Goal: Information Seeking & Learning: Learn about a topic

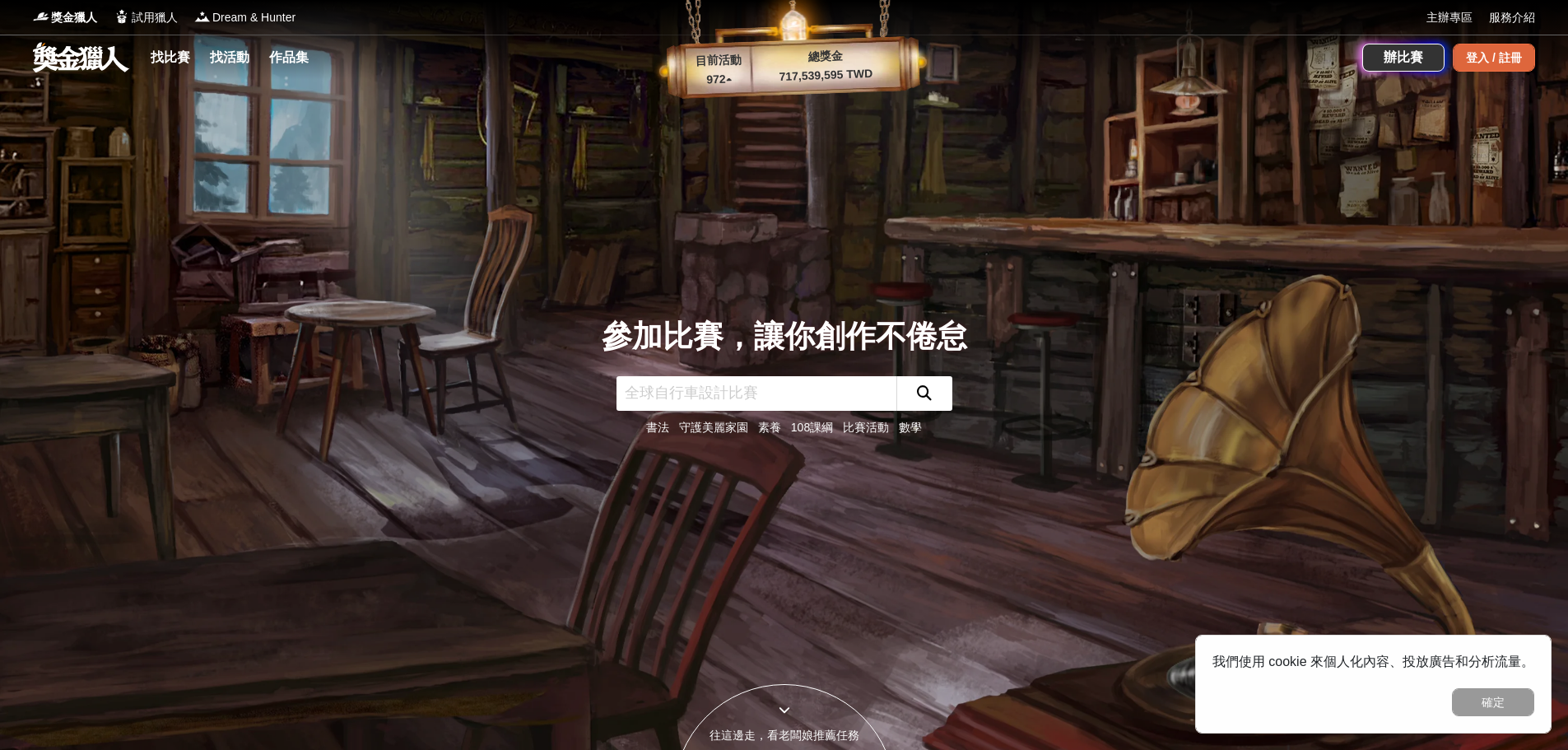
click at [1492, 53] on div "登入 / 註冊" at bounding box center [1494, 57] width 82 height 28
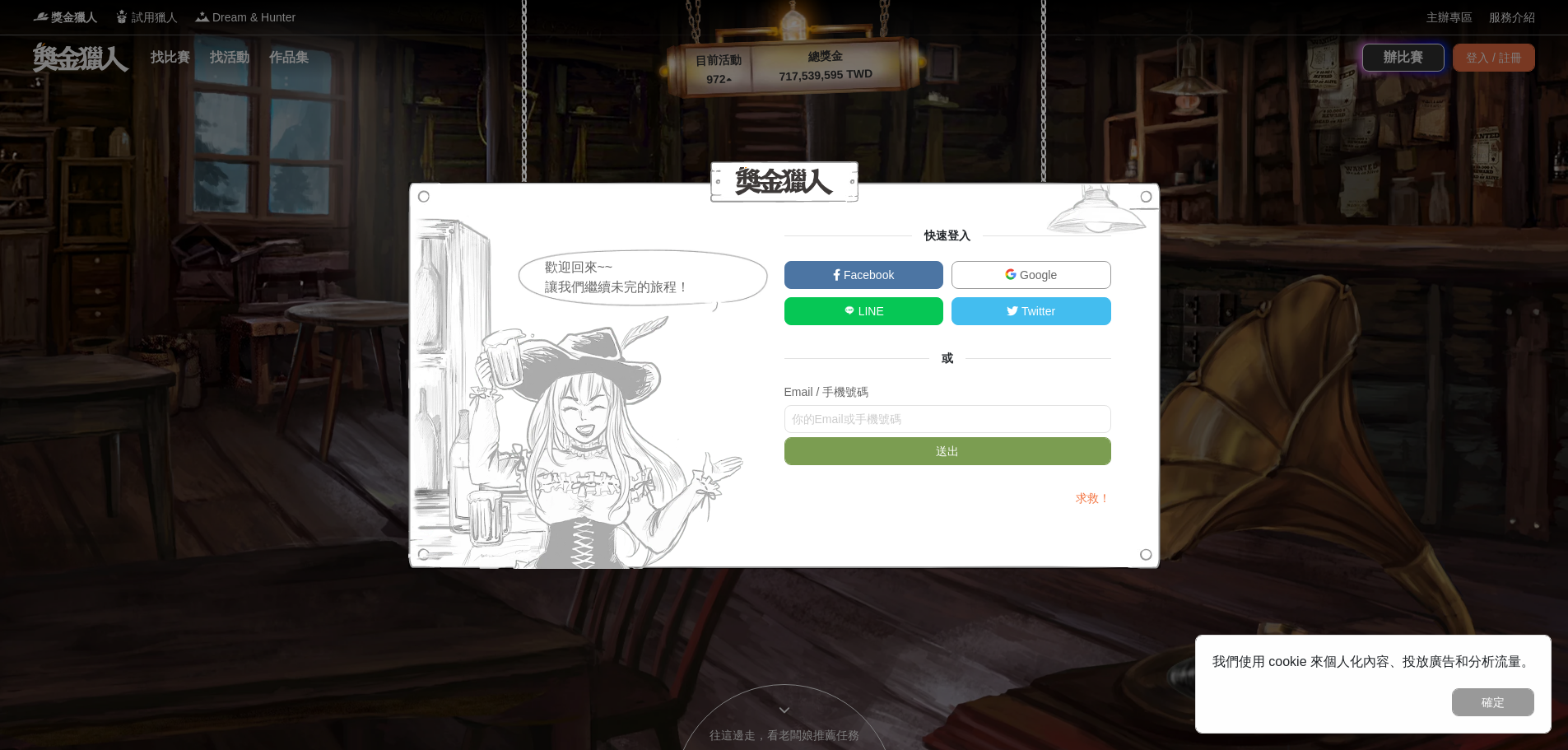
click at [905, 279] on link "Facebook" at bounding box center [864, 275] width 160 height 28
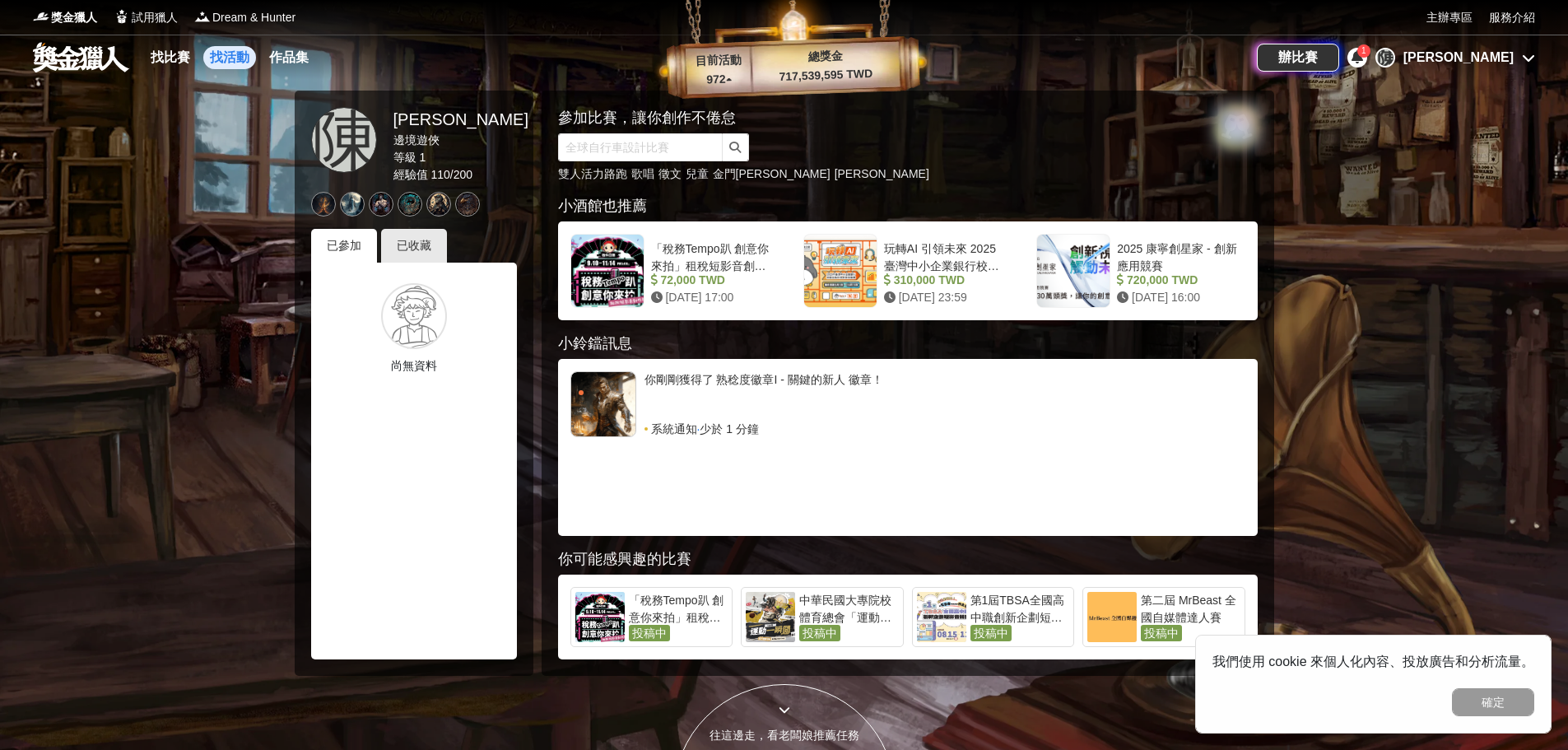
click at [238, 47] on link "找活動" at bounding box center [230, 57] width 53 height 23
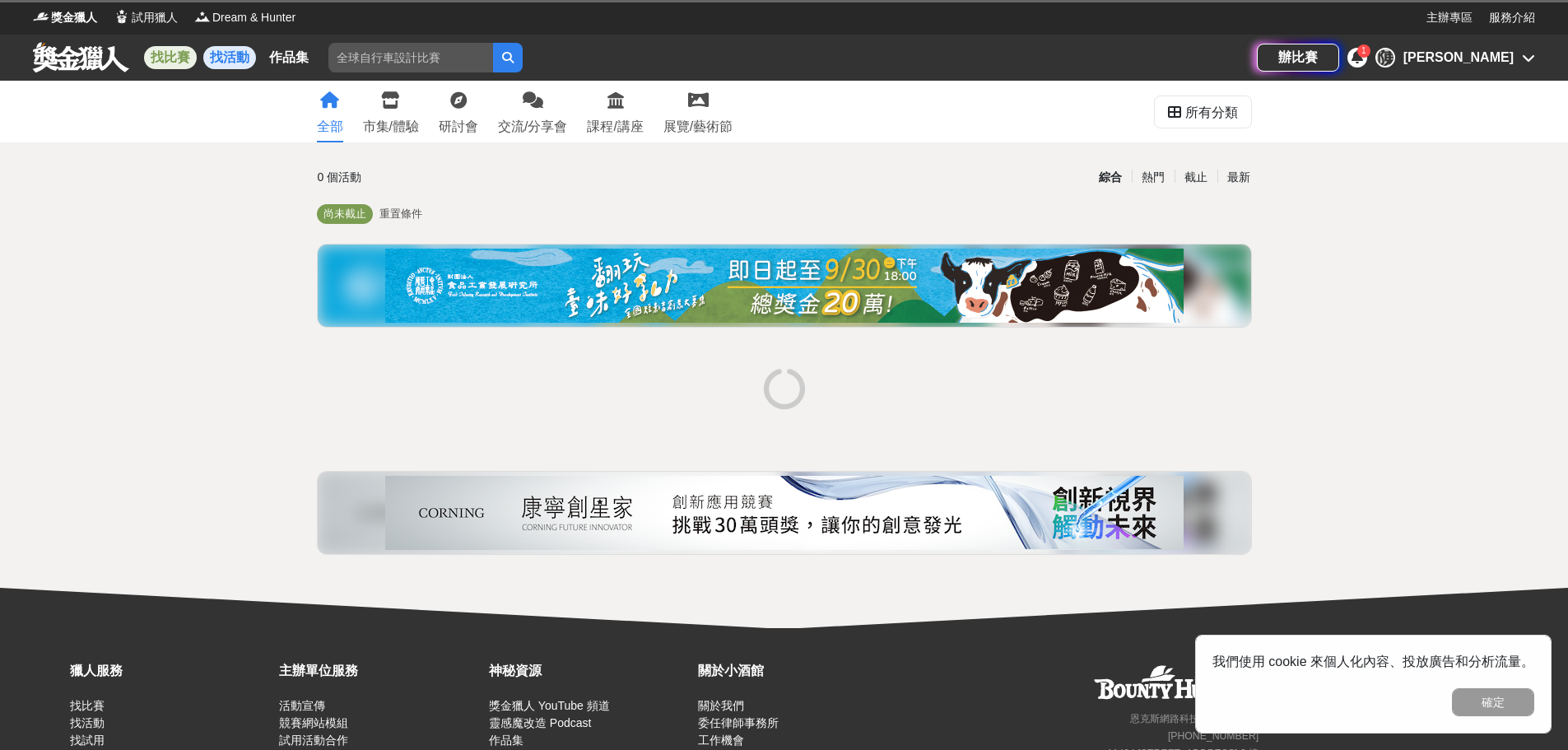
click at [182, 64] on link "找比賽" at bounding box center [171, 57] width 53 height 23
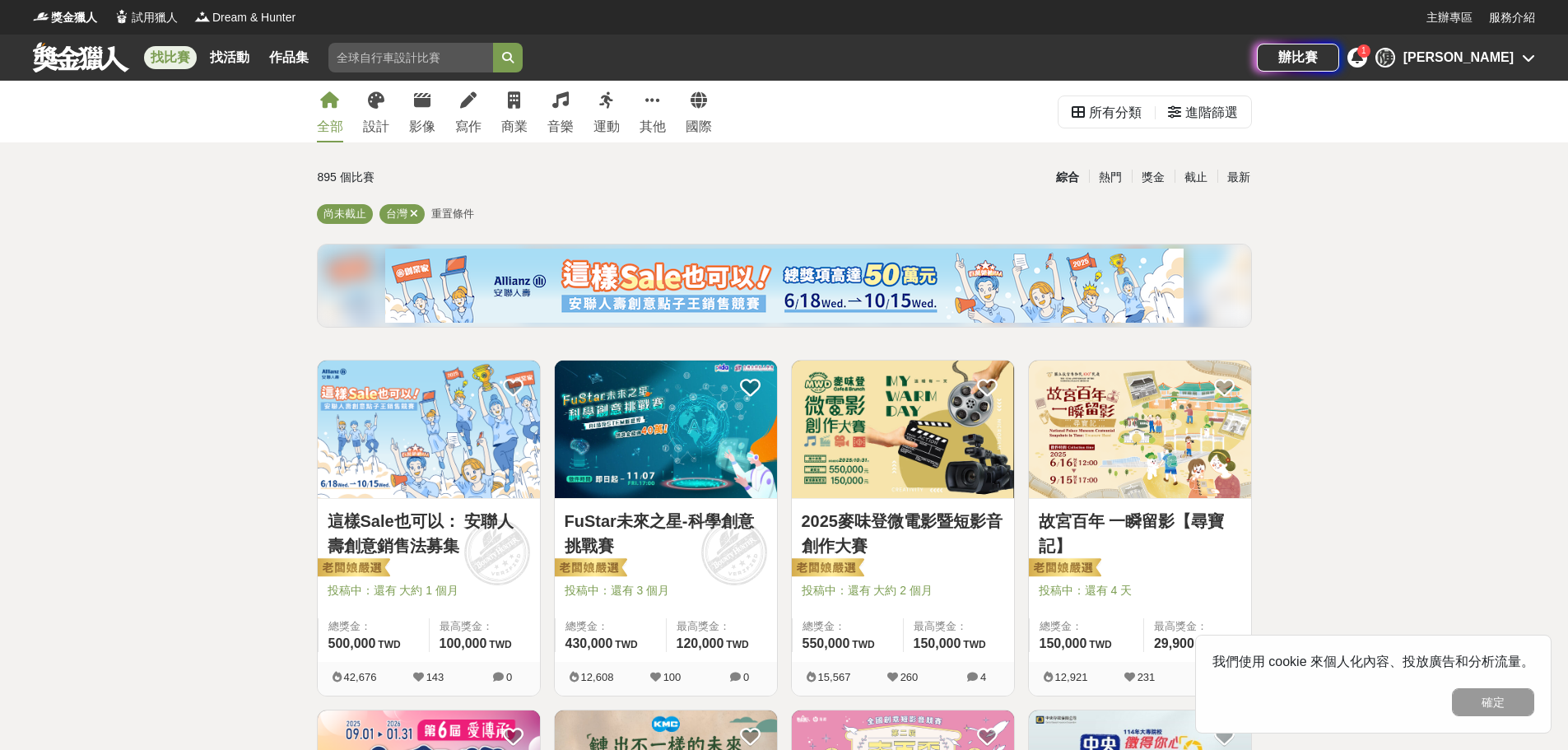
click at [457, 443] on img at bounding box center [429, 429] width 223 height 137
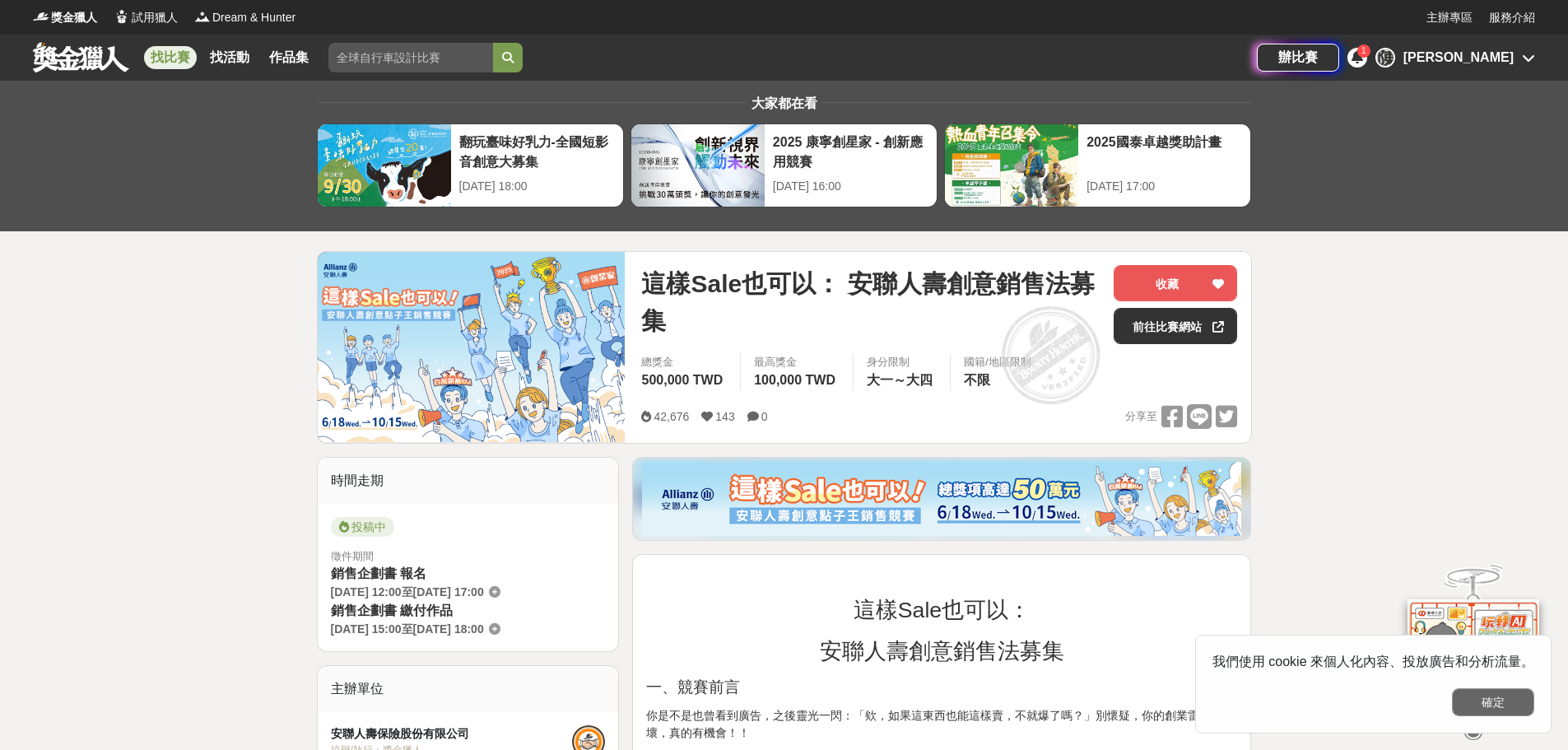
click at [1476, 707] on button "確定" at bounding box center [1493, 702] width 82 height 28
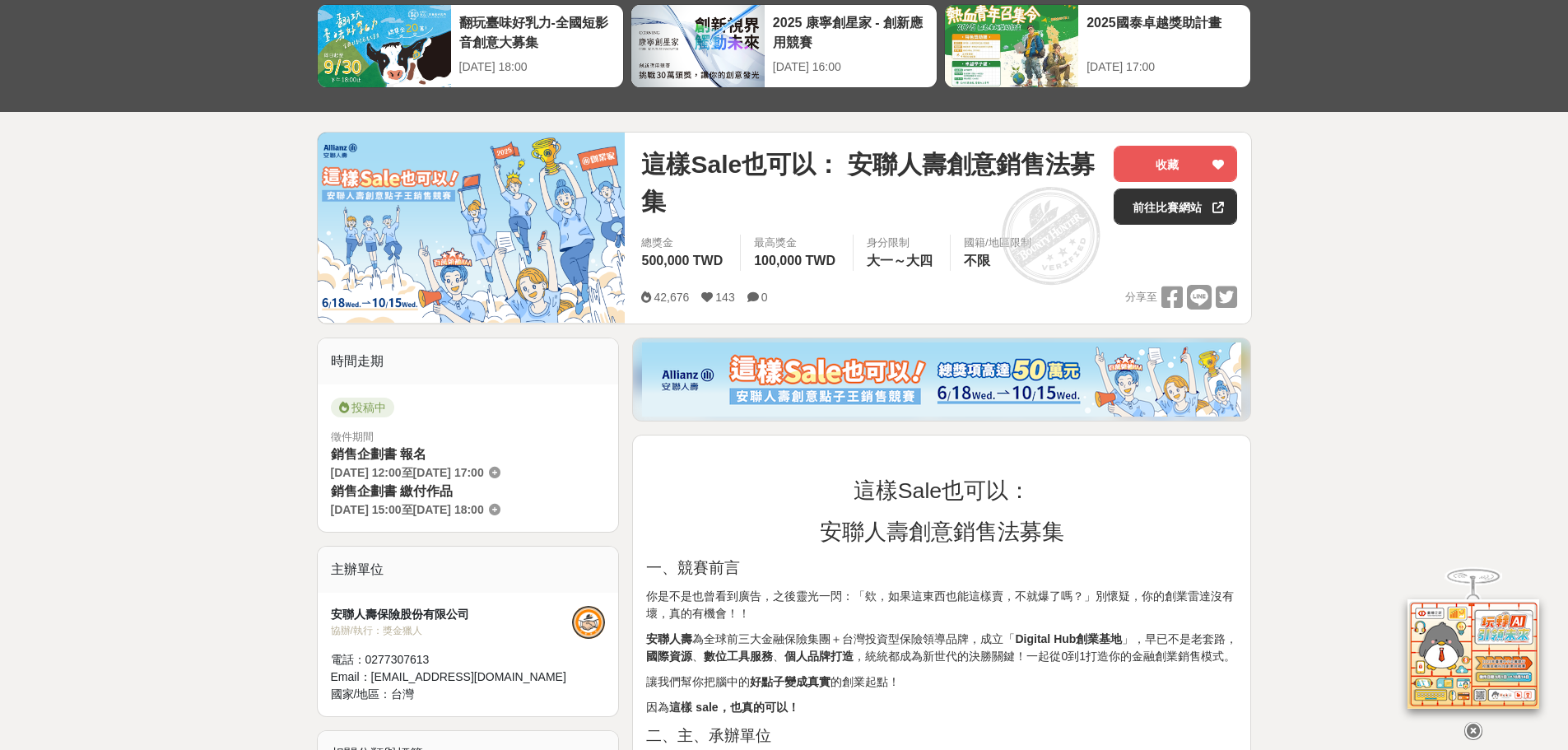
scroll to position [330, 0]
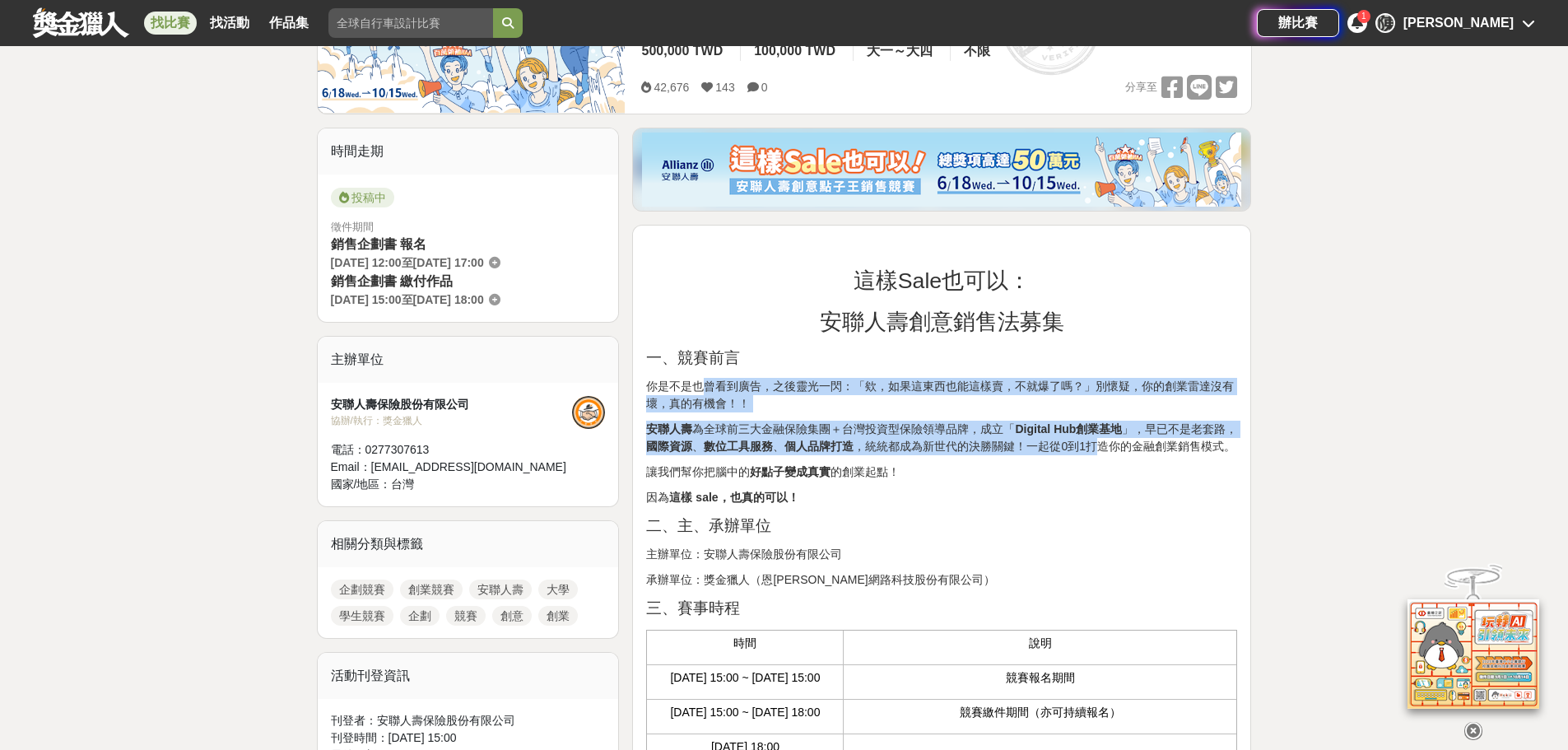
drag, startPoint x: 705, startPoint y: 394, endPoint x: 1098, endPoint y: 447, distance: 396.6
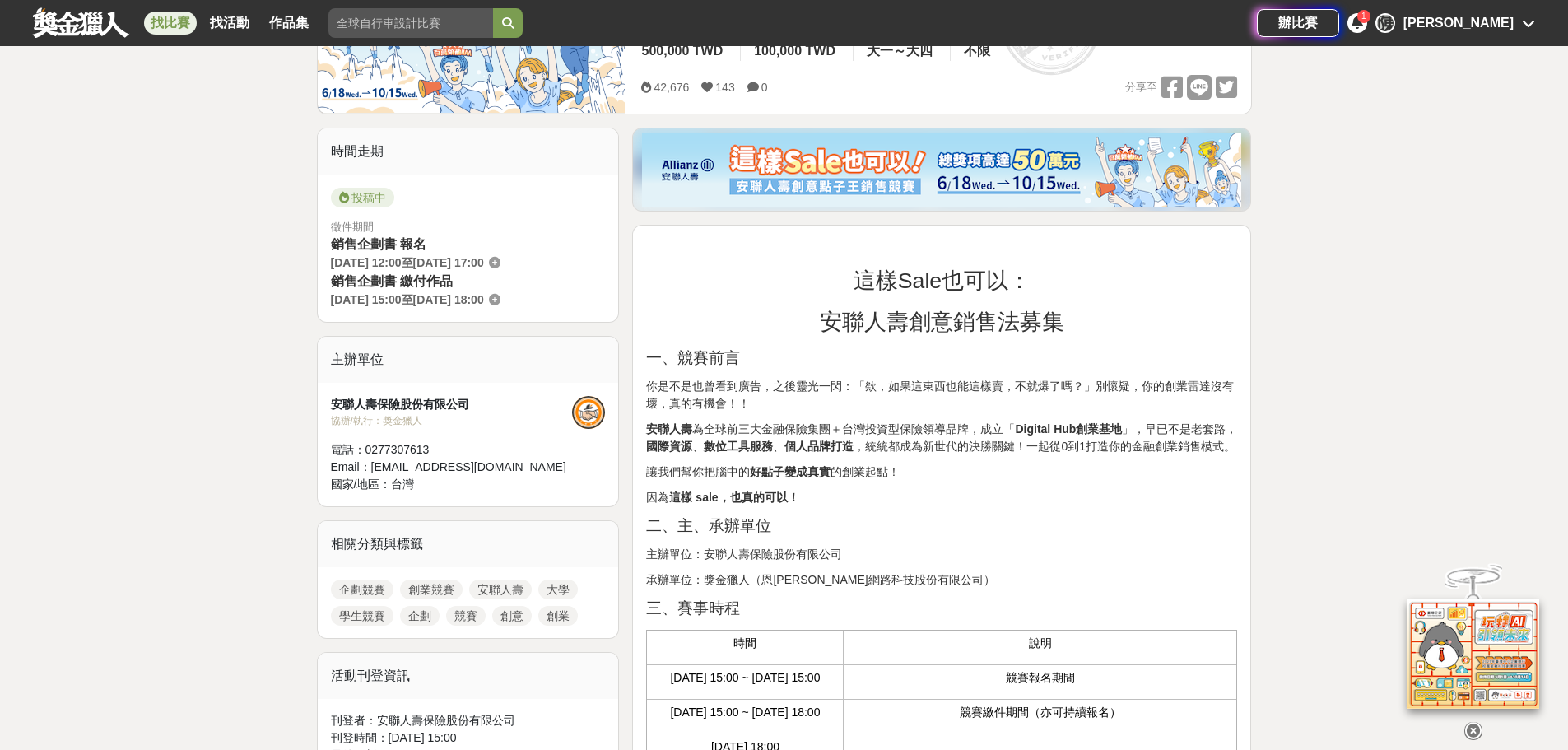
click at [927, 530] on p "二、主、承辦單位" at bounding box center [942, 525] width 591 height 23
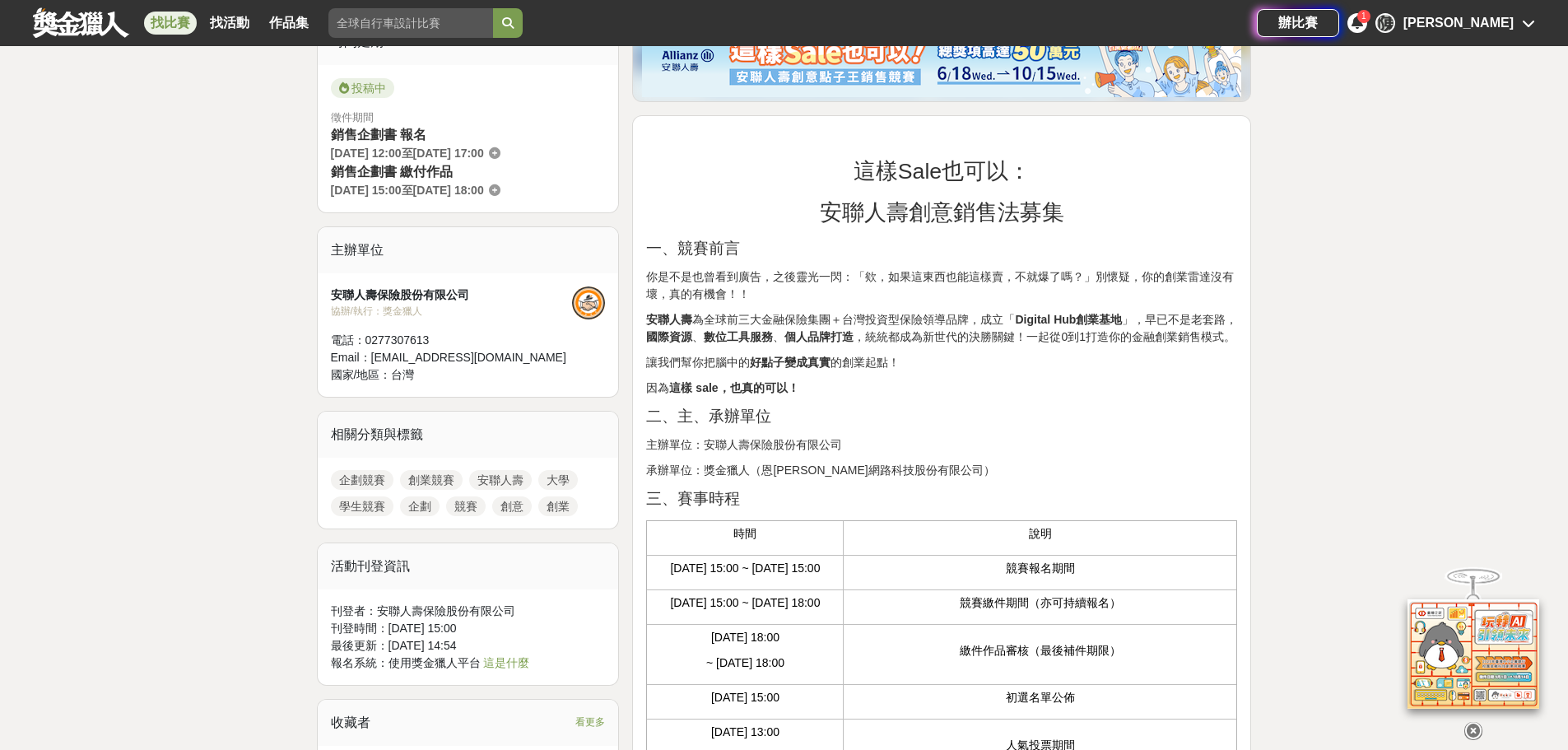
scroll to position [659, 0]
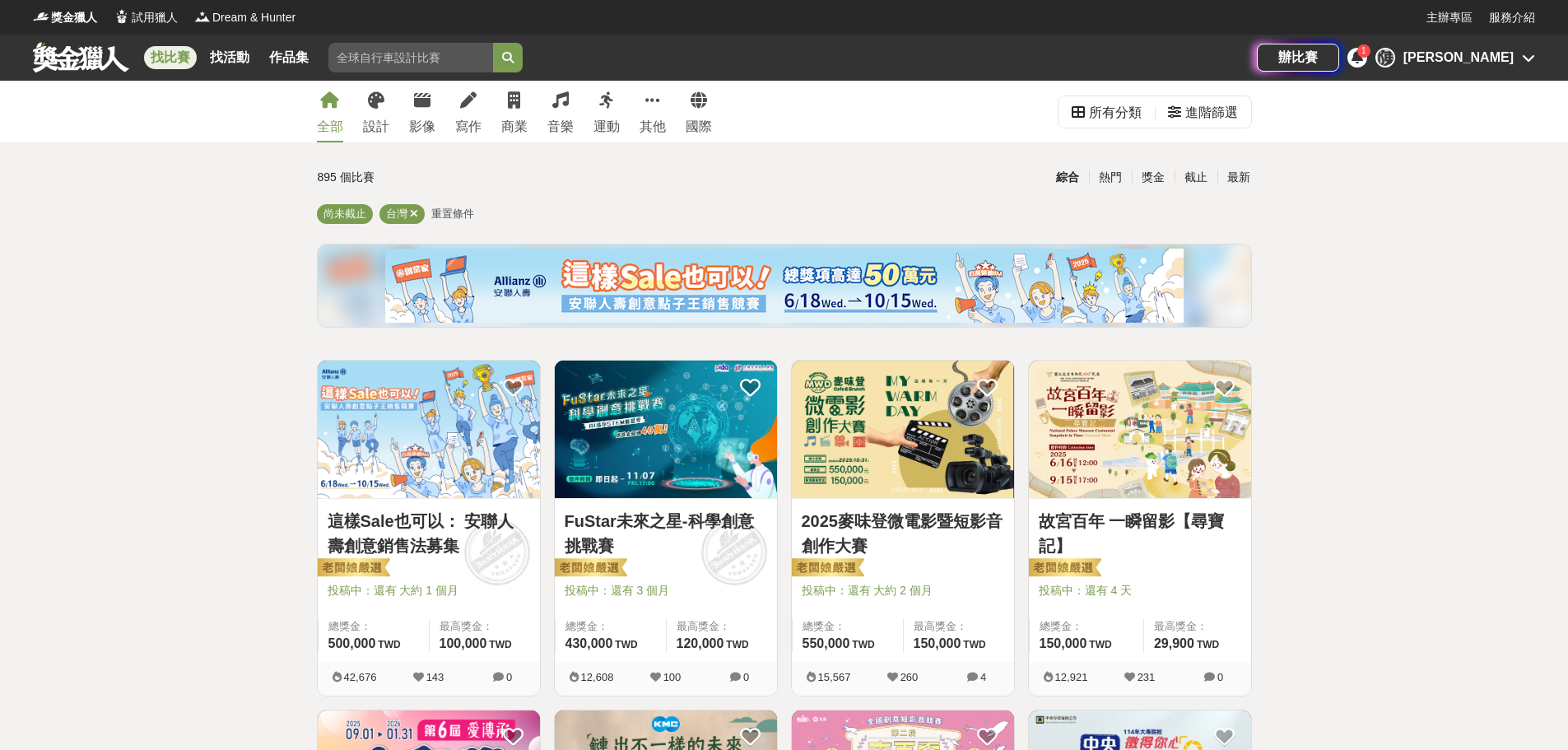
click at [1114, 472] on img at bounding box center [1140, 429] width 223 height 137
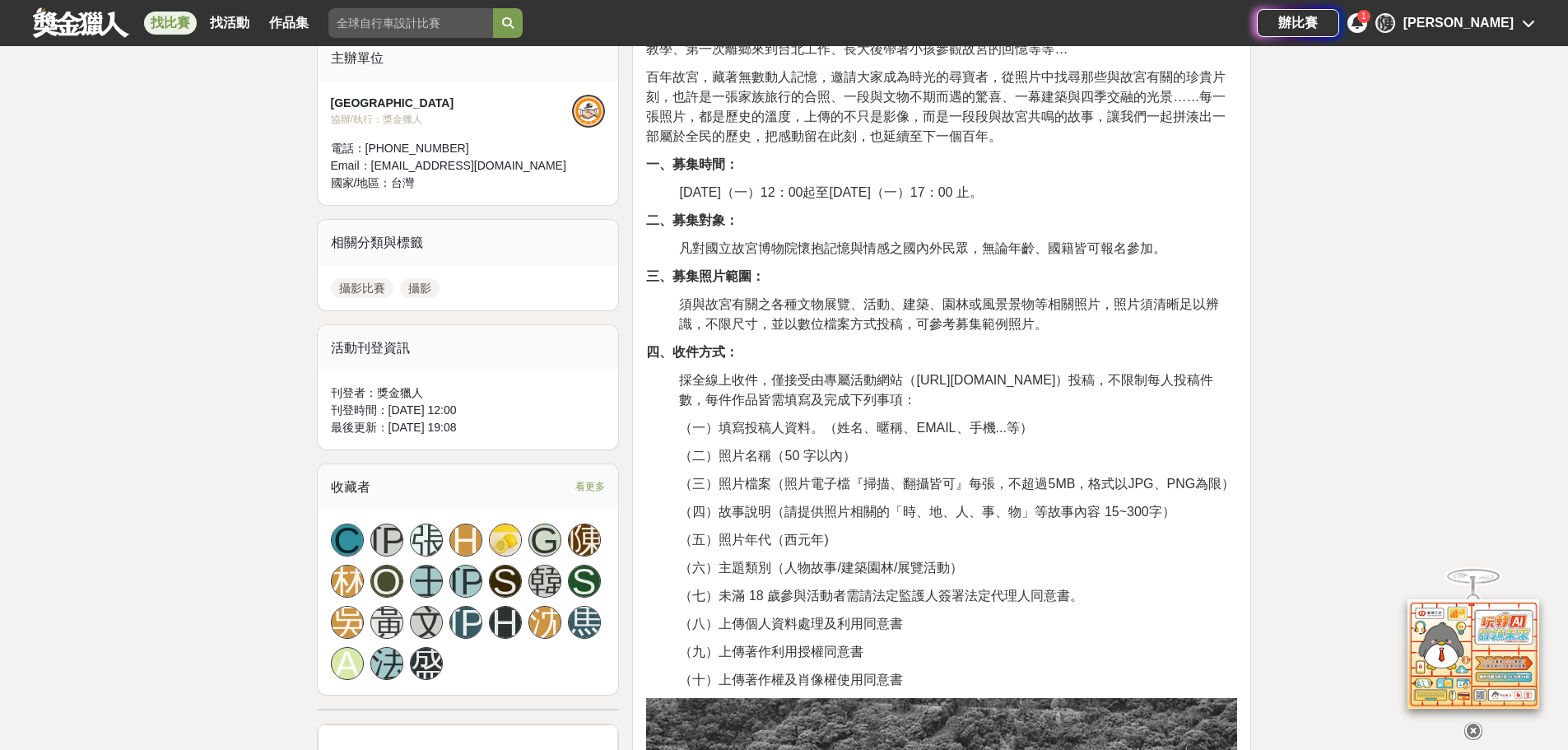
scroll to position [165, 0]
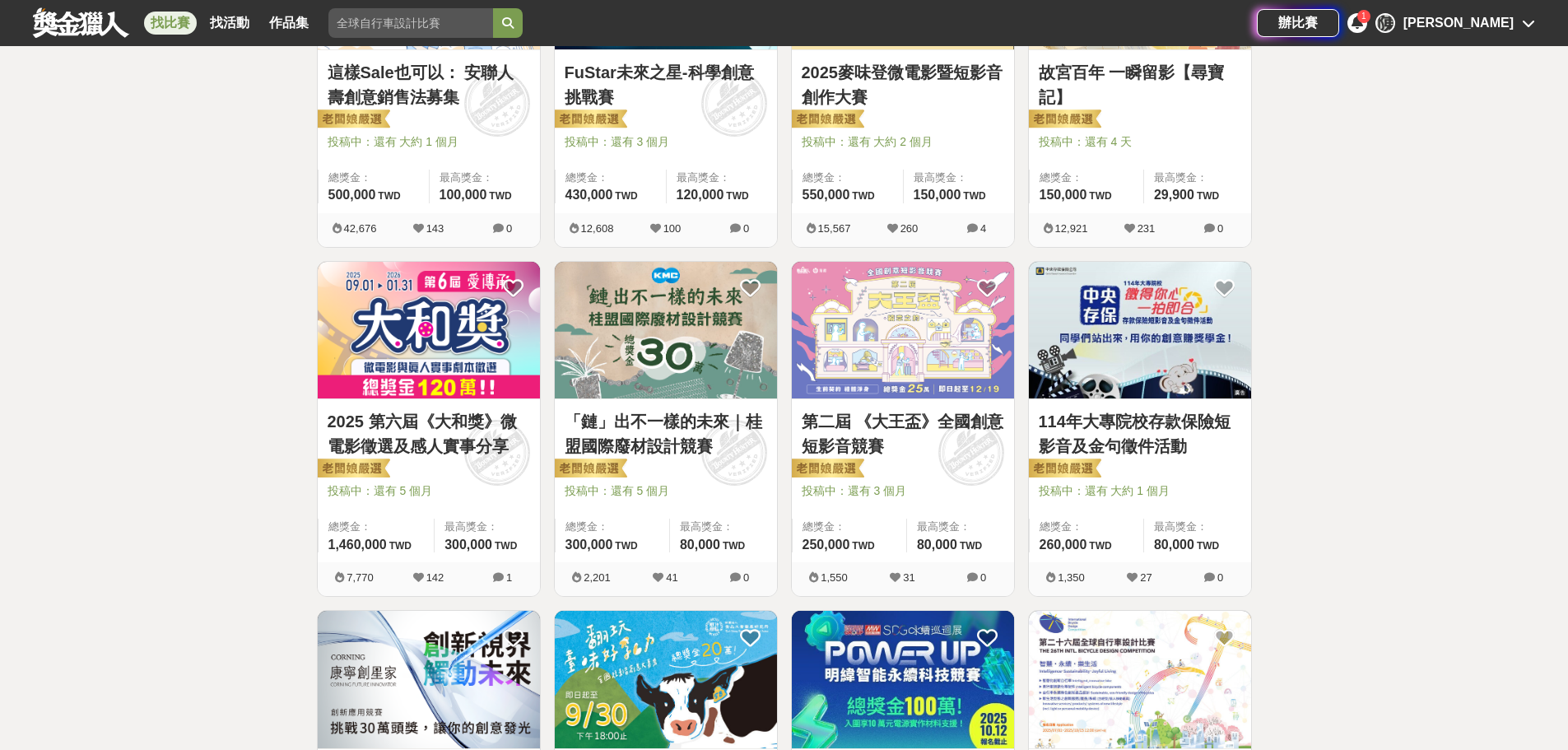
scroll to position [576, 0]
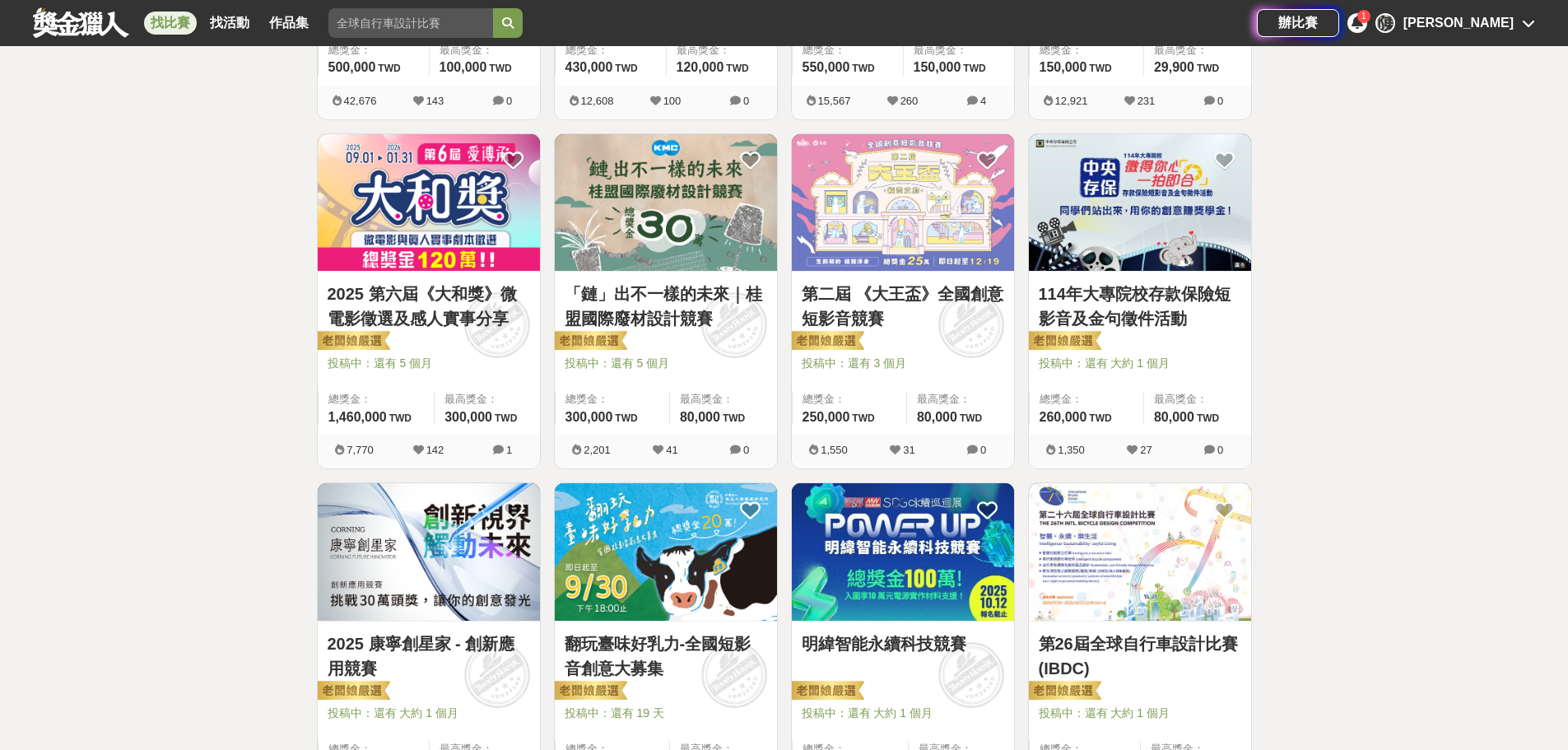
click at [678, 312] on link "「鏈」出不一樣的未來｜桂盟國際廢材設計競賽" at bounding box center [666, 306] width 202 height 49
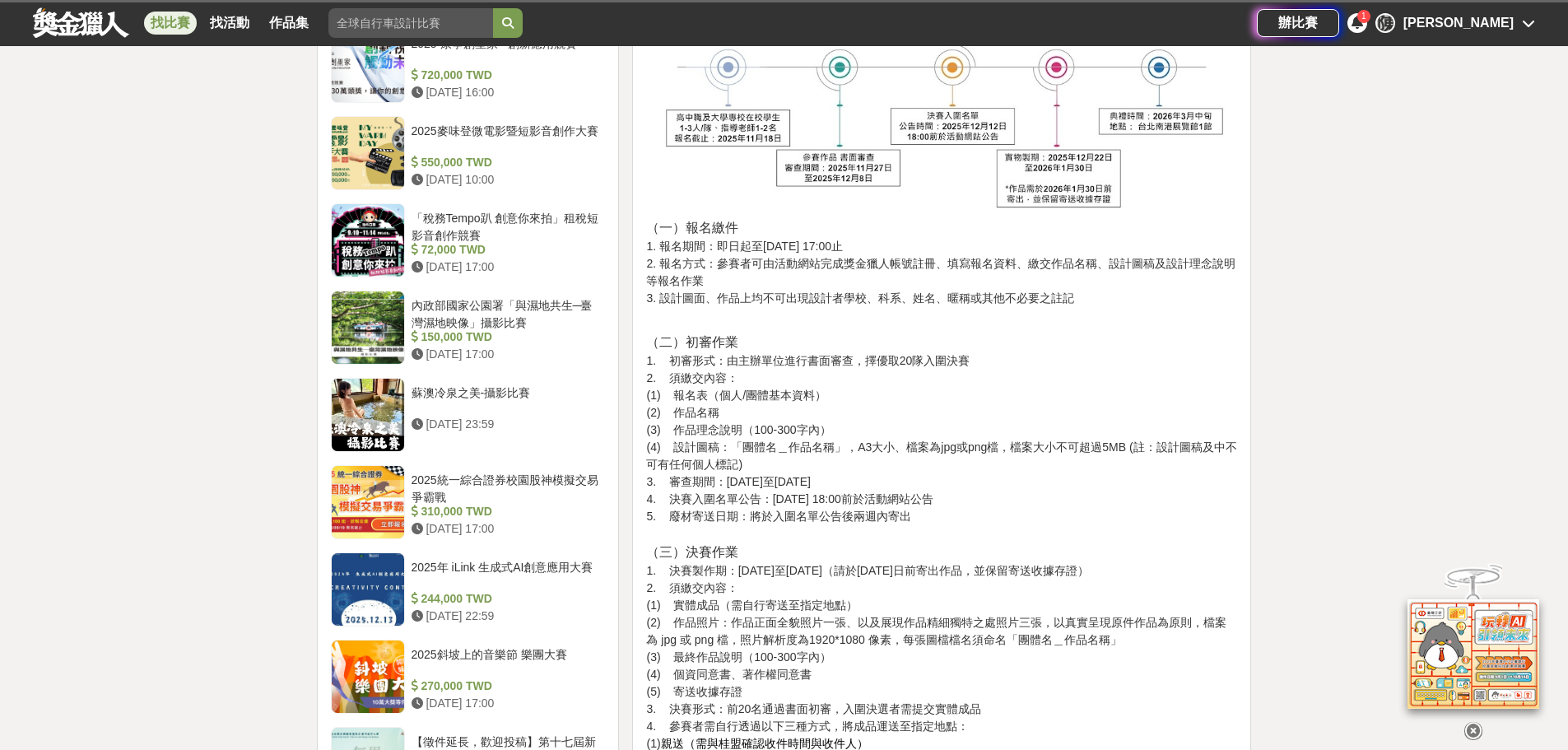
scroll to position [1730, 0]
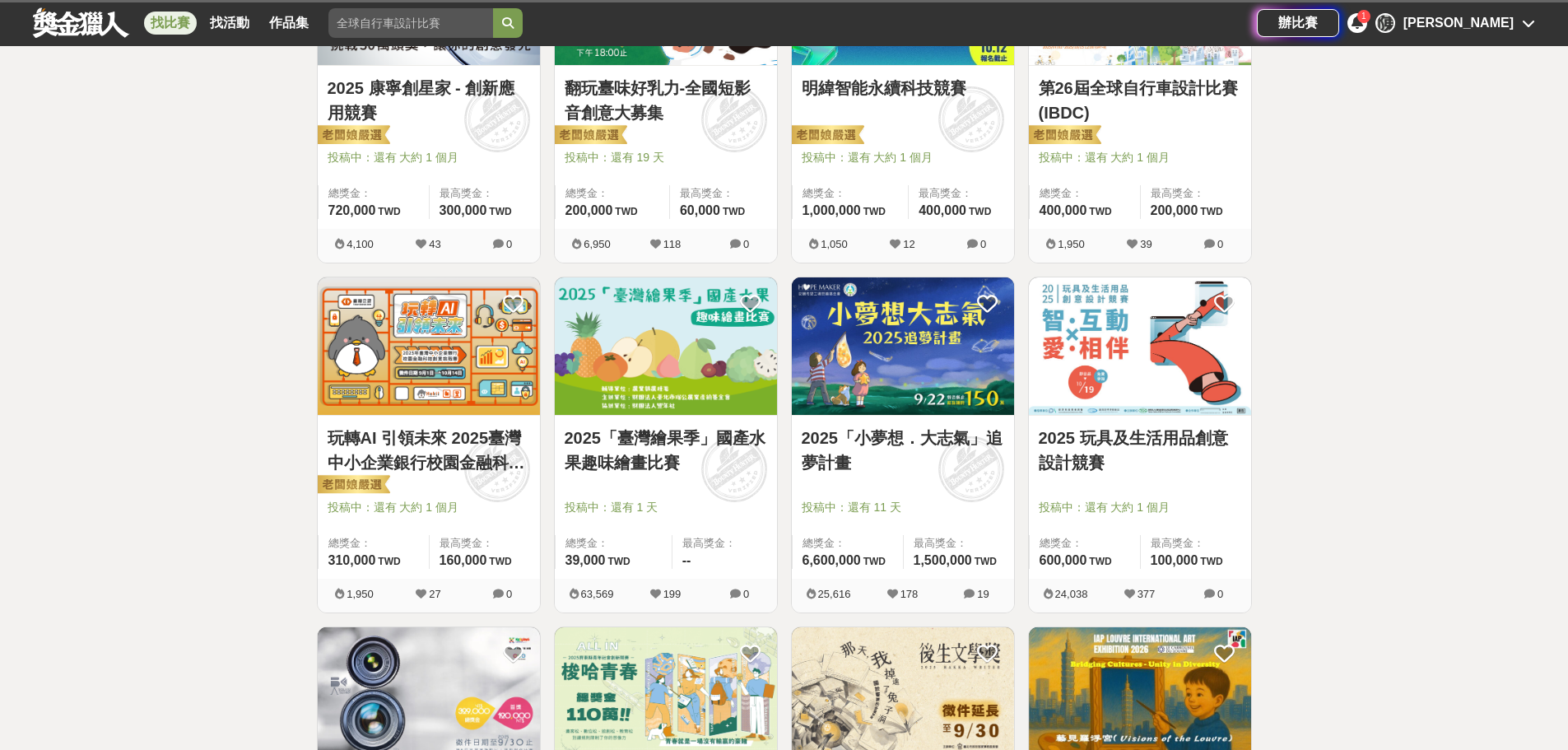
scroll to position [1153, 0]
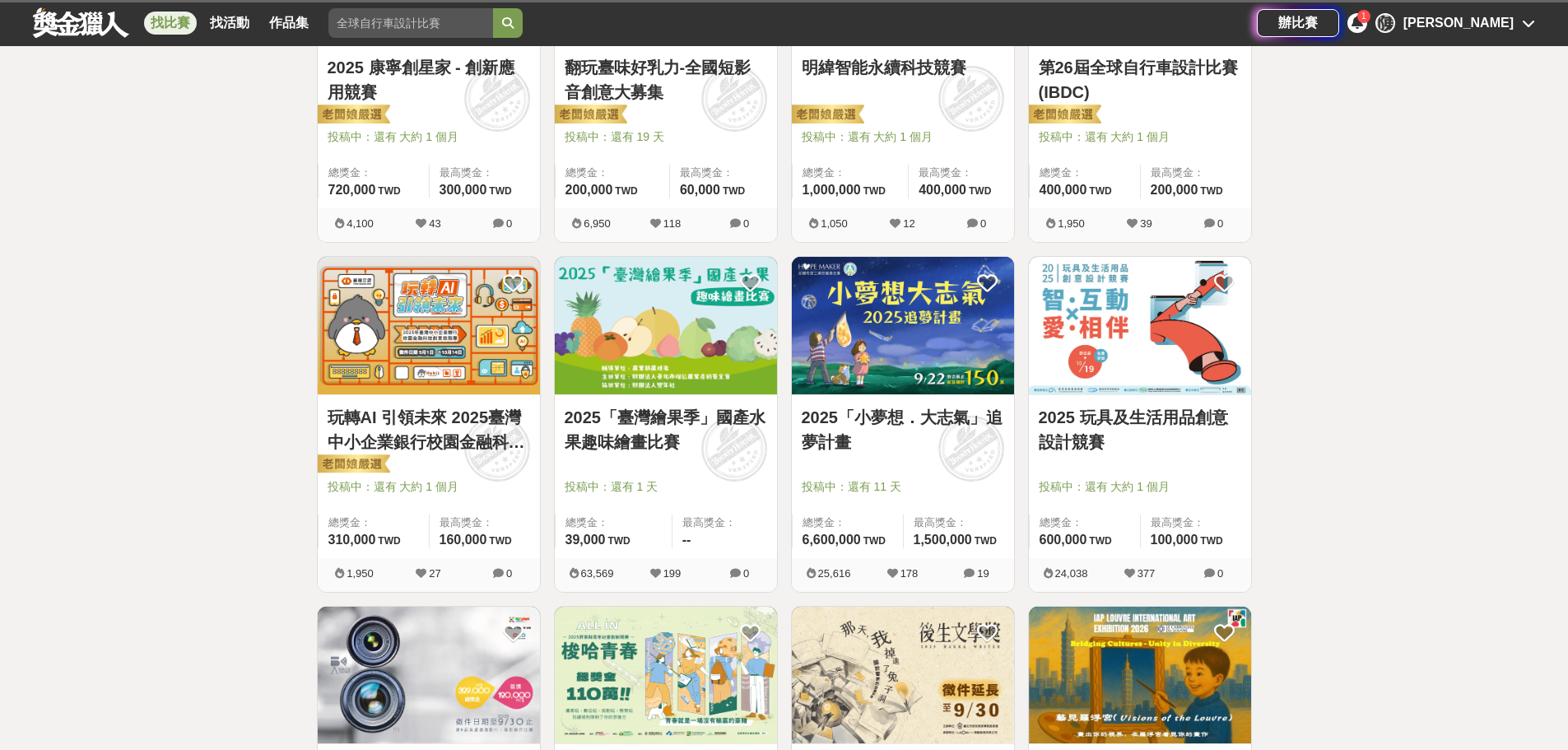
click at [570, 371] on img at bounding box center [666, 326] width 223 height 137
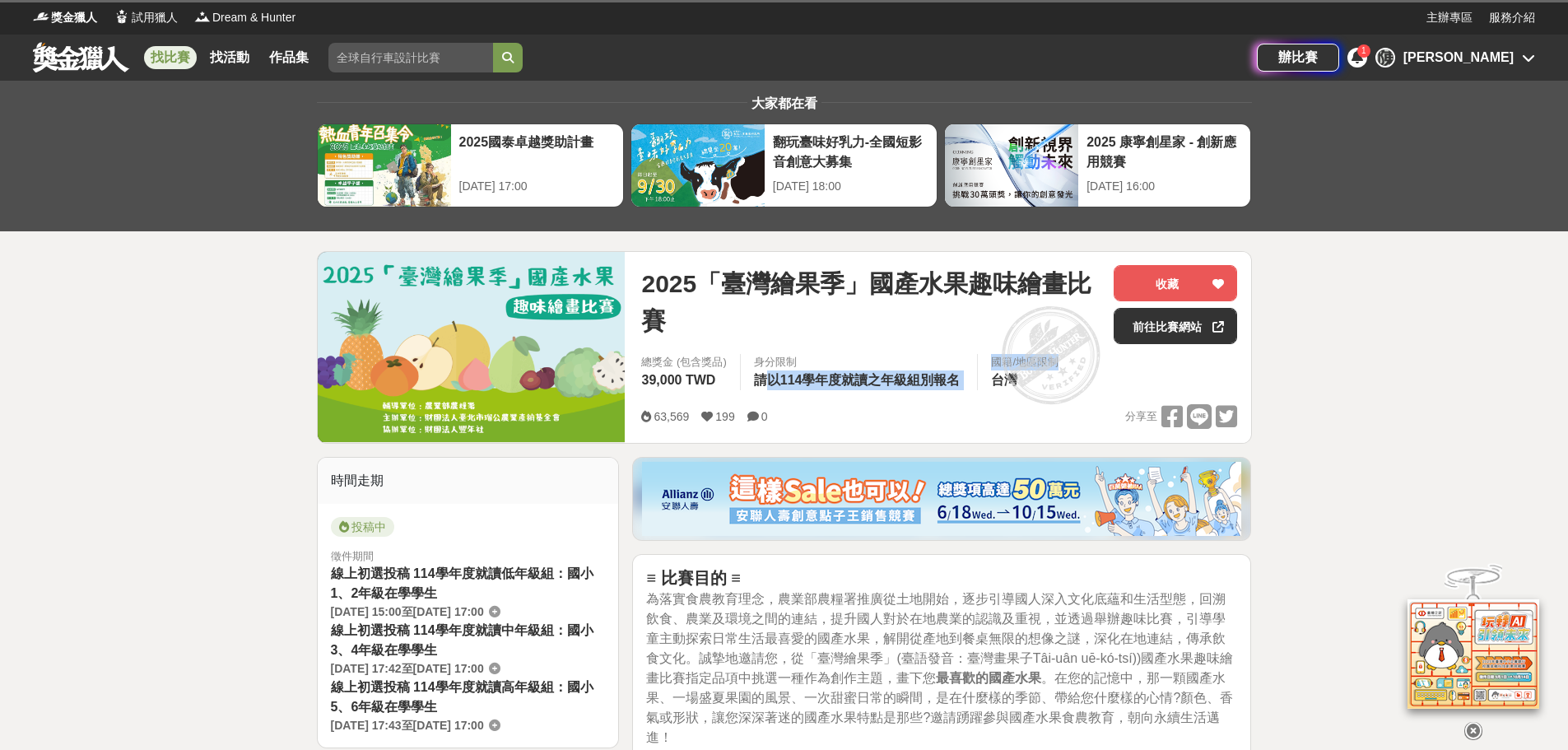
drag, startPoint x: 764, startPoint y: 378, endPoint x: 999, endPoint y: 371, distance: 235.1
click at [999, 371] on div "總獎金 (包含獎品) 39,000 TWD 身分限制 請以114學年度就讀之年級組別報名 國籍/地區限制 台灣" at bounding box center [939, 377] width 622 height 46
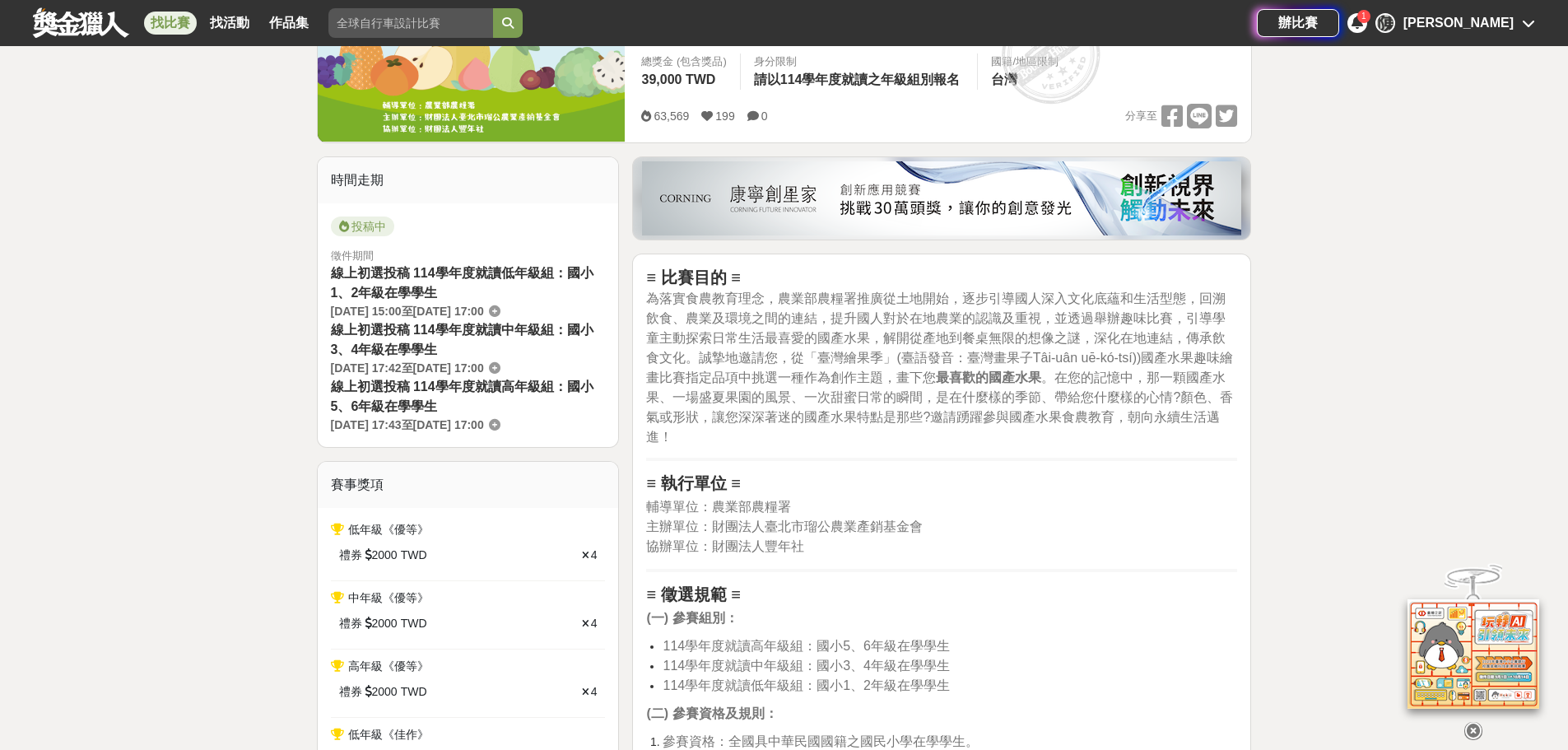
scroll to position [494, 0]
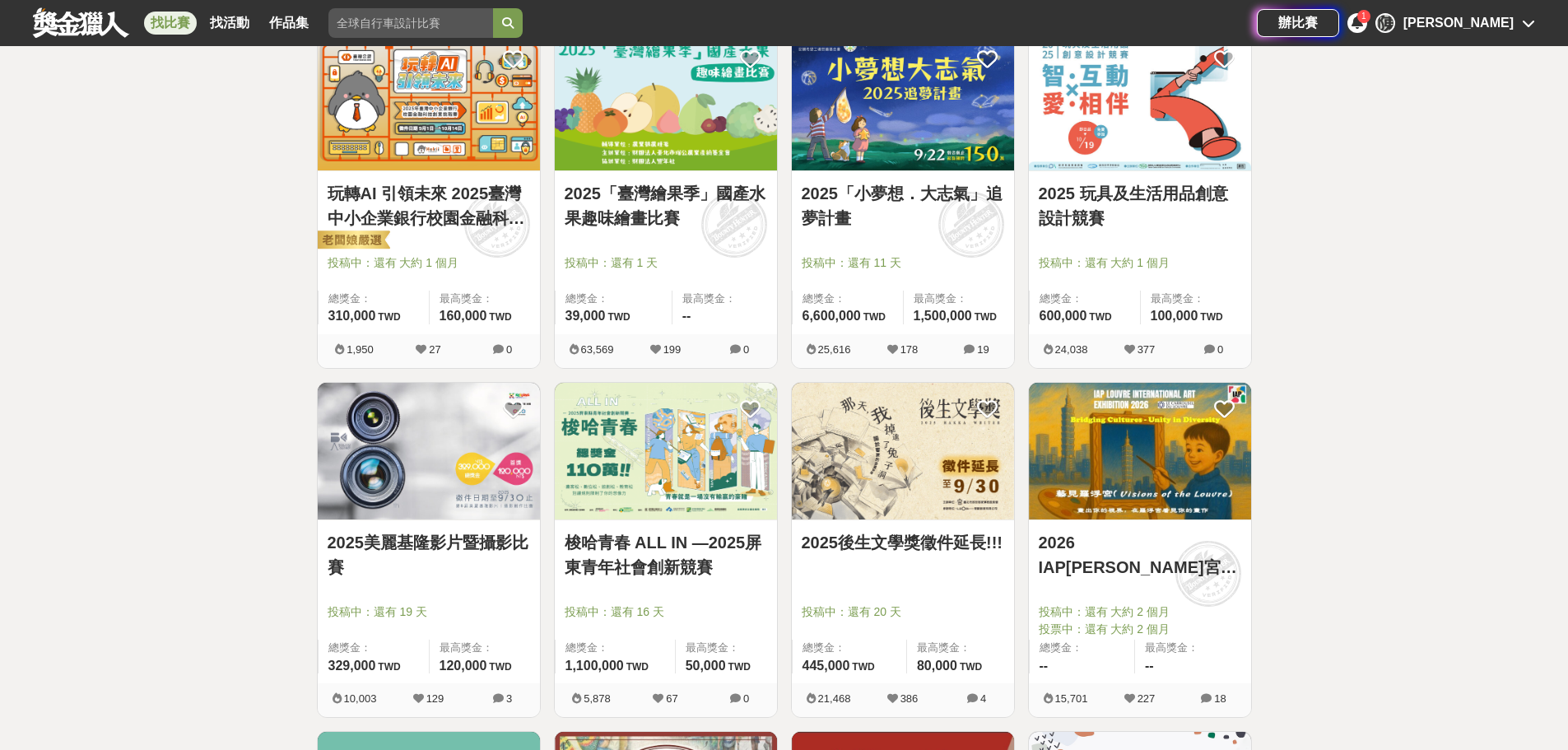
scroll to position [1400, 0]
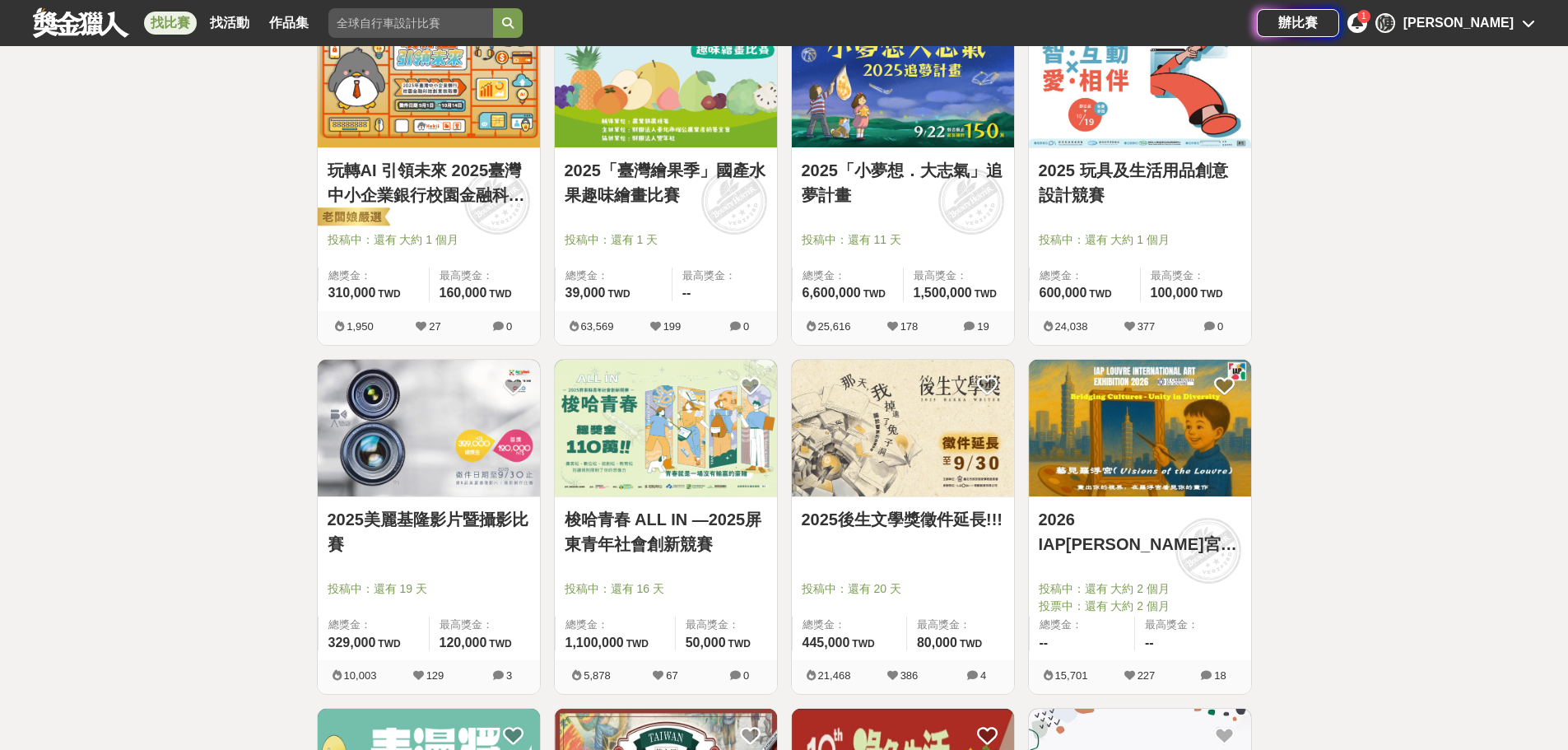
click at [1178, 190] on link "2025 玩具及生活用品創意設計競賽" at bounding box center [1140, 183] width 202 height 49
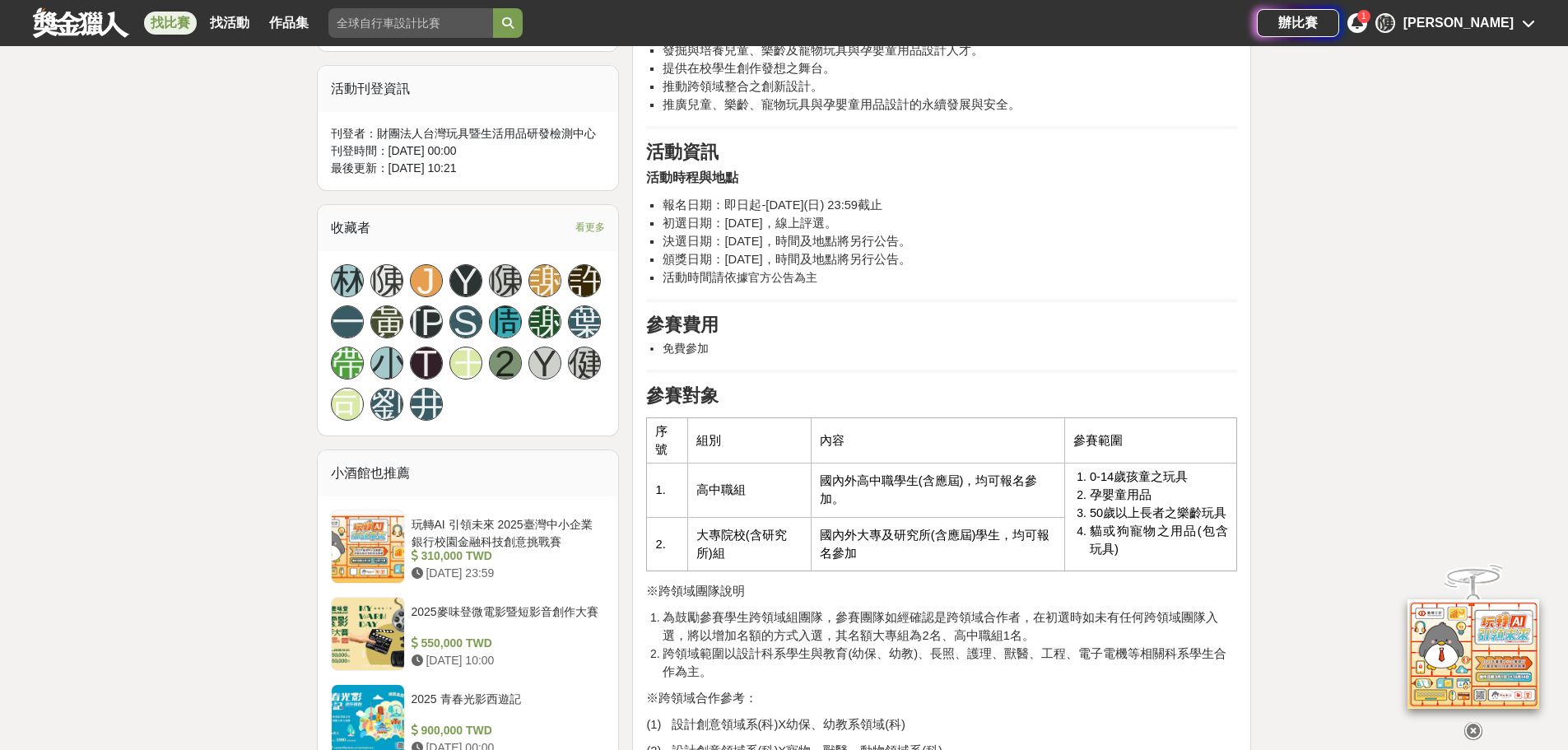
scroll to position [1236, 0]
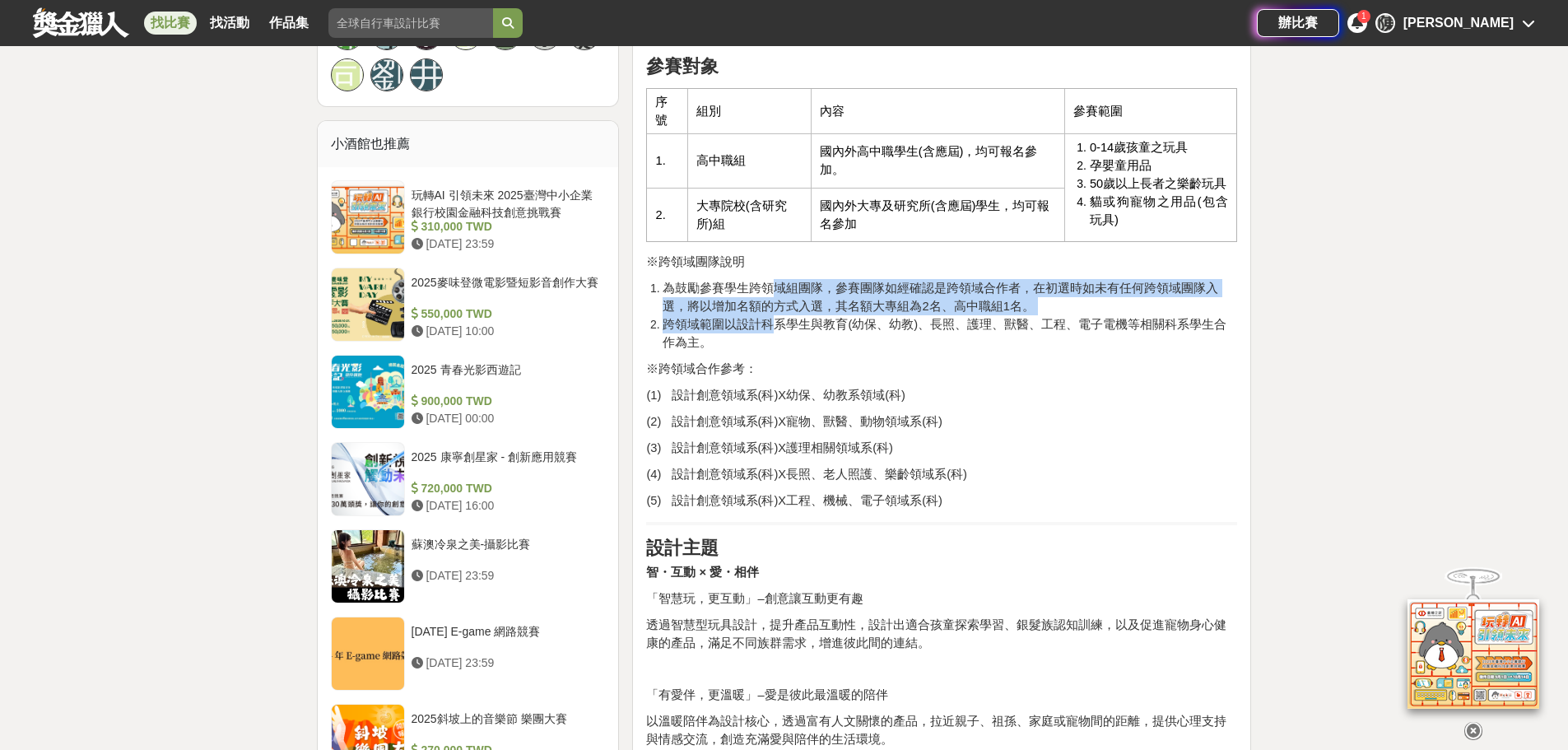
drag, startPoint x: 775, startPoint y: 304, endPoint x: 775, endPoint y: 332, distance: 28.0
click at [775, 332] on ol "為鼓勵參賽學生跨領域組團隊，參賽團隊如經確認是跨領域合作者，在初選時如未有任何跨領域團隊入選，將以增加名額的方式入選，其名額大專組為2名、高中職組1名。 跨領…" at bounding box center [942, 315] width 591 height 73
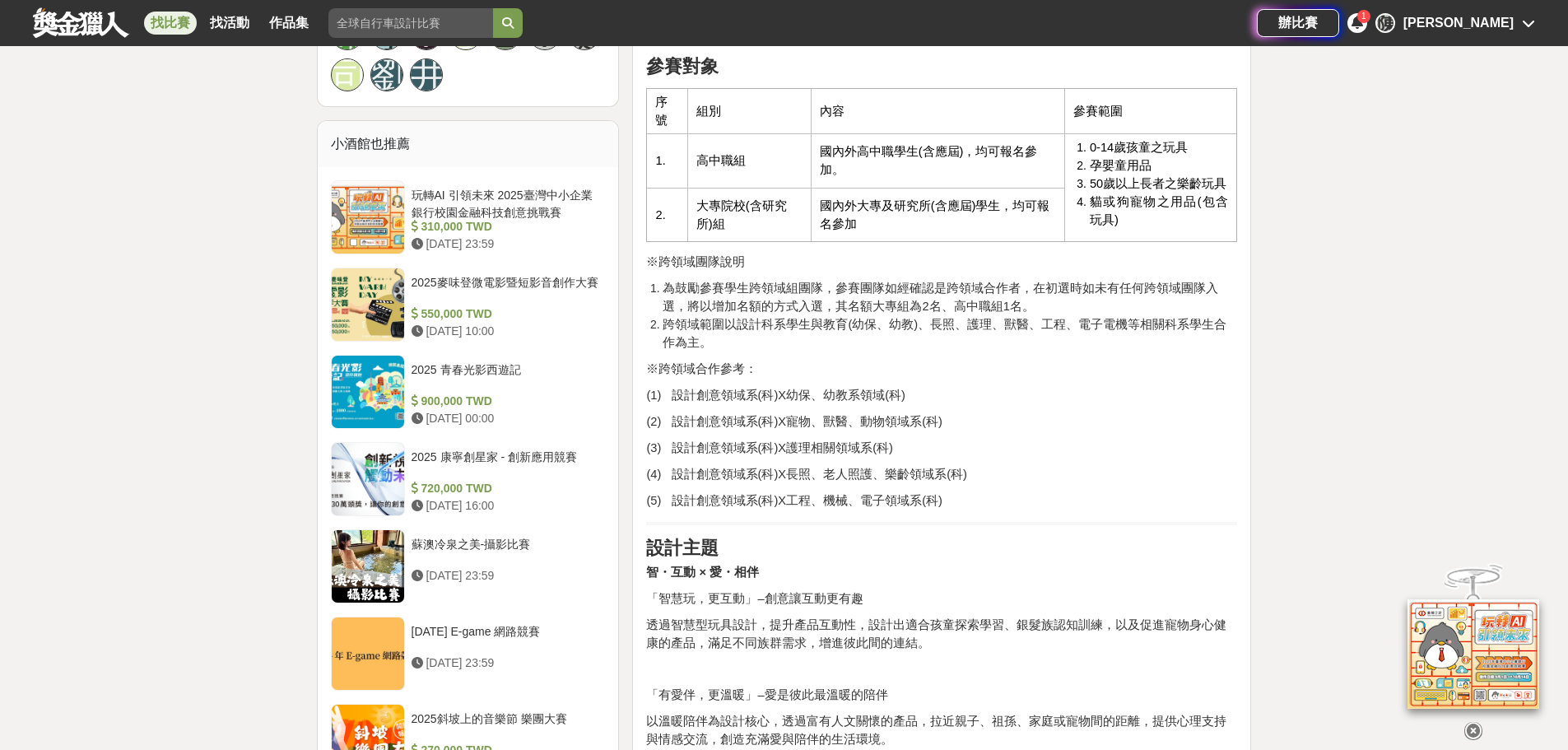
click at [1024, 425] on p "(2) 設計創意領域系(科)X寵物、獸醫、動物領域系(科)" at bounding box center [942, 421] width 591 height 18
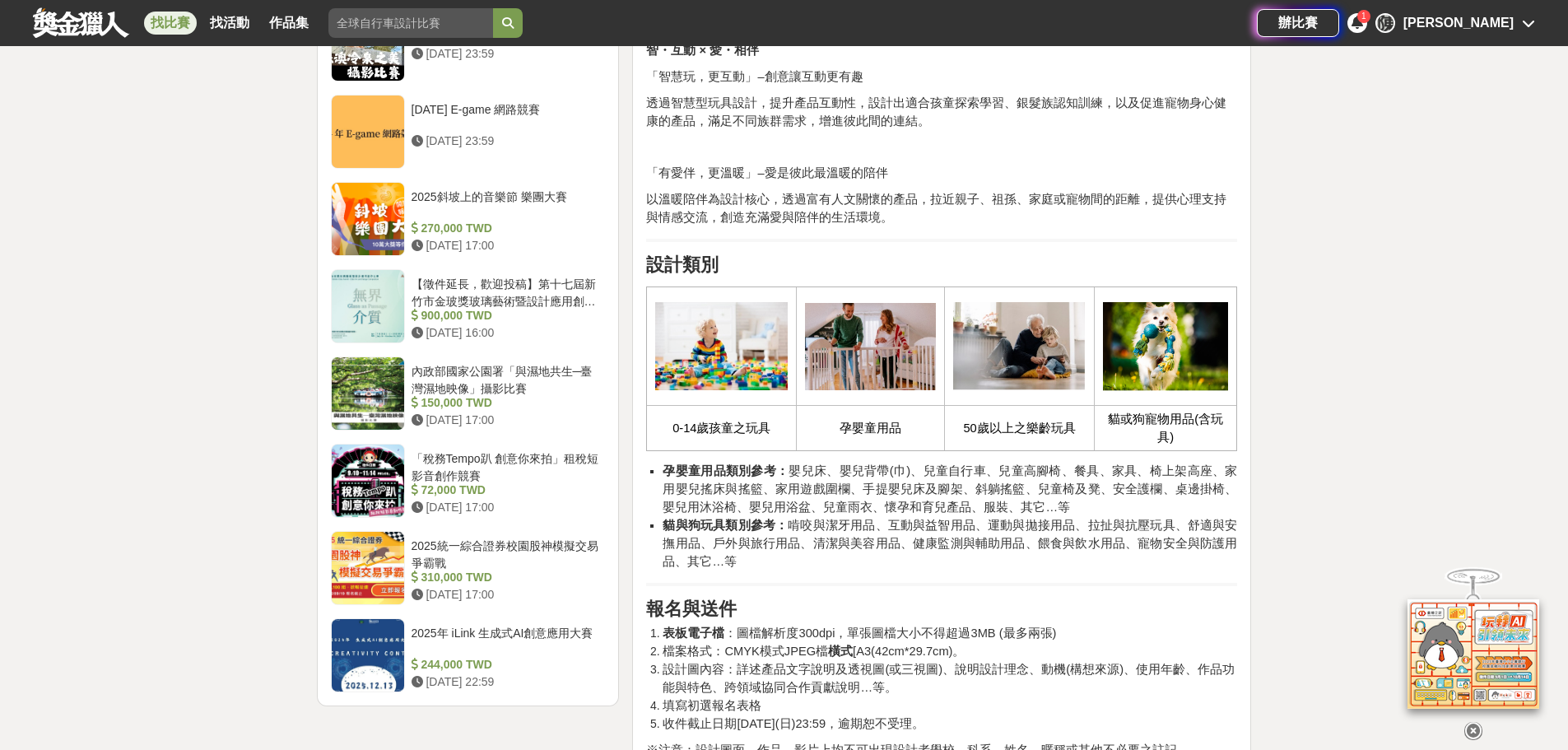
scroll to position [1895, 0]
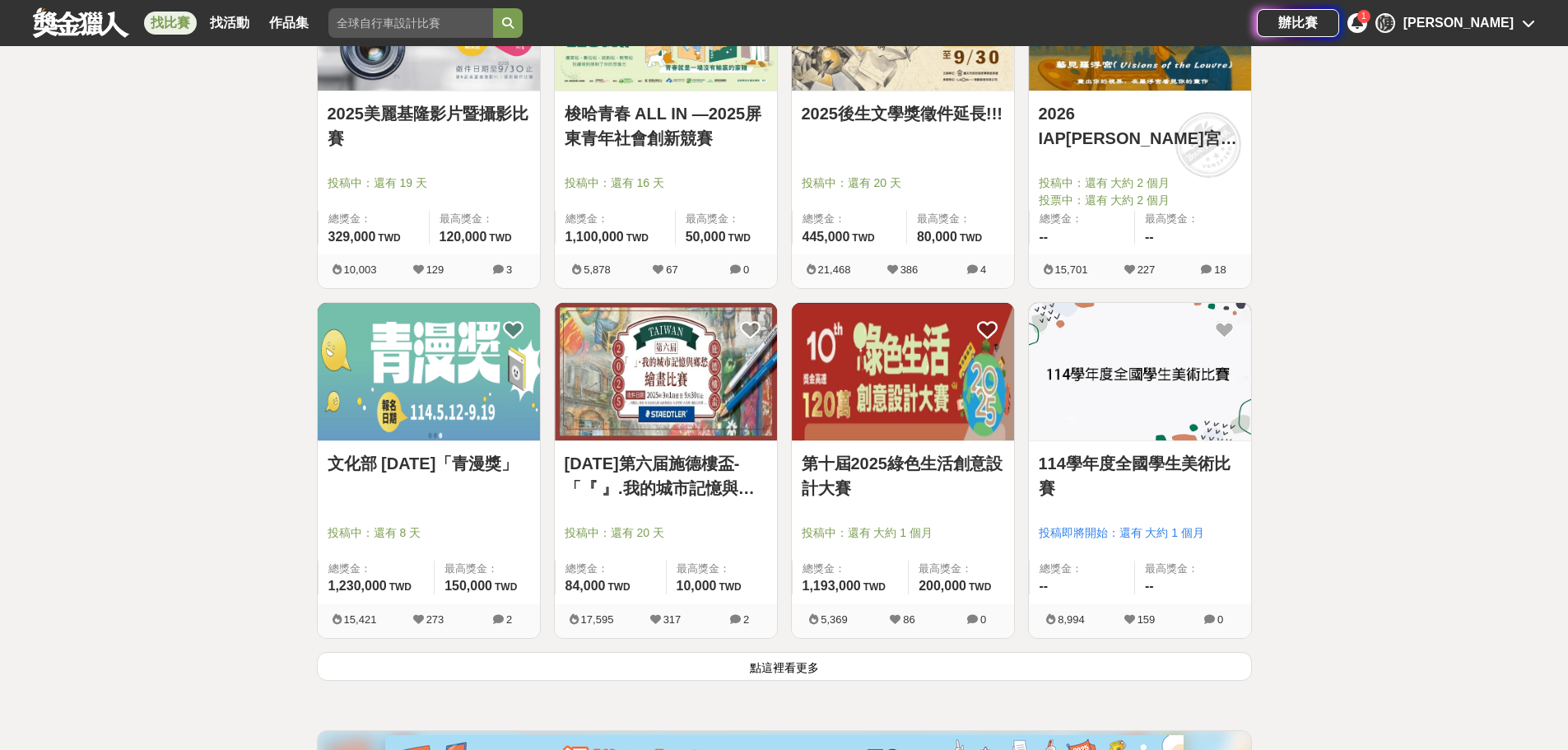
scroll to position [1895, 0]
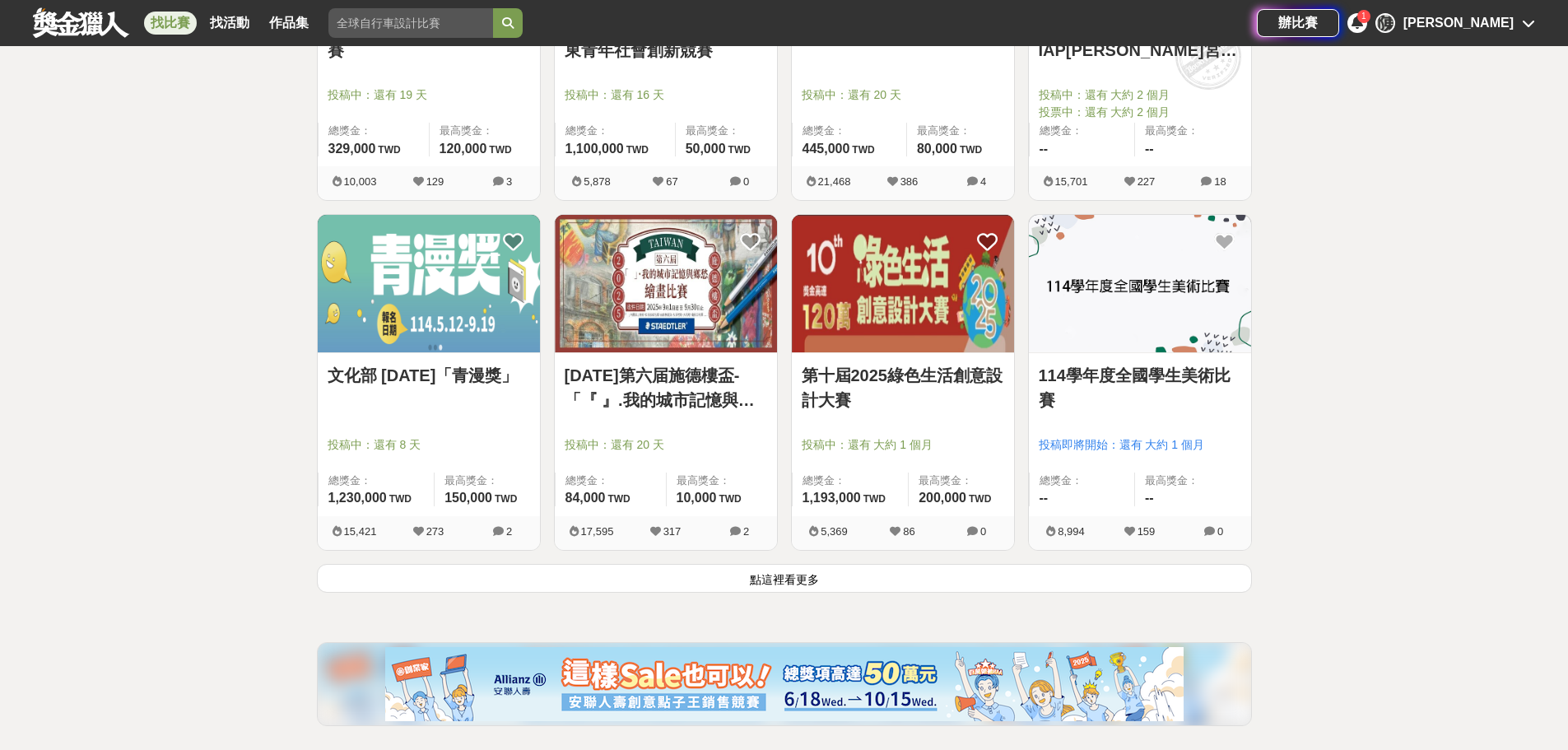
click at [739, 390] on link "2025年第六届施德樓盃-「『 』.我的城市記憶與鄉愁」繪畫比賽" at bounding box center [666, 388] width 202 height 49
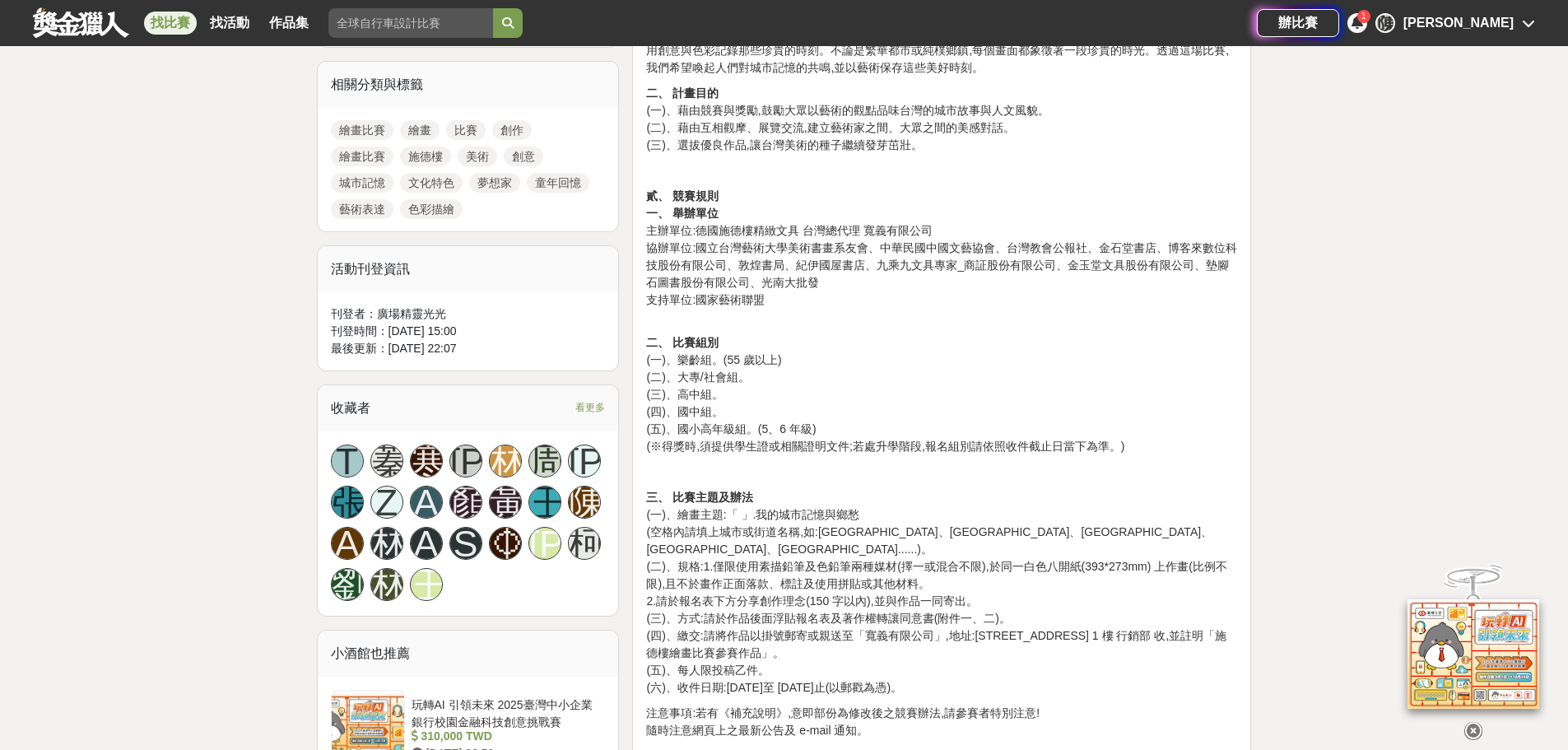
scroll to position [824, 0]
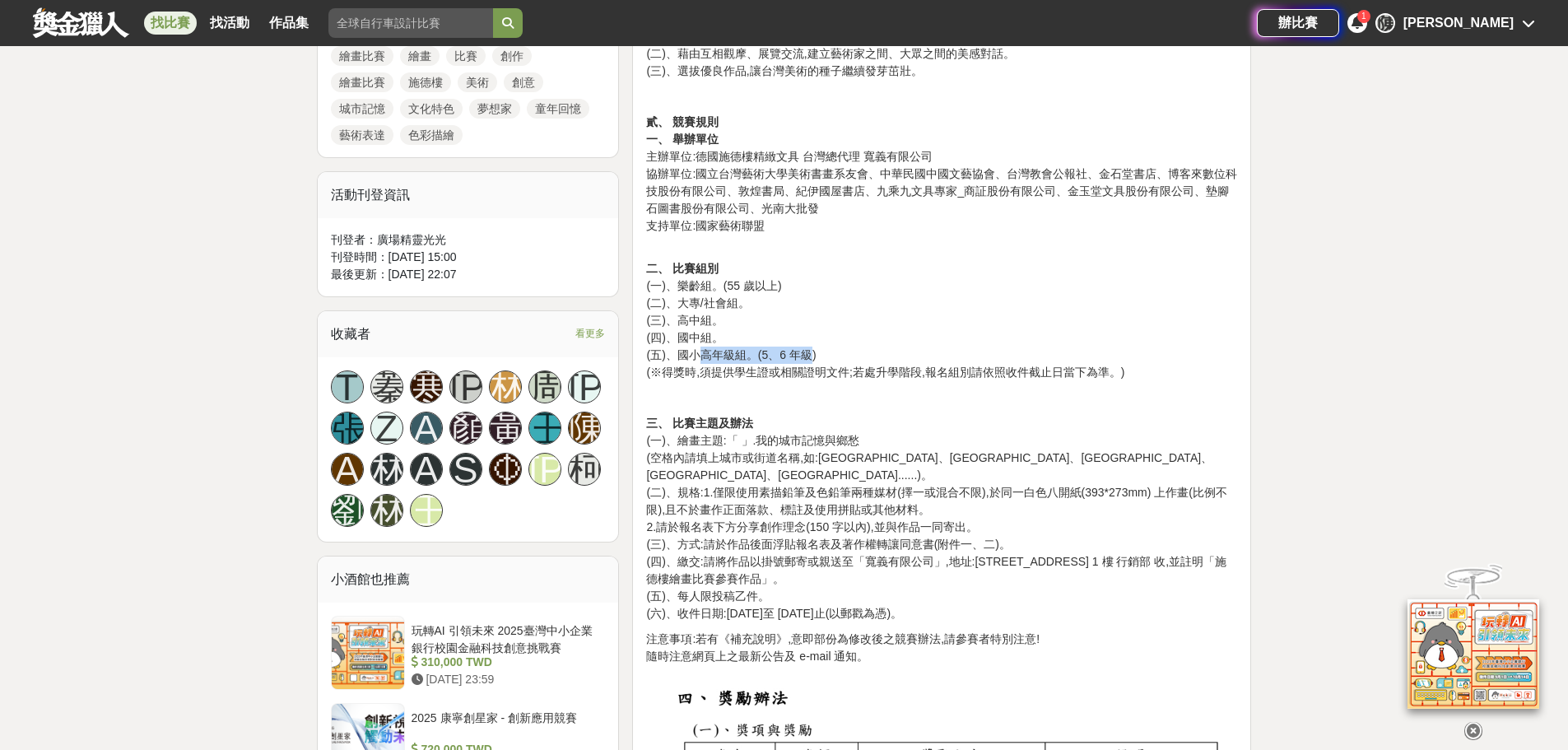
drag, startPoint x: 706, startPoint y: 351, endPoint x: 812, endPoint y: 351, distance: 106.0
click at [812, 351] on p "二、 比賽組別 (一)、樂齡組。(55 歲以上) (二)、大專/社會組。 (三)、高中組。 (四)、國中組。 (五)、國小高年級組。(5、6 年級) (※得獎…" at bounding box center [942, 312] width 591 height 138
click at [773, 230] on p "貳、 競賽規則 一、 舉辦單位 主辦單位:德國施德樓精緻文具 台灣總代理 寬義有限公司 協辦單位:國立台灣藝術大學美術書畫系友會、中華民國中國文藝協會、台灣教…" at bounding box center [942, 174] width 591 height 121
drag, startPoint x: 693, startPoint y: 304, endPoint x: 758, endPoint y: 301, distance: 65.1
click at [758, 301] on p "二、 比賽組別 (一)、樂齡組。(55 歲以上) (二)、大專/社會組。 (三)、高中組。 (四)、國中組。 (五)、國小高年級組。(5、6 年級) (※得獎…" at bounding box center [942, 312] width 591 height 138
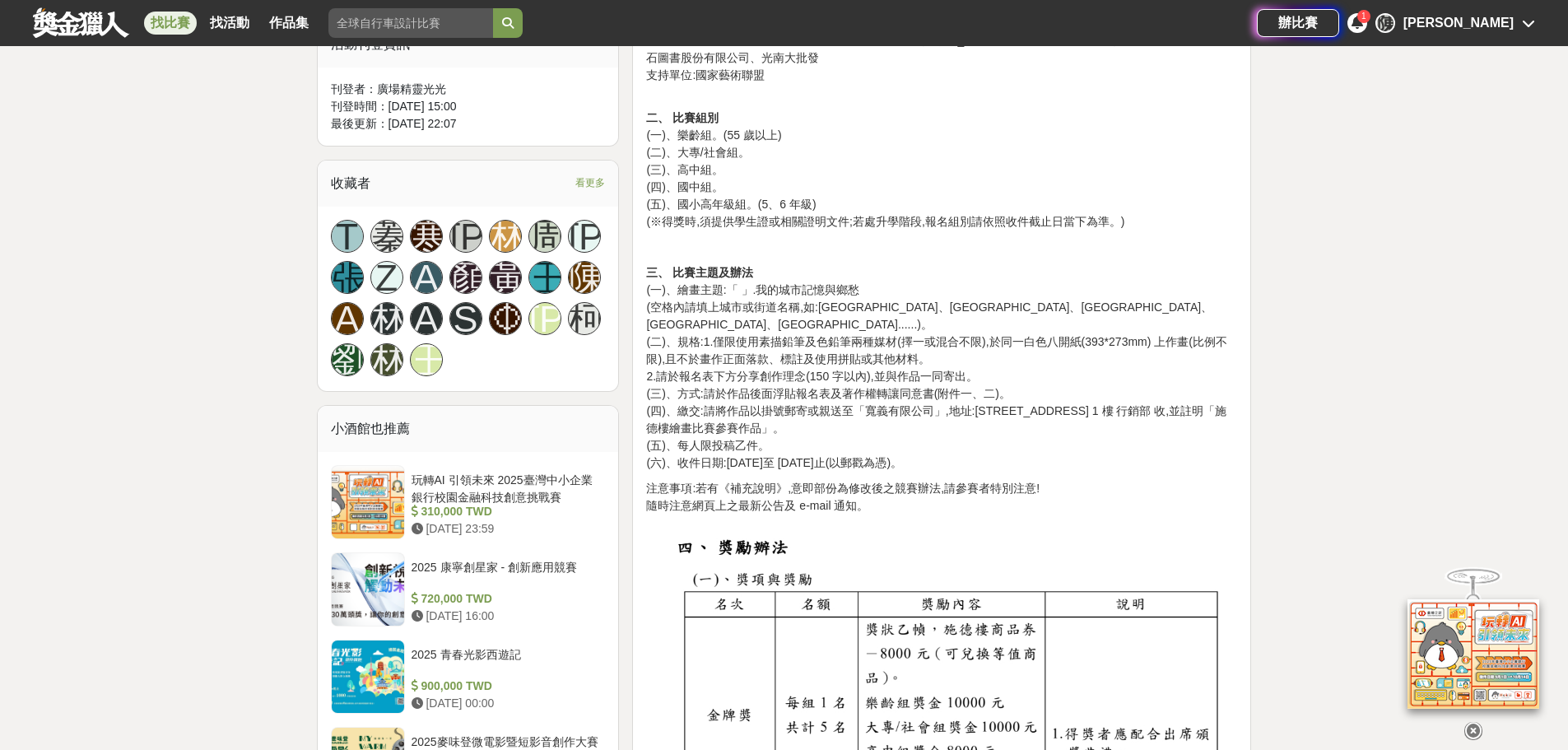
scroll to position [1153, 0]
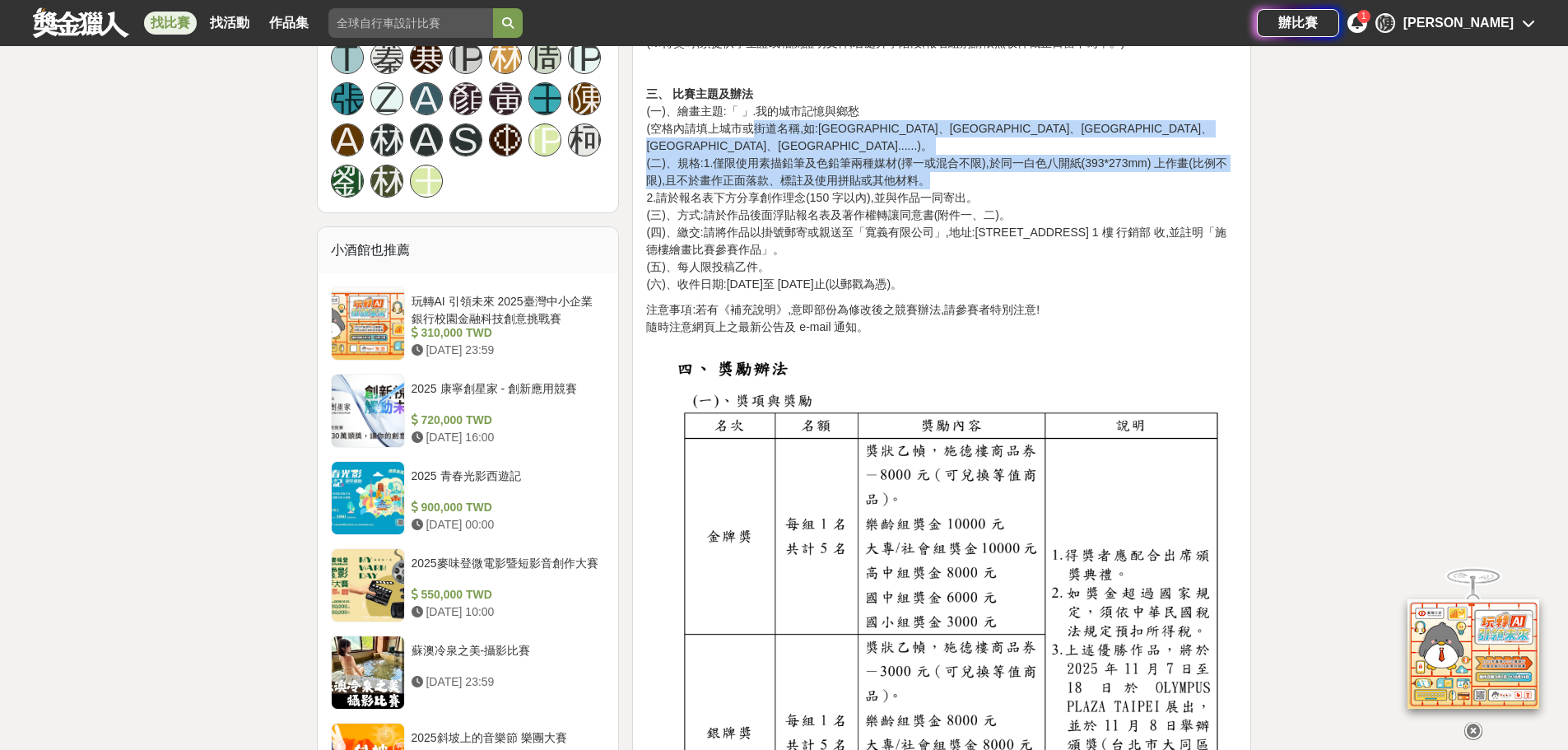
drag, startPoint x: 754, startPoint y: 126, endPoint x: 1216, endPoint y: 154, distance: 462.8
click at [1216, 154] on p "三、 比賽主題及辦法 (一)、繪畫主題:「 」.我的城市記憶與鄉愁 (空格內請填上城市或街道名稱,如:淡水紅毛城、台南林百貨、大溪老街、大稻埕、南投日月潭..…" at bounding box center [942, 188] width 591 height 207
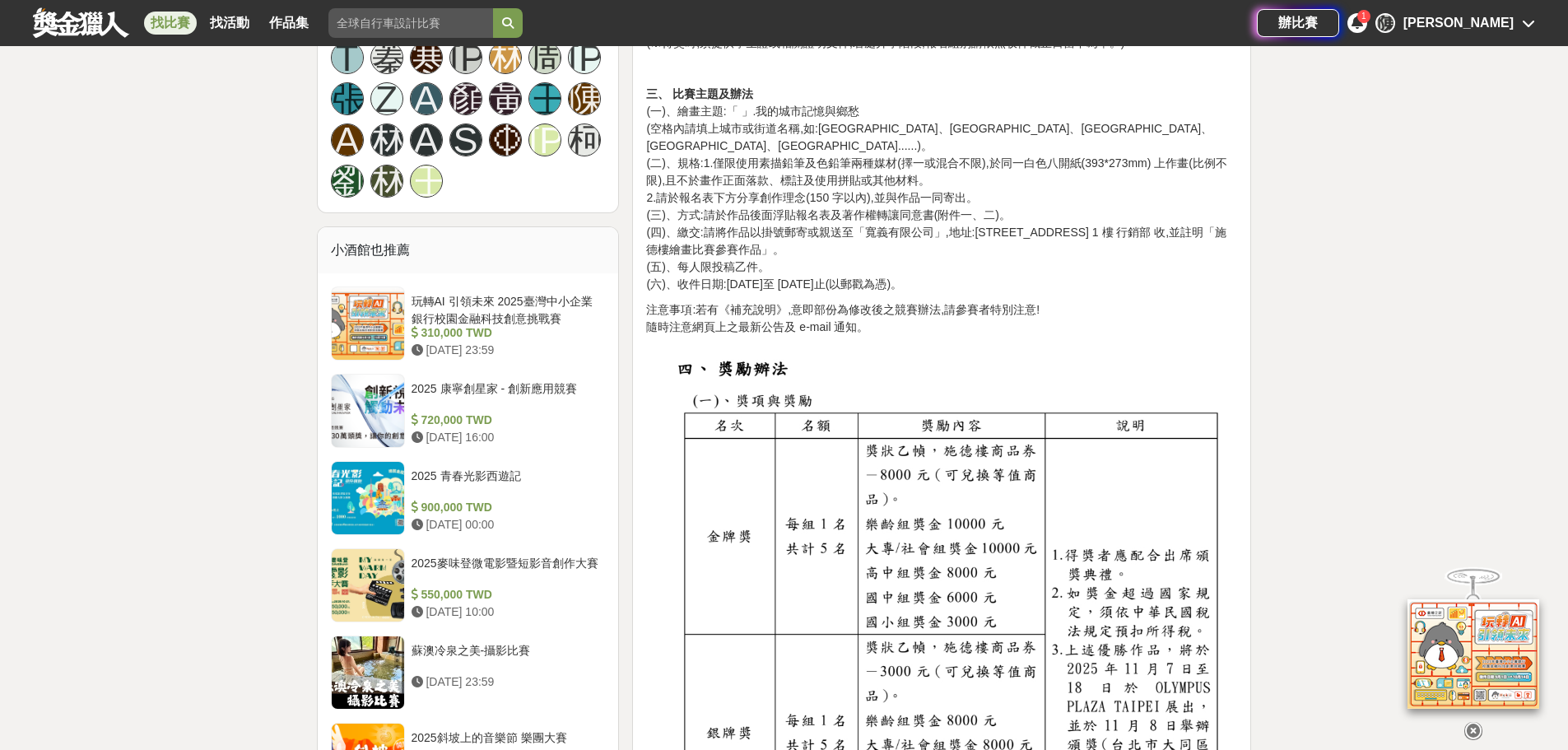
click at [1188, 235] on p "三、 比賽主題及辦法 (一)、繪畫主題:「 」.我的城市記憶與鄉愁 (空格內請填上城市或街道名稱,如:淡水紅毛城、台南林百貨、大溪老街、大稻埕、南投日月潭..…" at bounding box center [942, 188] width 591 height 207
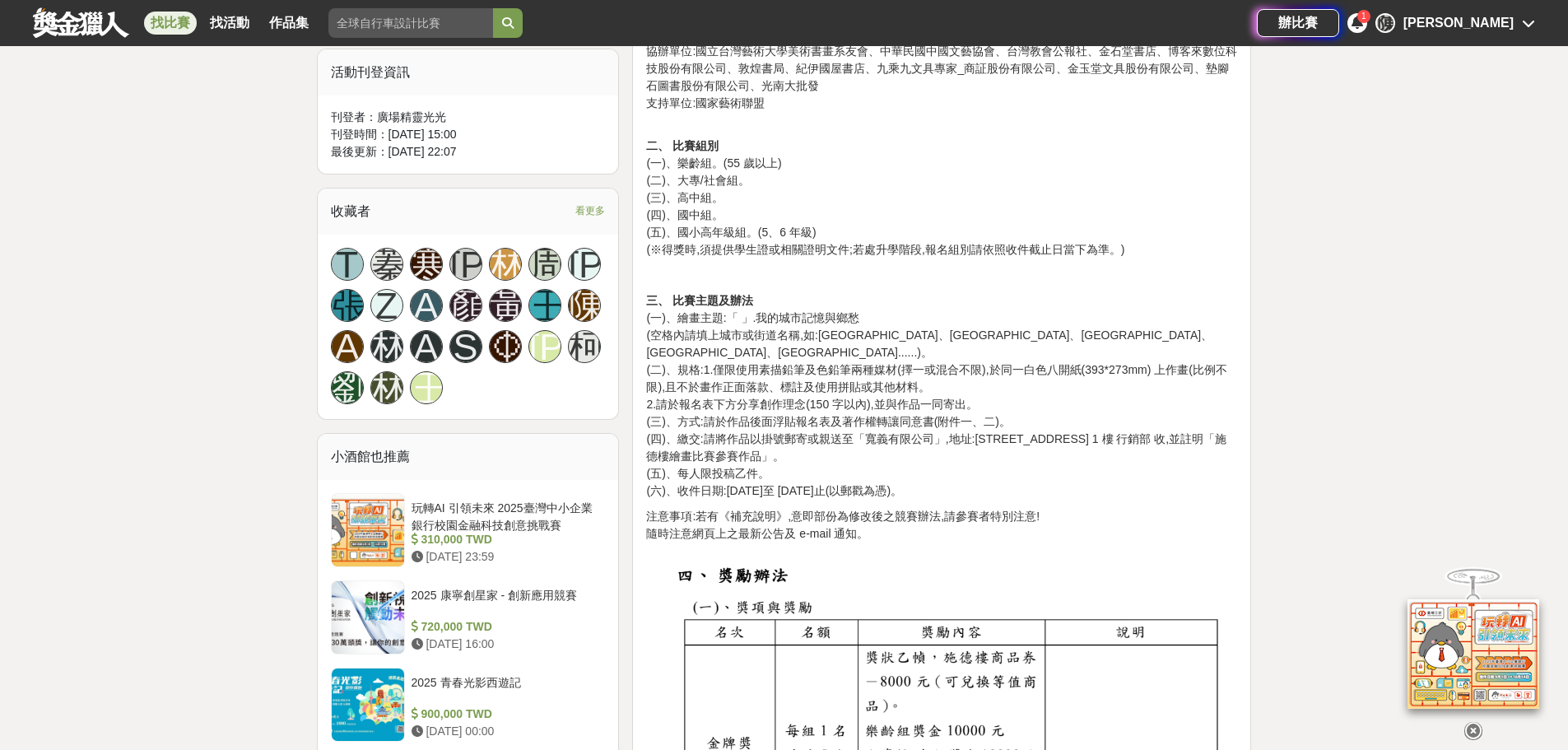
scroll to position [989, 0]
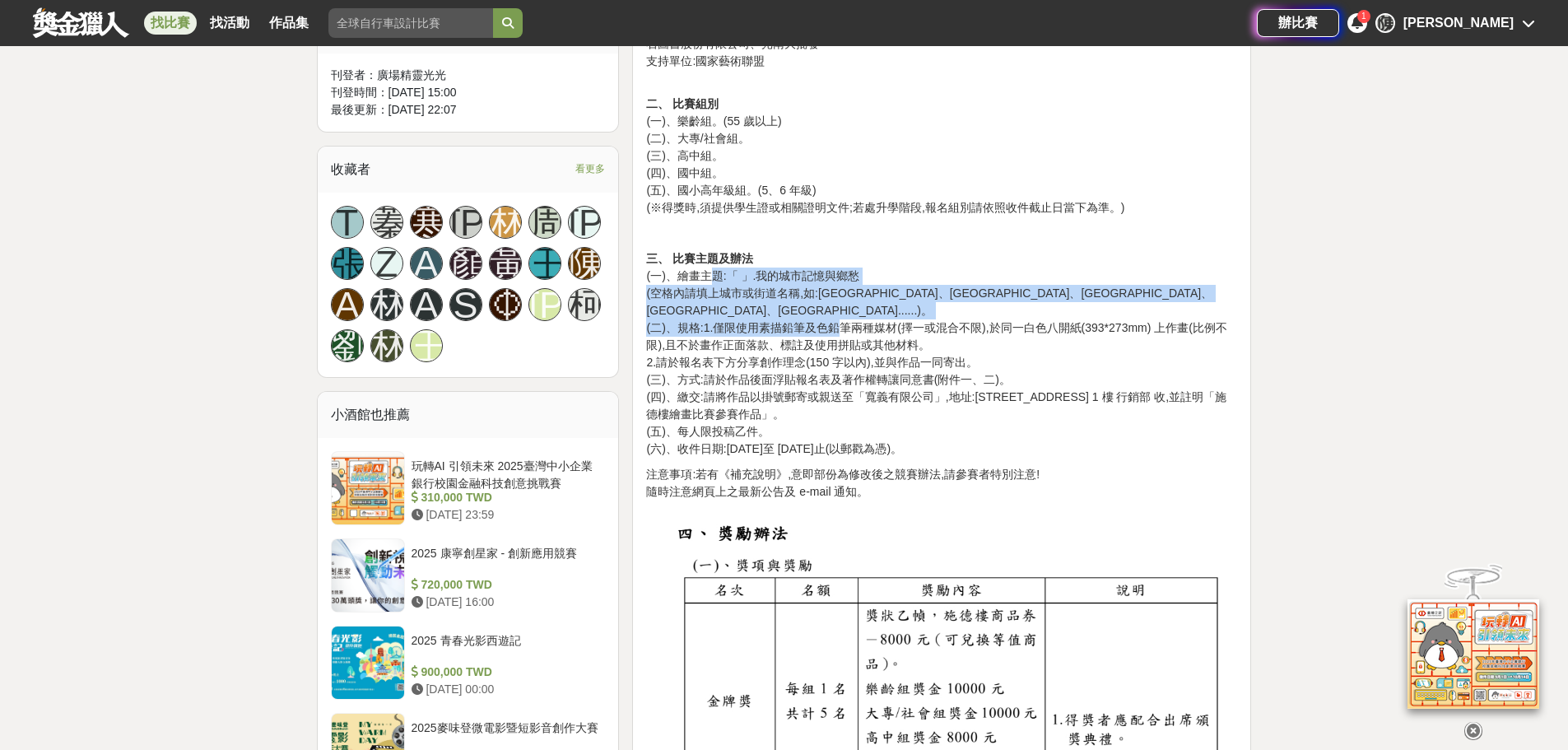
drag, startPoint x: 708, startPoint y: 279, endPoint x: 836, endPoint y: 317, distance: 133.5
click at [836, 317] on p "三、 比賽主題及辦法 (一)、繪畫主題:「 」.我的城市記憶與鄉愁 (空格內請填上城市或街道名稱,如:淡水紅毛城、台南林百貨、大溪老街、大稻埕、南投日月潭..…" at bounding box center [942, 353] width 591 height 207
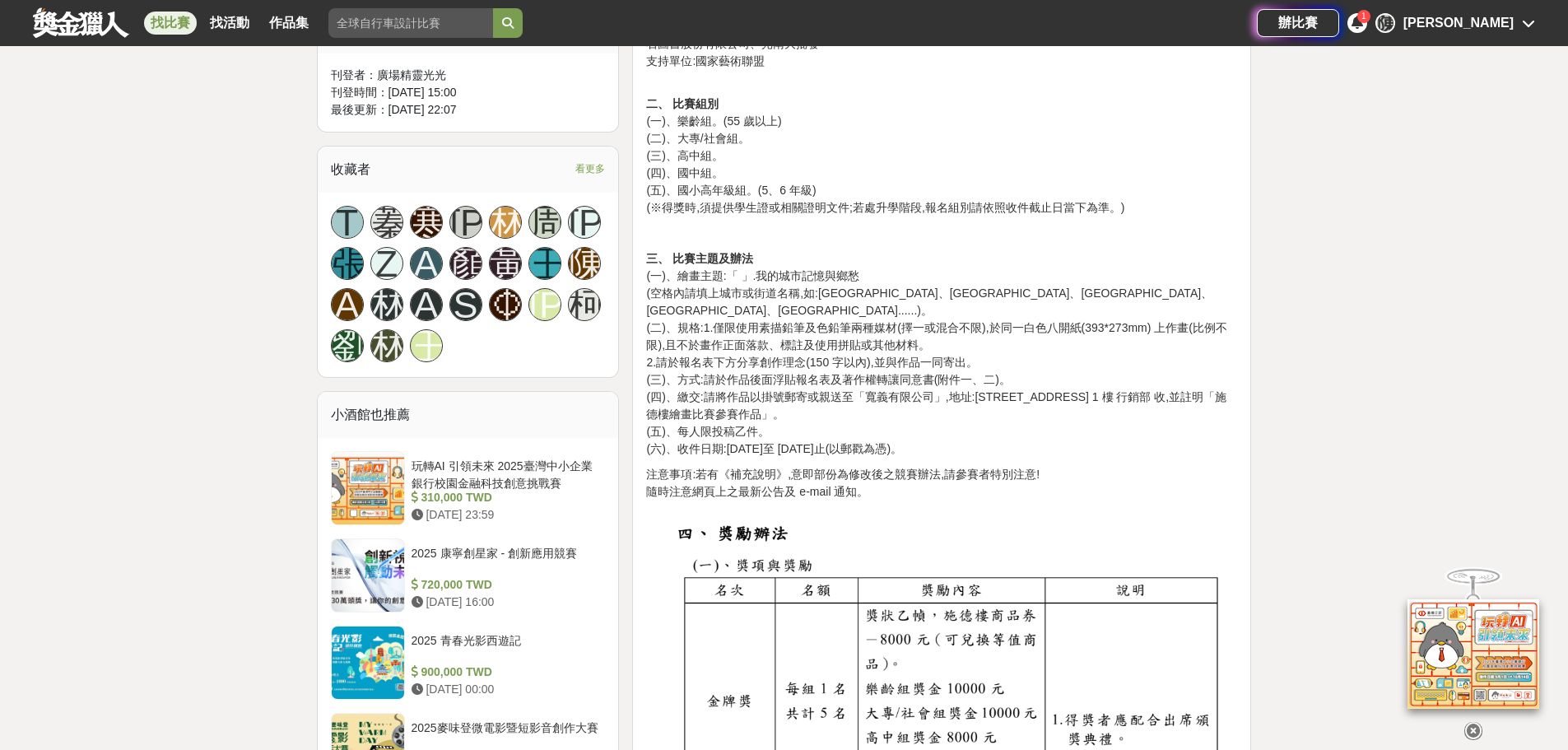
click at [966, 319] on p "三、 比賽主題及辦法 (一)、繪畫主題:「 」.我的城市記憶與鄉愁 (空格內請填上城市或街道名稱,如:淡水紅毛城、台南林百貨、大溪老街、大稻埕、南投日月潭..…" at bounding box center [942, 353] width 591 height 207
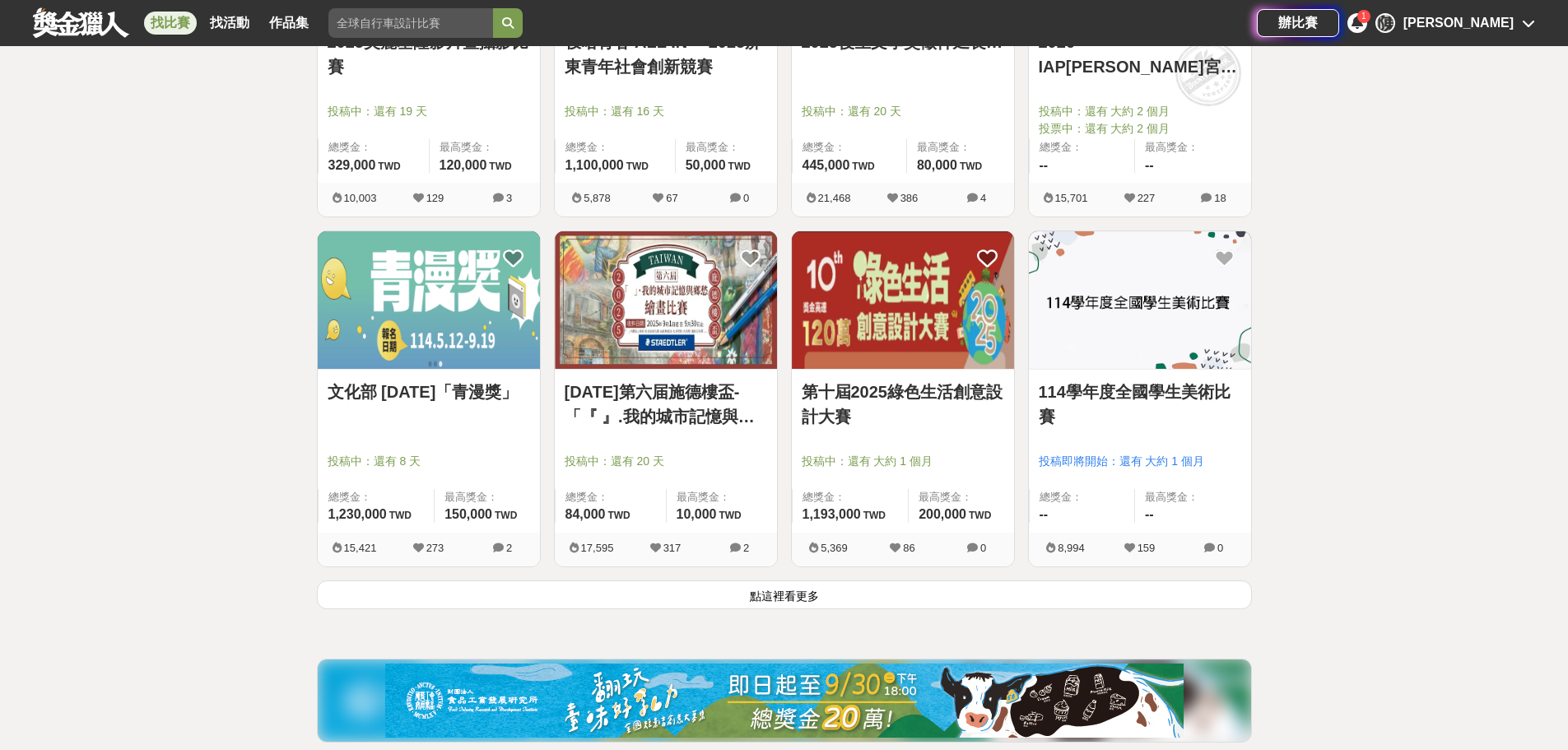
scroll to position [1895, 0]
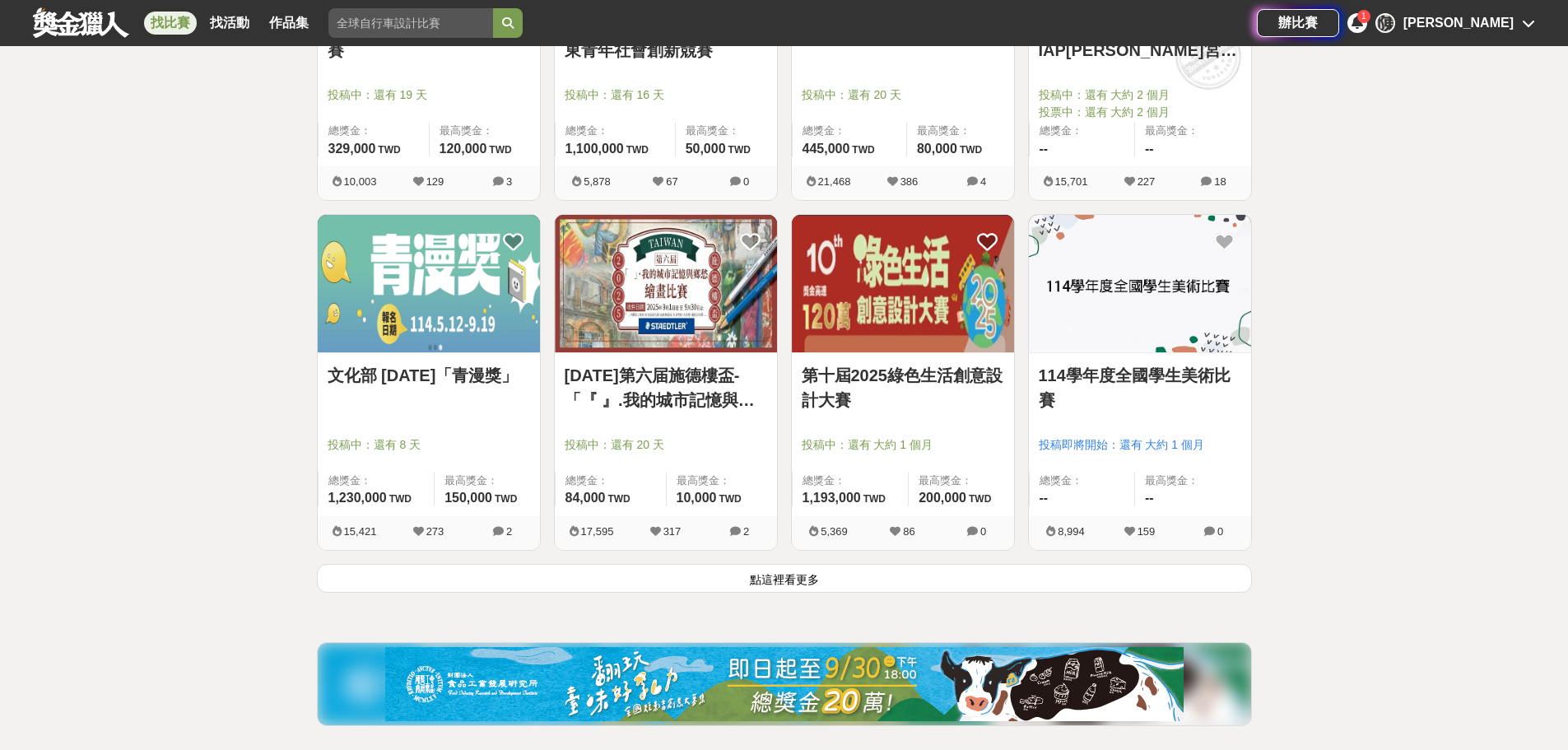
click at [973, 568] on button "點這裡看更多" at bounding box center [784, 578] width 935 height 28
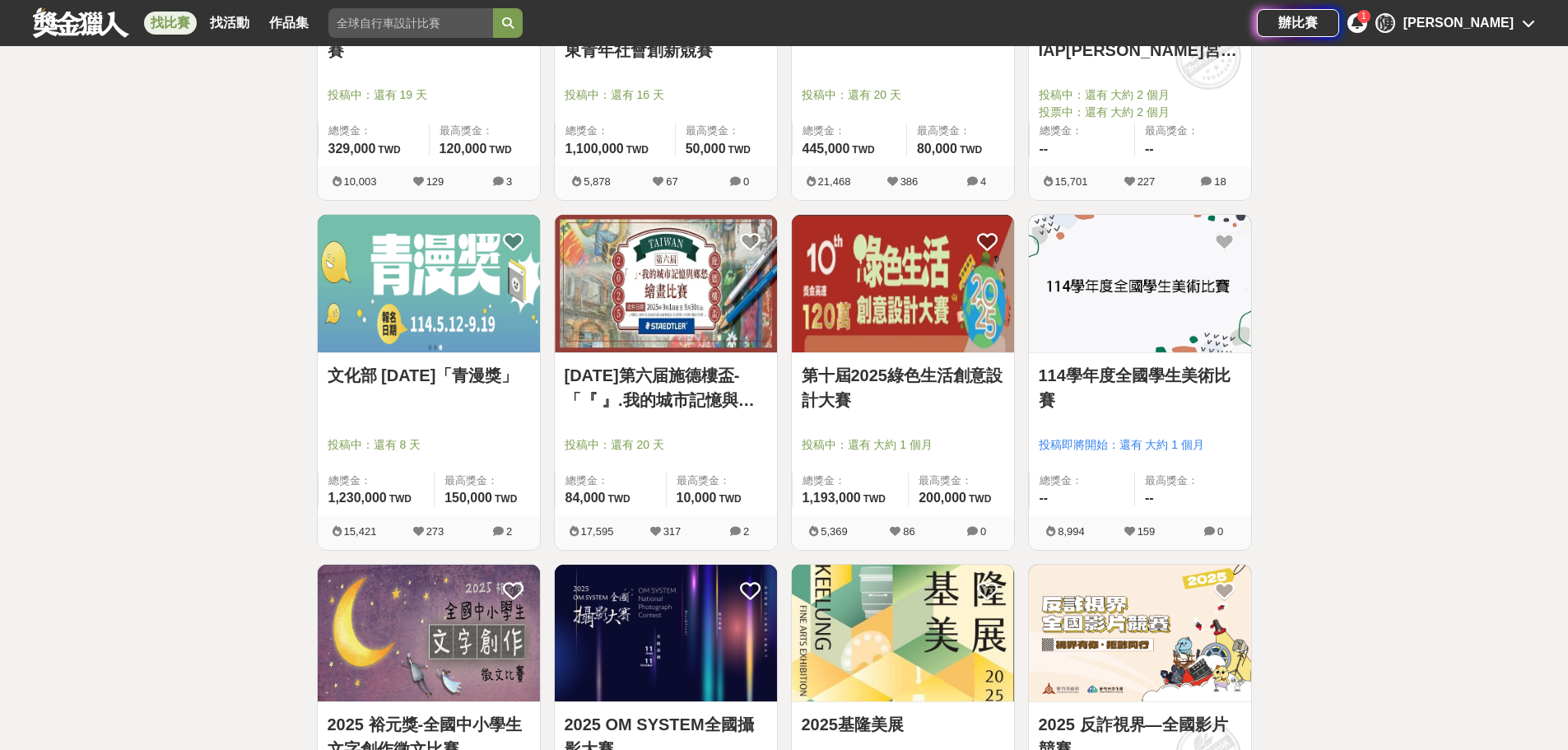
click at [939, 429] on div at bounding box center [908, 422] width 212 height 20
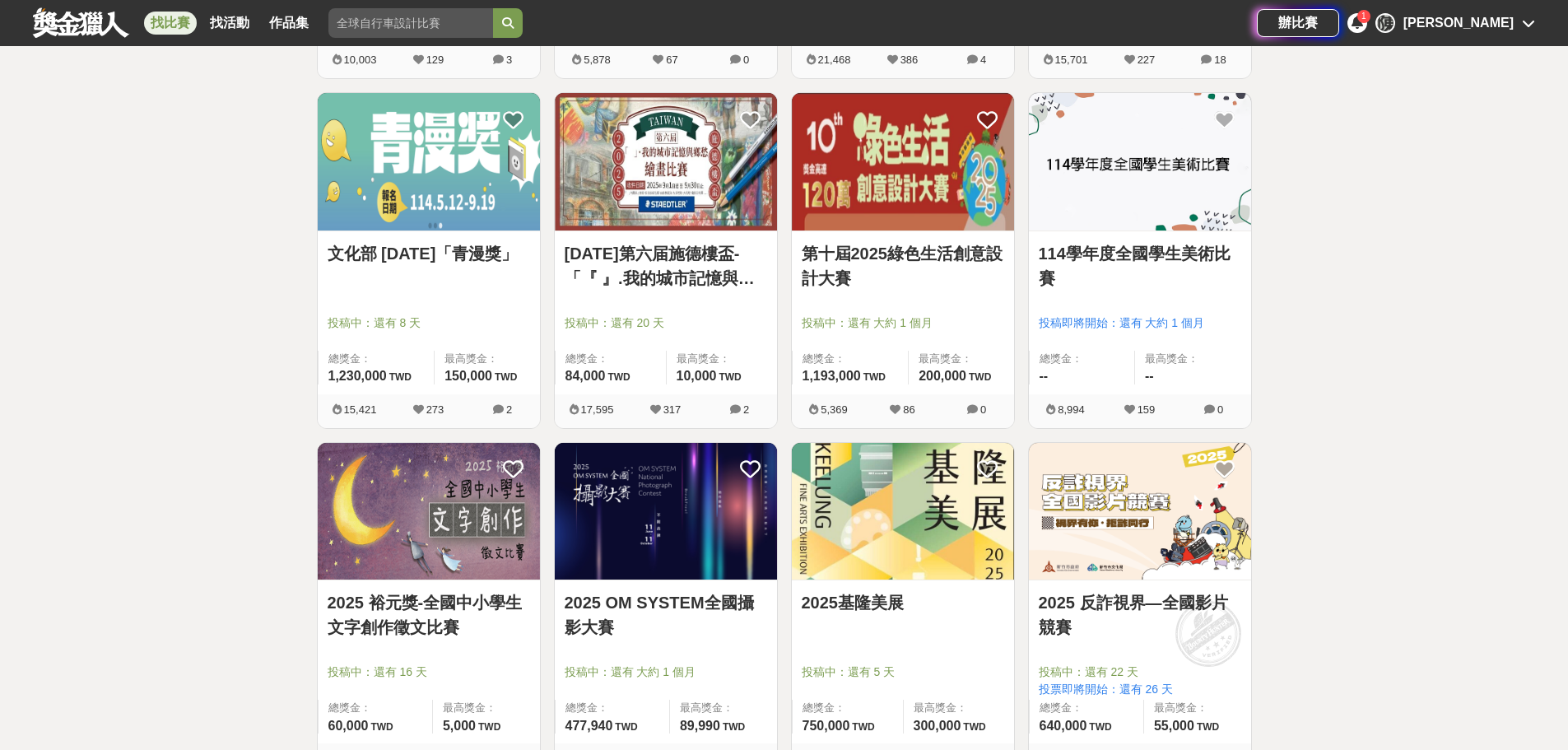
scroll to position [2141, 0]
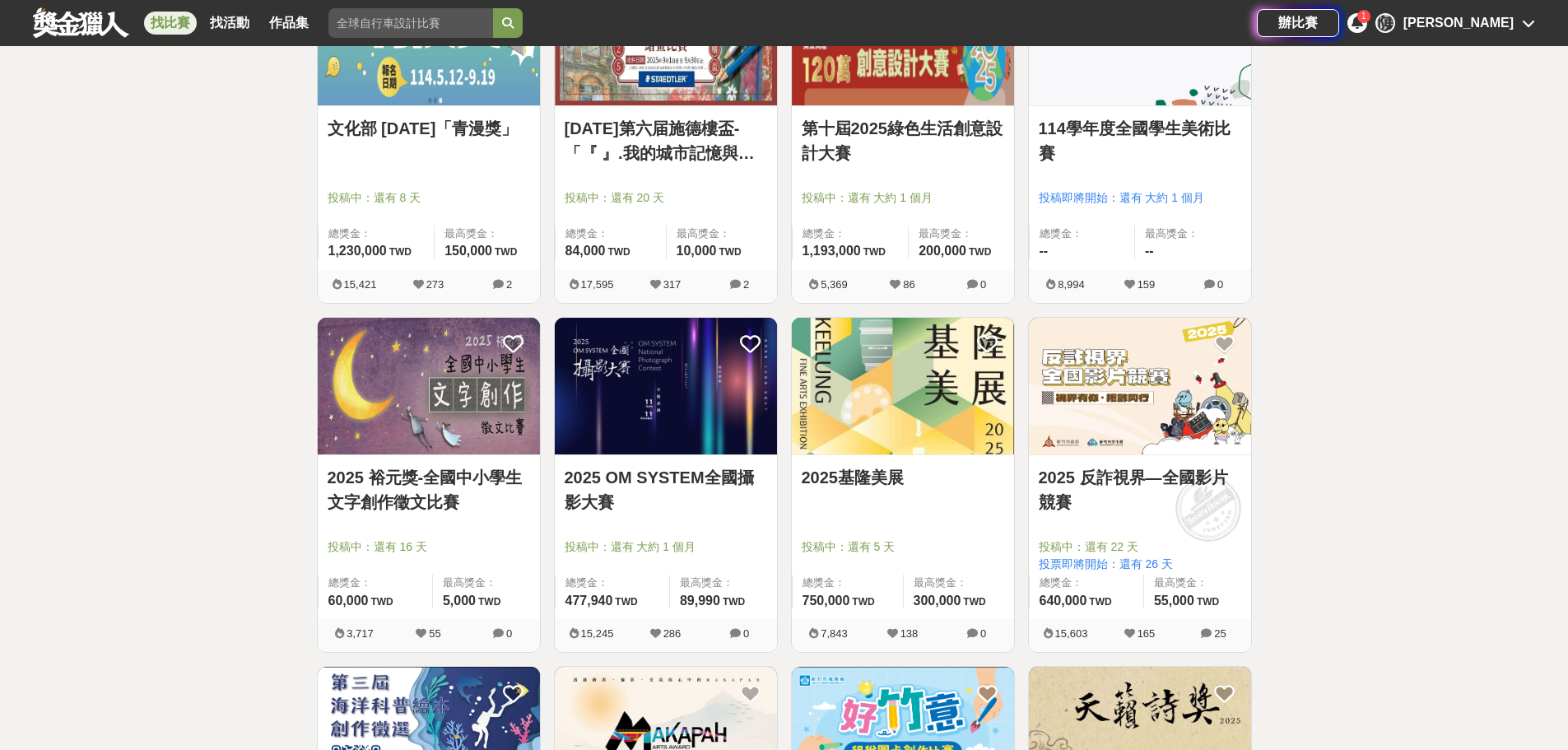
click at [1142, 485] on link "2025 反詐視界—全國影片競賽" at bounding box center [1140, 490] width 202 height 49
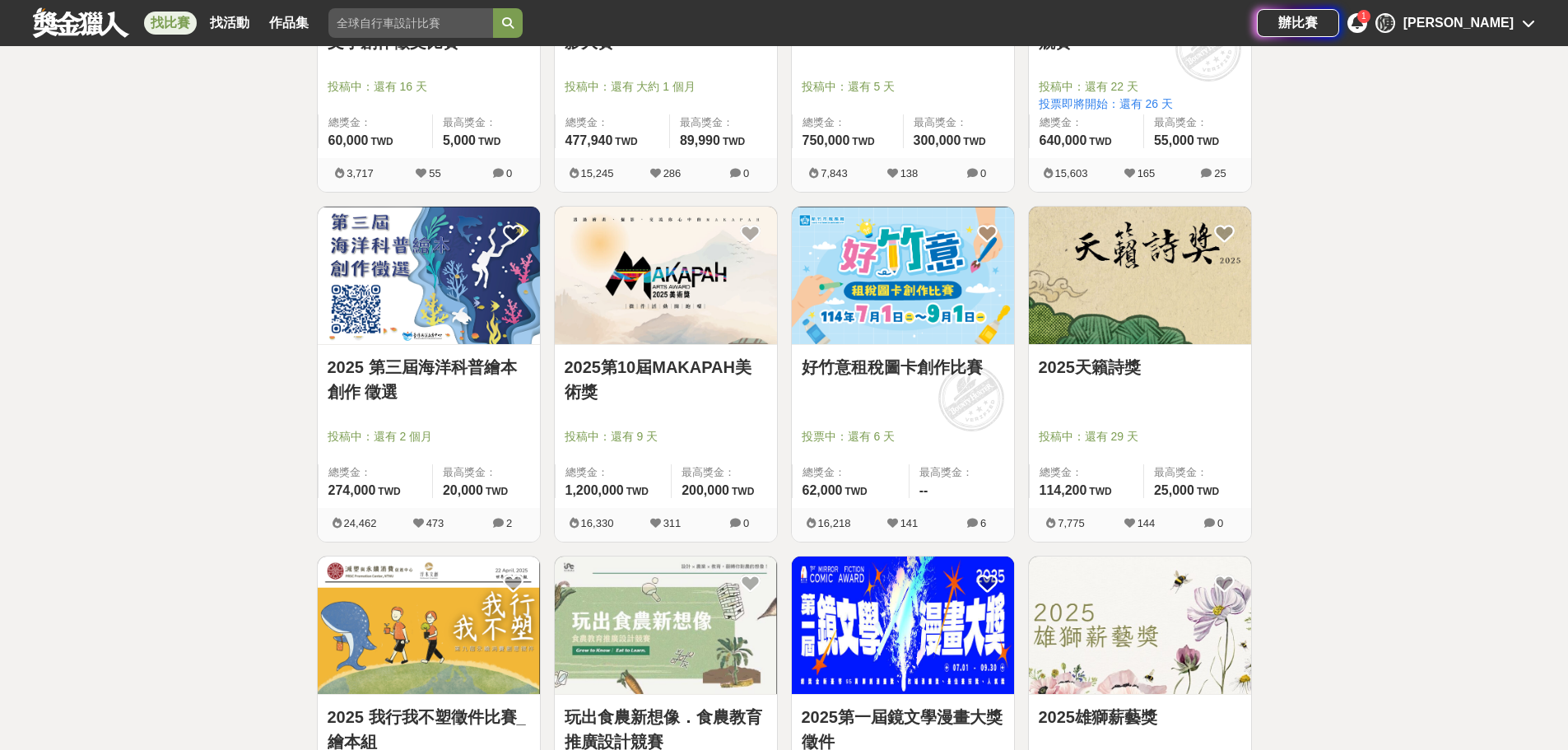
scroll to position [2883, 0]
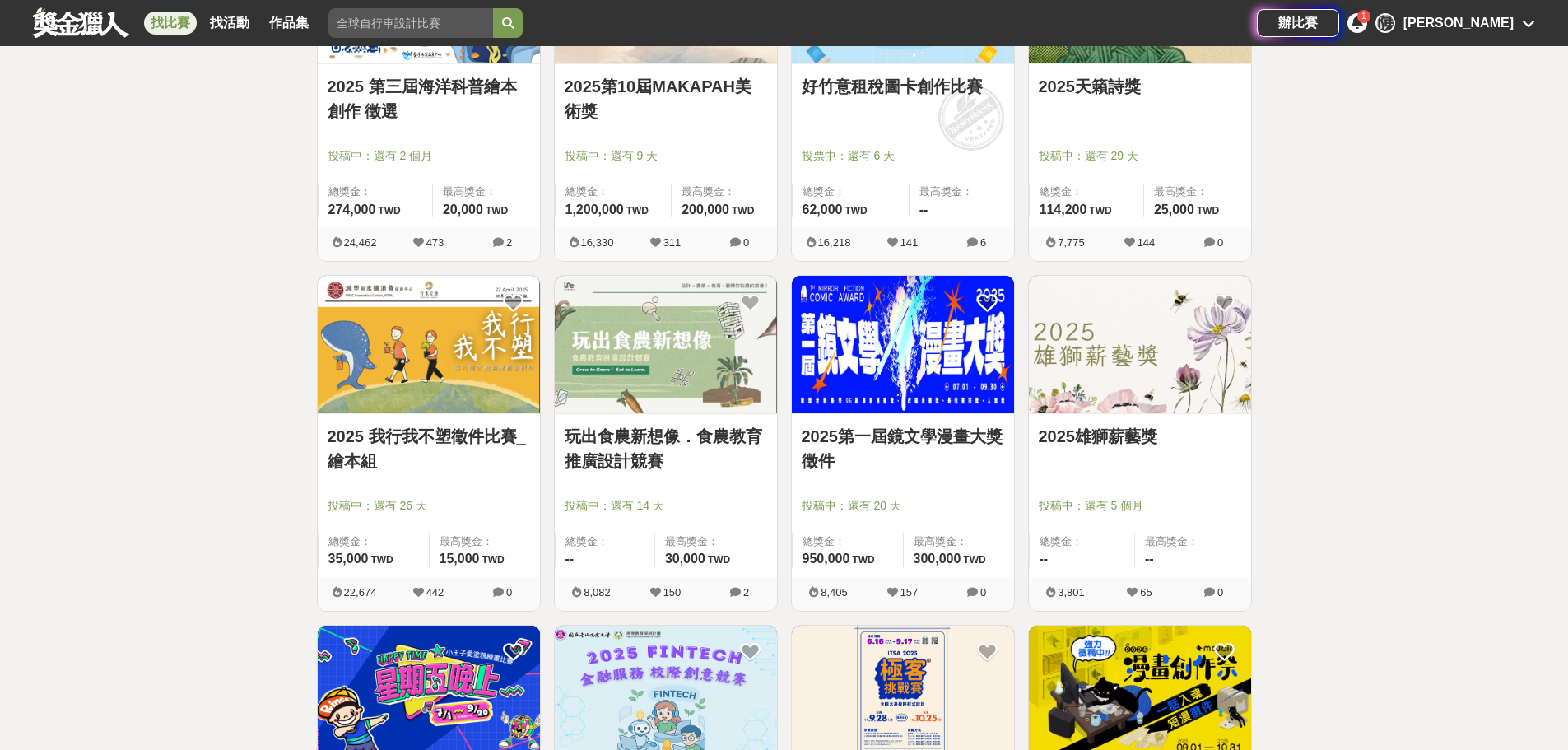
click at [653, 457] on link "玩出食農新想像．食農教育推廣設計競賽" at bounding box center [666, 449] width 202 height 49
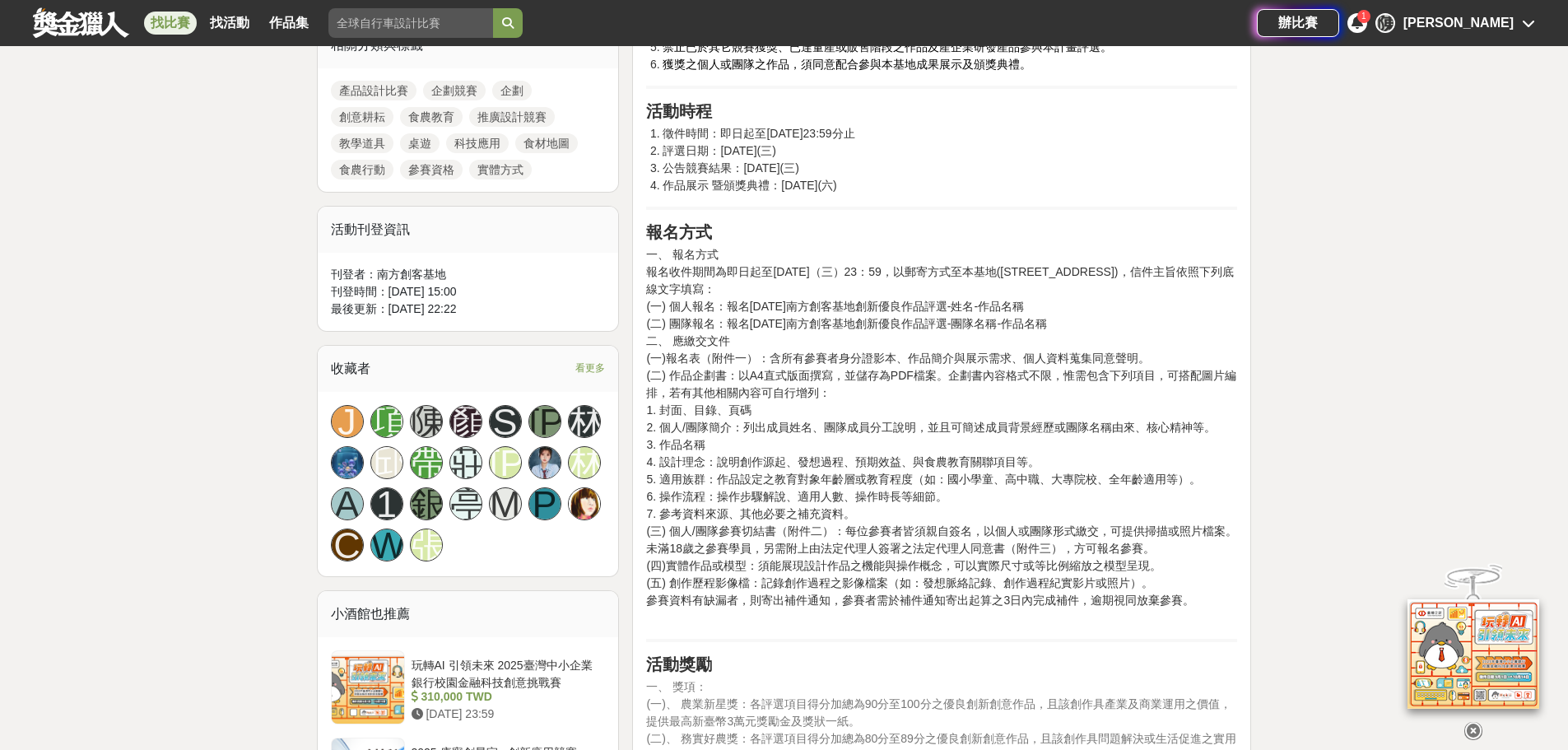
scroll to position [989, 0]
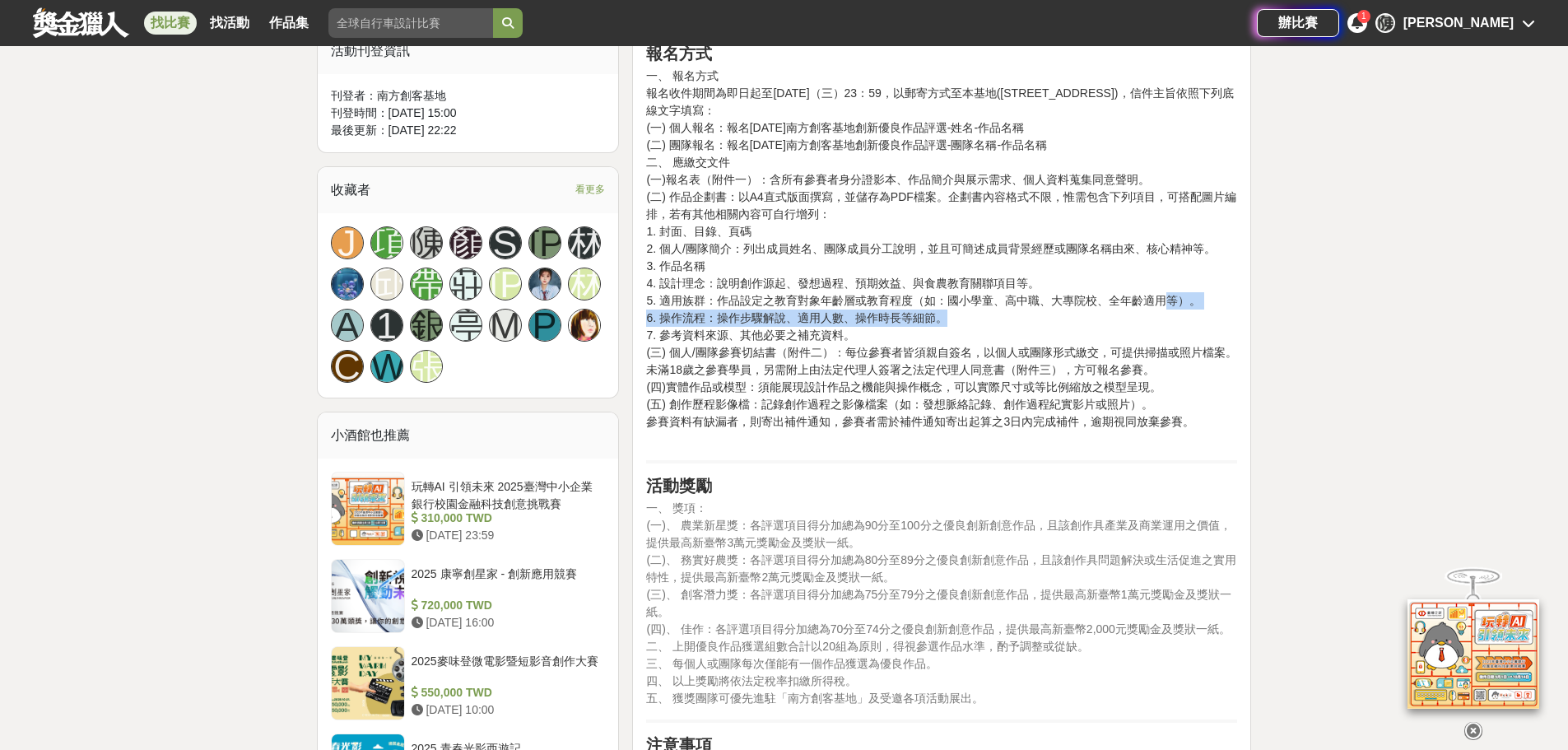
drag, startPoint x: 1162, startPoint y: 306, endPoint x: 1048, endPoint y: 310, distance: 114.1
click at [1048, 310] on p "一、 報名方式 報名收件期間為即日起至114年9月24日（三）23：59，以郵寄方式至本基地(台南市新營區大同路32號)，信件主旨依照下列底線文字填寫： (一…" at bounding box center [942, 258] width 591 height 381
click at [1071, 299] on p "一、 報名方式 報名收件期間為即日起至114年9月24日（三）23：59，以郵寄方式至本基地(台南市新營區大同路32號)，信件主旨依照下列底線文字填寫： (一…" at bounding box center [942, 258] width 591 height 381
drag, startPoint x: 1071, startPoint y: 299, endPoint x: 1106, endPoint y: 304, distance: 35.4
click at [1106, 304] on p "一、 報名方式 報名收件期間為即日起至114年9月24日（三）23：59，以郵寄方式至本基地(台南市新營區大同路32號)，信件主旨依照下列底線文字填寫： (一…" at bounding box center [942, 258] width 591 height 381
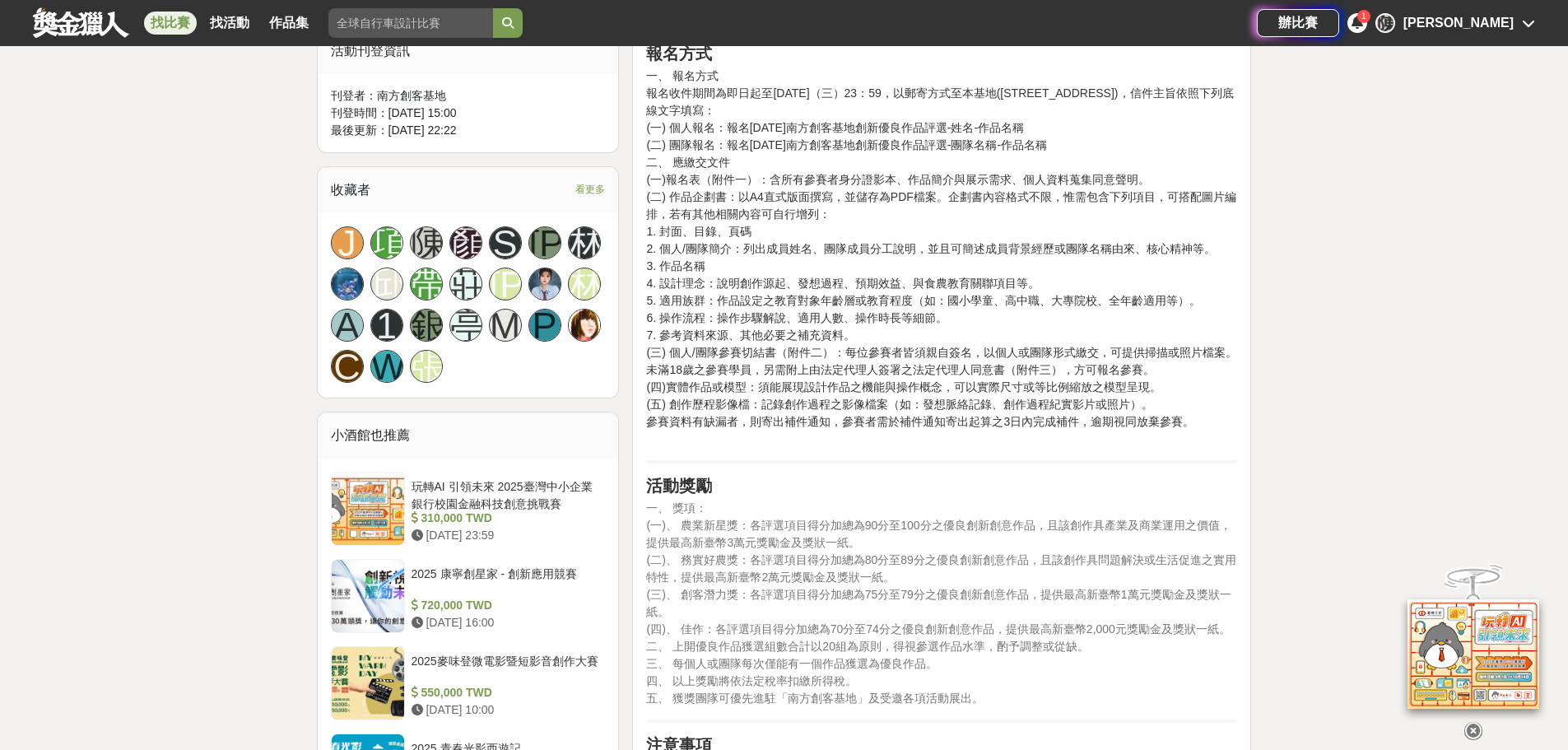
click at [937, 355] on p "一、 報名方式 報名收件期間為即日起至114年9月24日（三）23：59，以郵寄方式至本基地(台南市新營區大同路32號)，信件主旨依照下列底線文字填寫： (一…" at bounding box center [942, 258] width 591 height 381
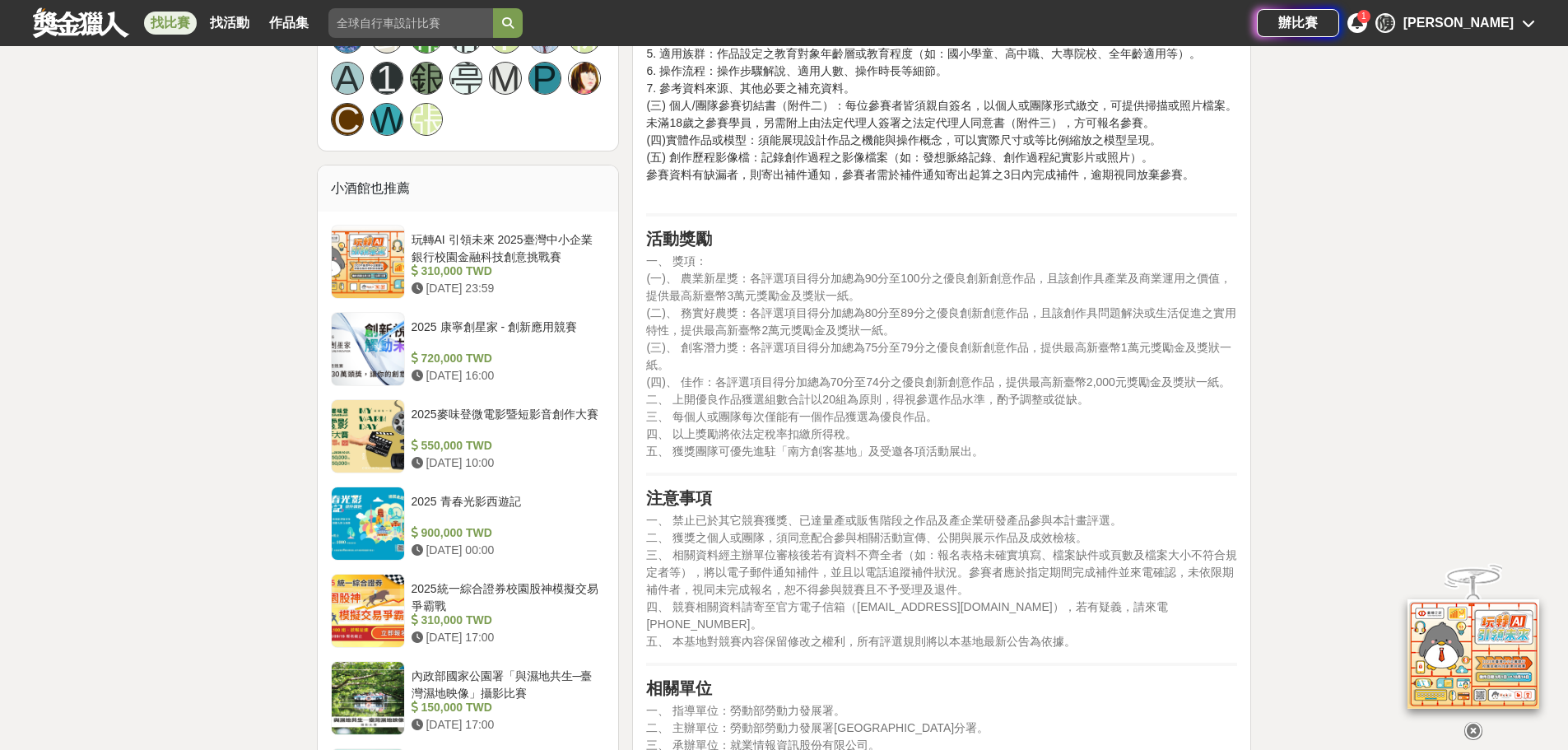
scroll to position [1647, 0]
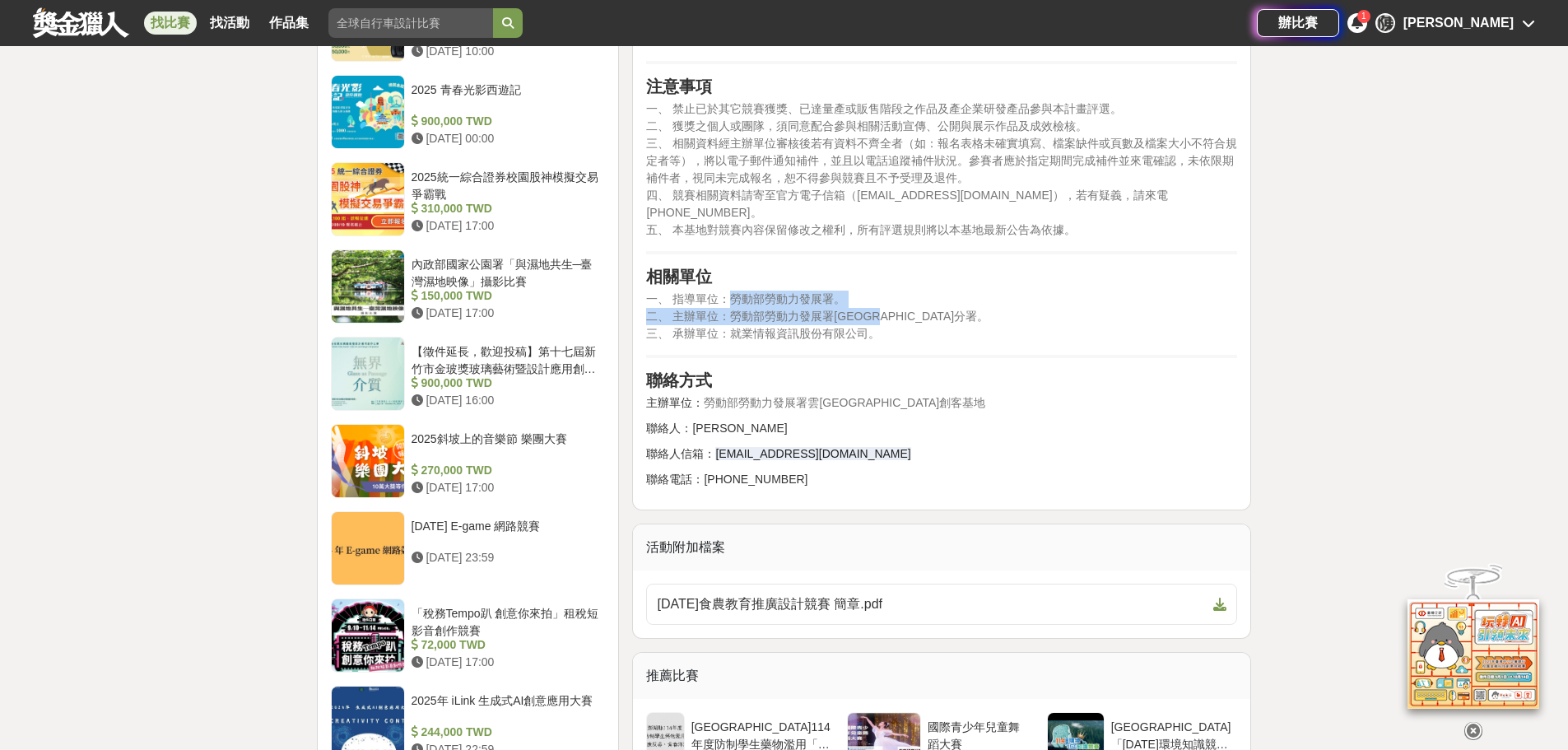
drag, startPoint x: 725, startPoint y: 289, endPoint x: 944, endPoint y: 299, distance: 219.2
click at [944, 299] on p "一、 指導單位：勞動部勞動力發展署。 二、 主辦單位：勞動部勞動力發展署雲嘉南分署。 三、 承辦單位：就業情報資訊股份有限公司。" at bounding box center [942, 316] width 591 height 52
click at [1045, 299] on p "一、 指導單位：勞動部勞動力發展署。 二、 主辦單位：勞動部勞動力發展署雲嘉南分署。 三、 承辦單位：就業情報資訊股份有限公司。" at bounding box center [942, 316] width 591 height 52
click at [823, 584] on link "114年食農教育推廣設計競賽 簡章.pdf" at bounding box center [942, 605] width 591 height 41
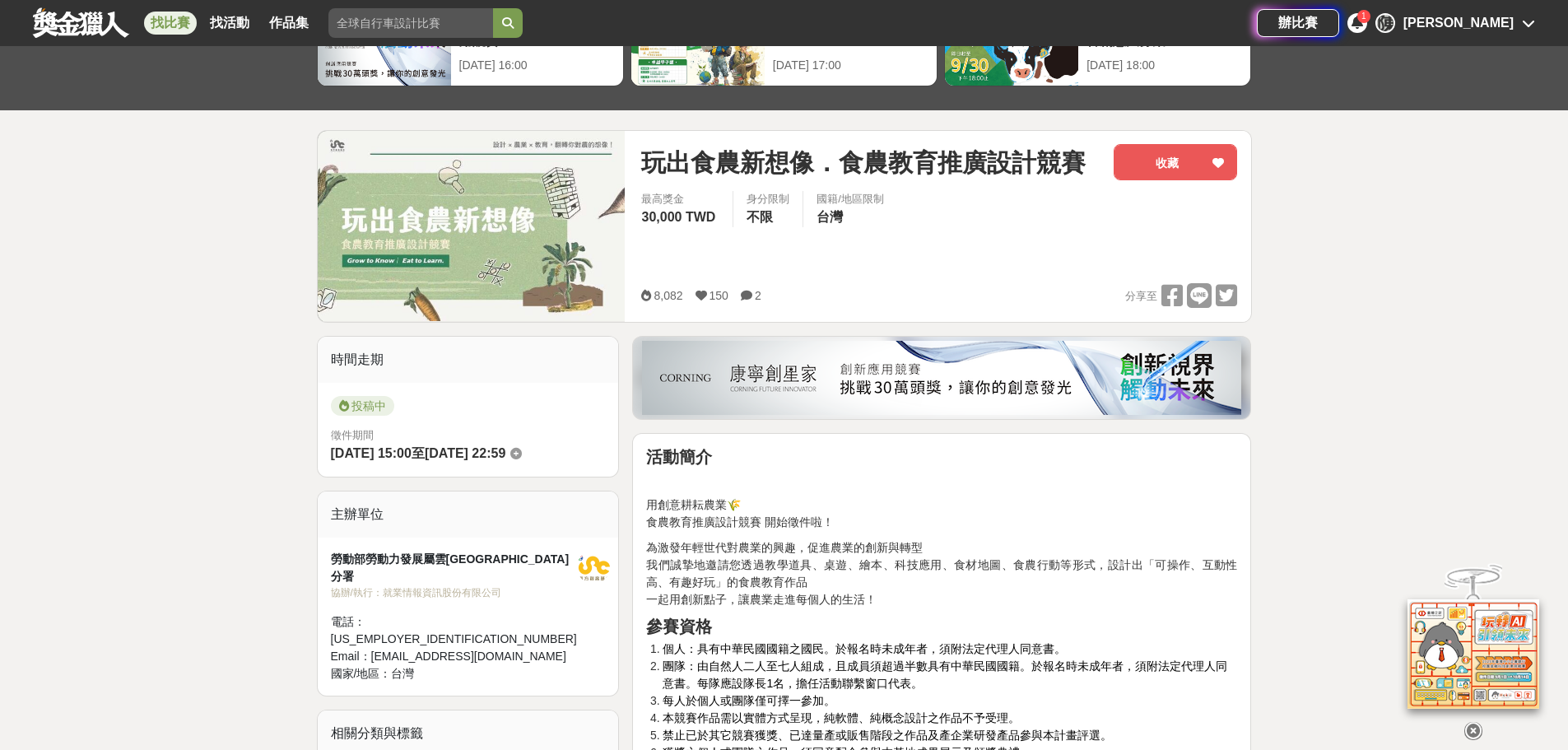
scroll to position [0, 0]
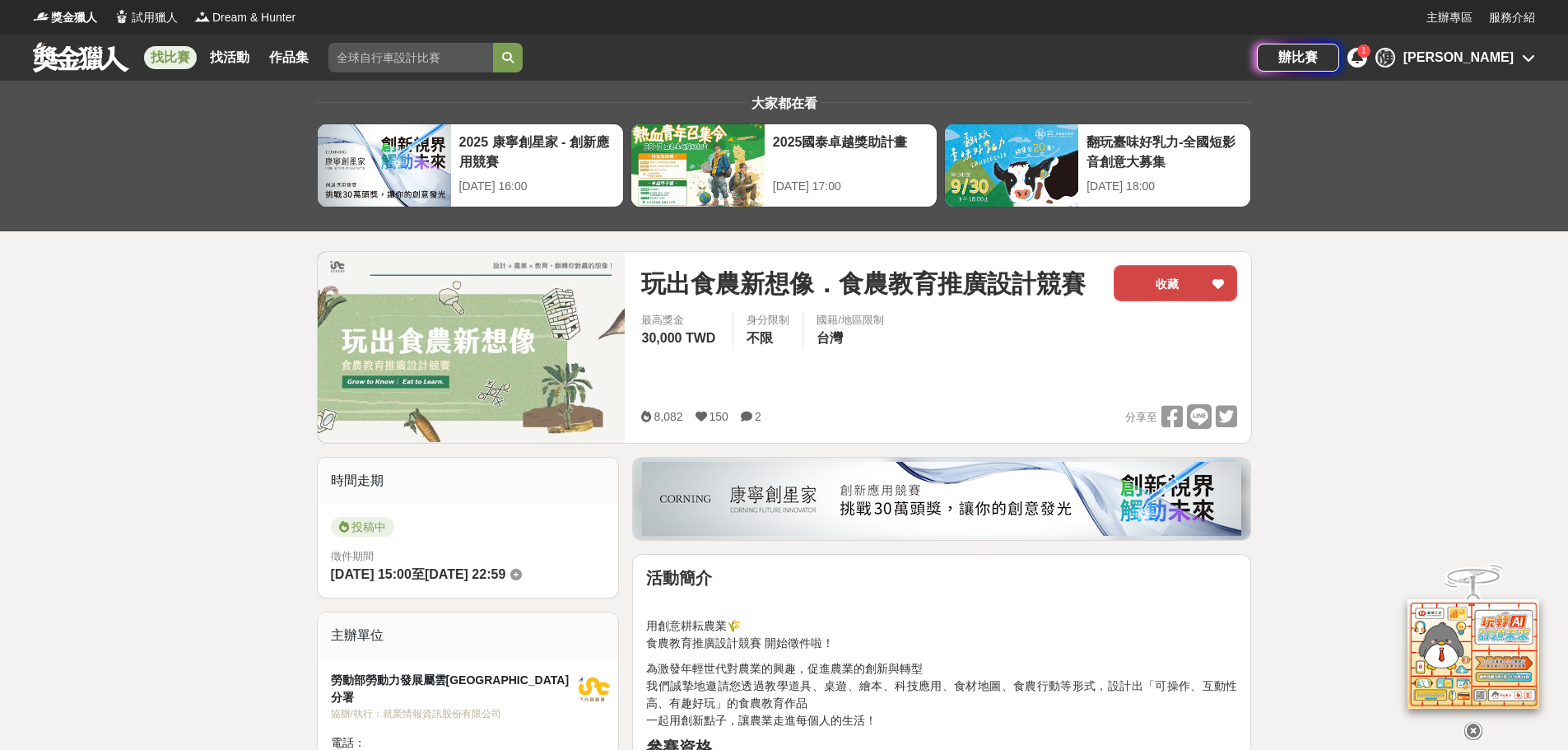
click at [1166, 290] on button "收藏" at bounding box center [1176, 283] width 124 height 36
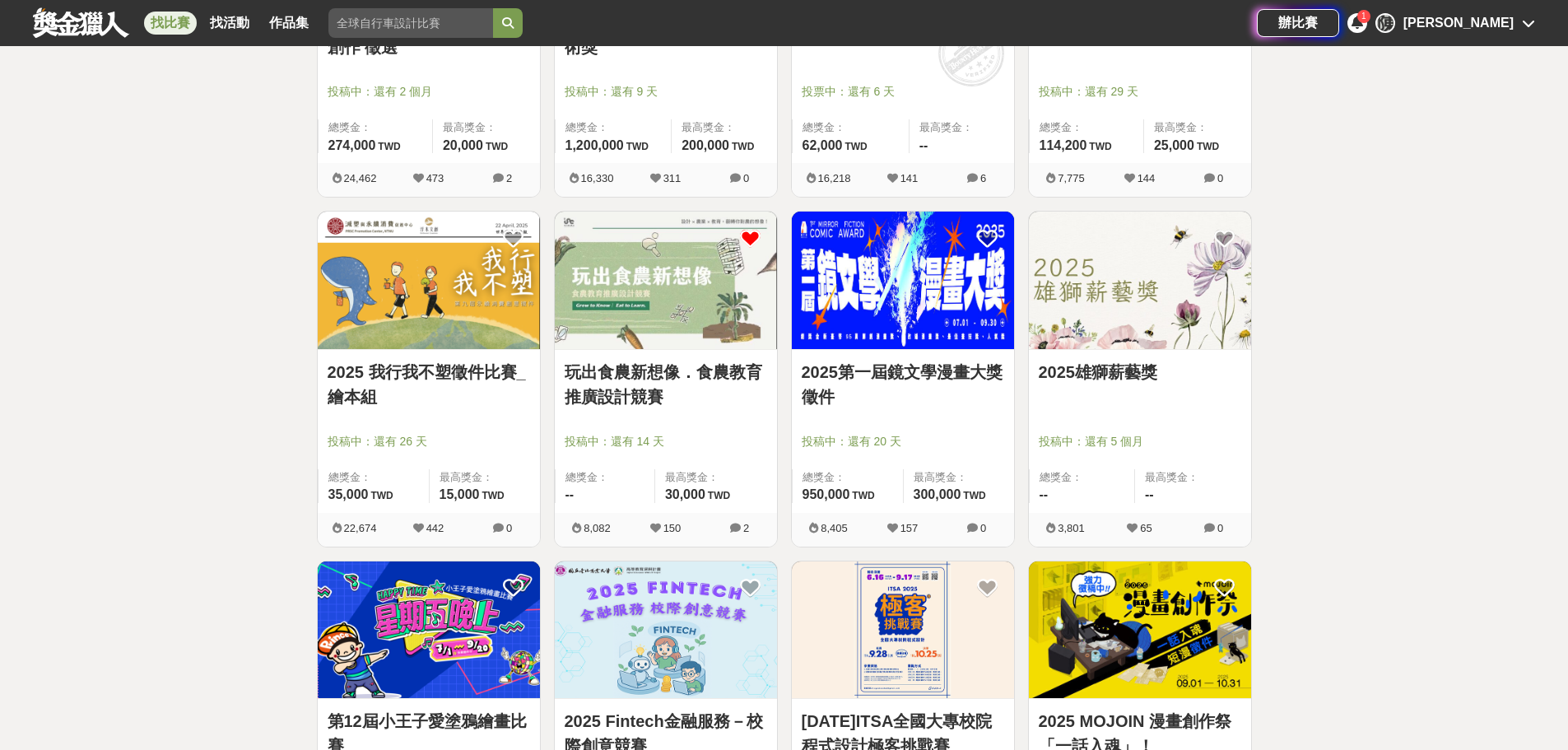
scroll to position [3047, 0]
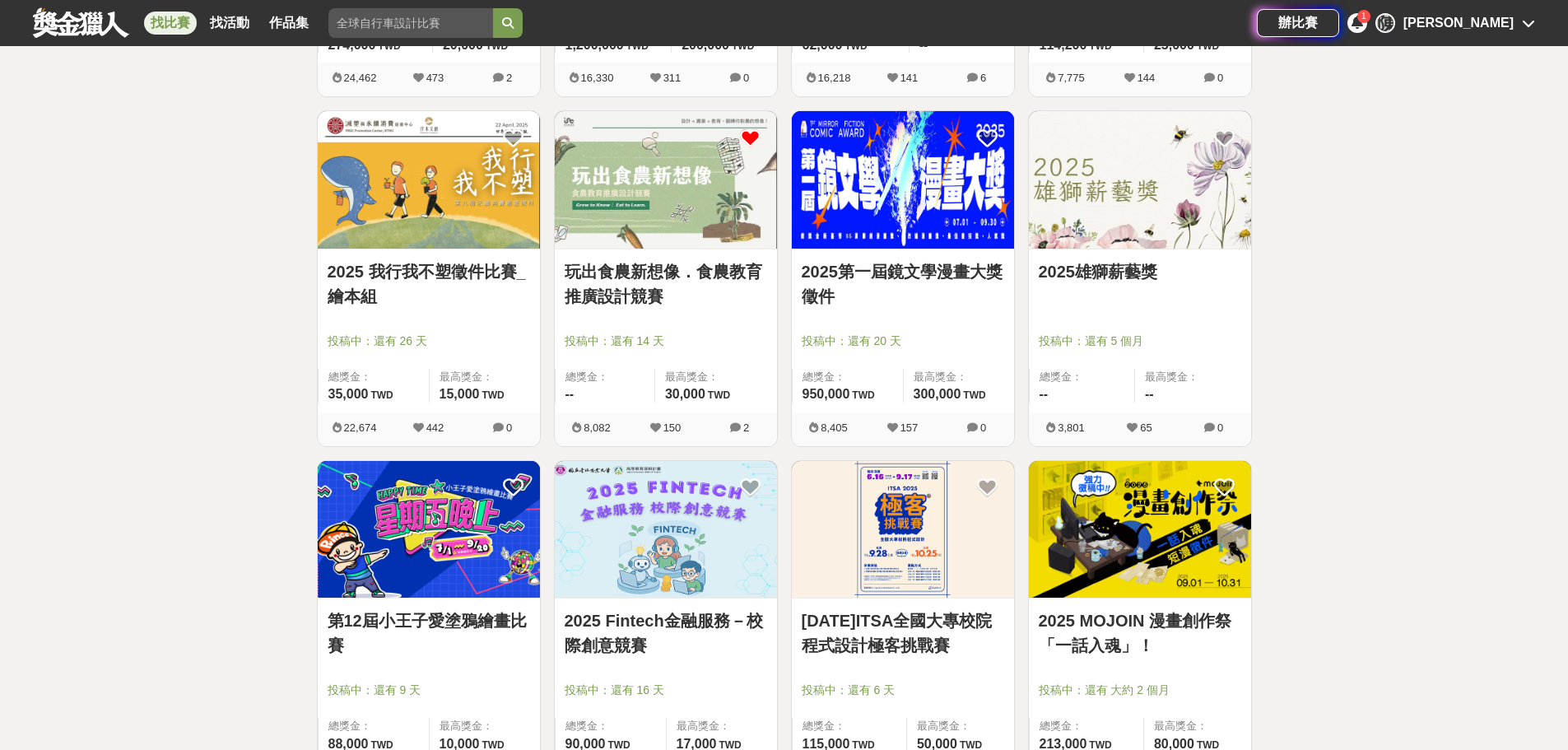
click at [846, 279] on link "2025第一屆鏡文學漫畫大獎徵件" at bounding box center [903, 284] width 202 height 49
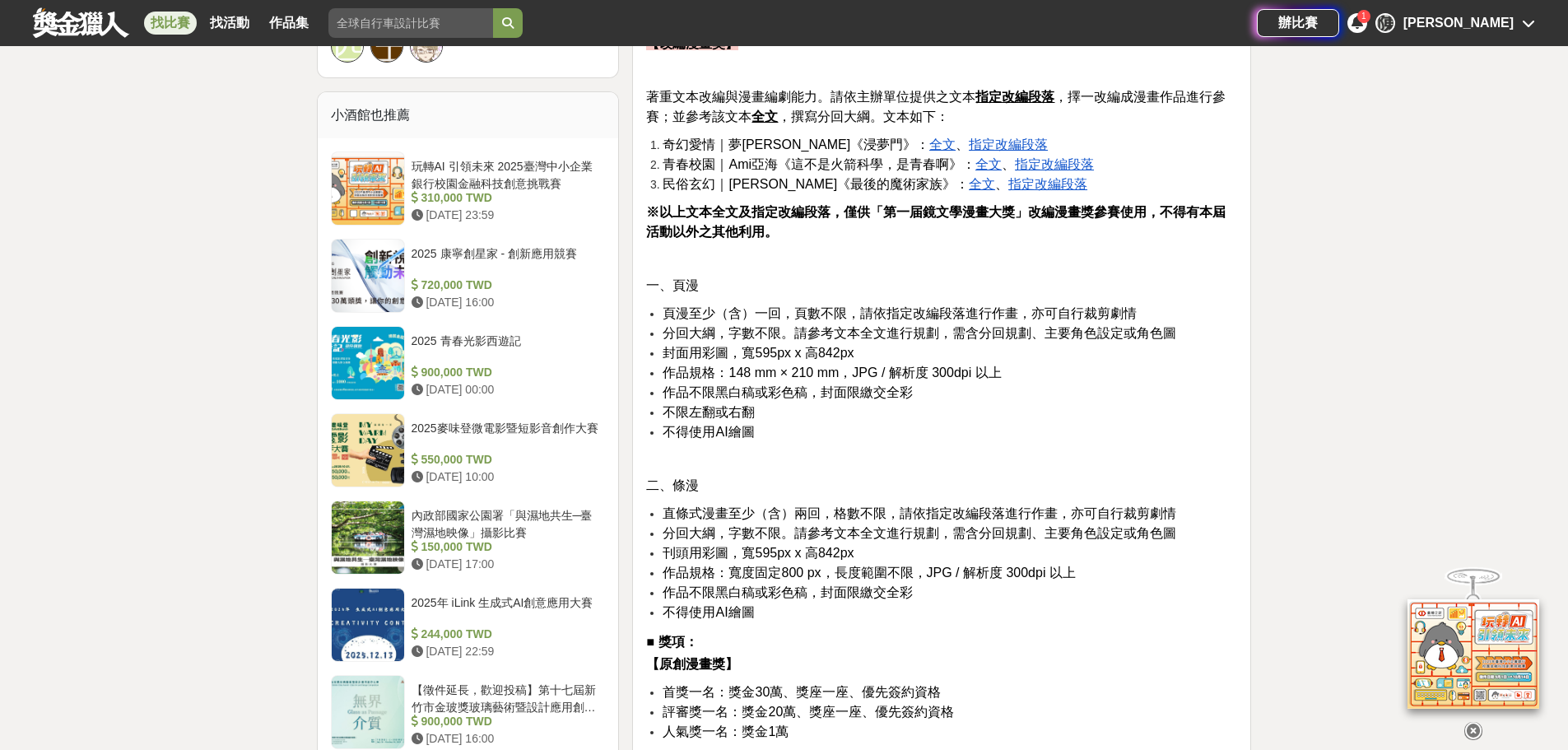
scroll to position [1482, 0]
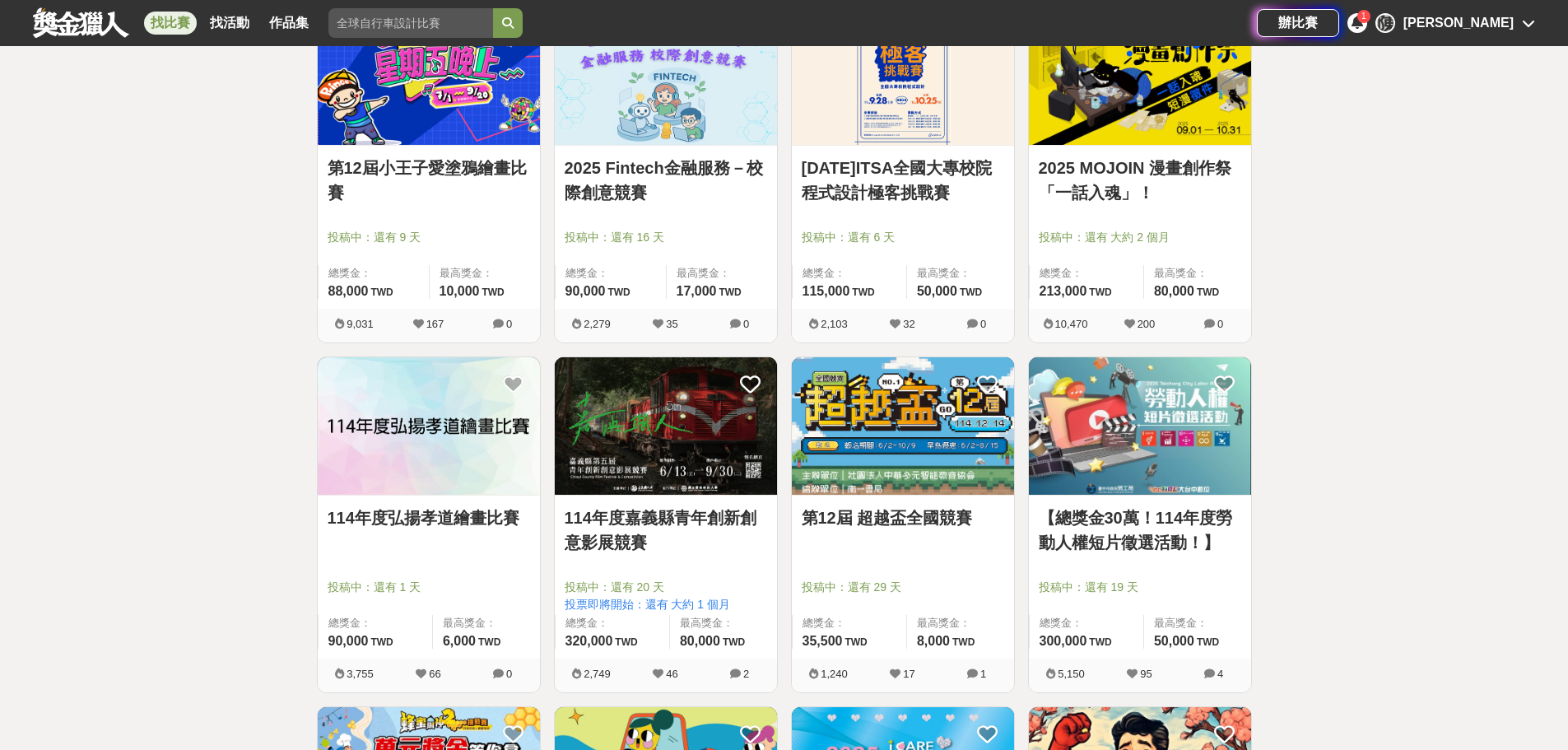
scroll to position [3624, 0]
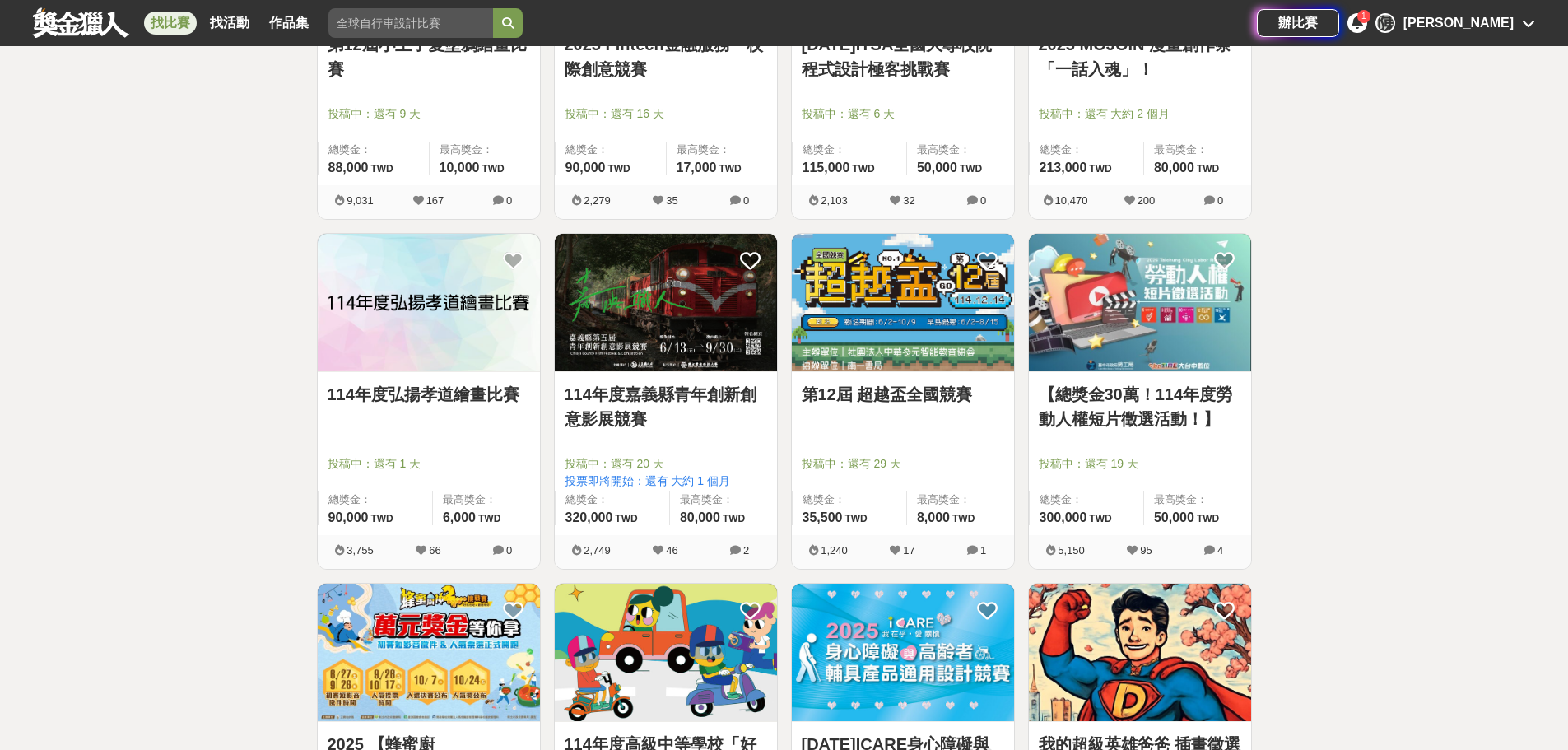
click at [375, 389] on link "114年度弘揚孝道繪畫比賽" at bounding box center [429, 394] width 202 height 25
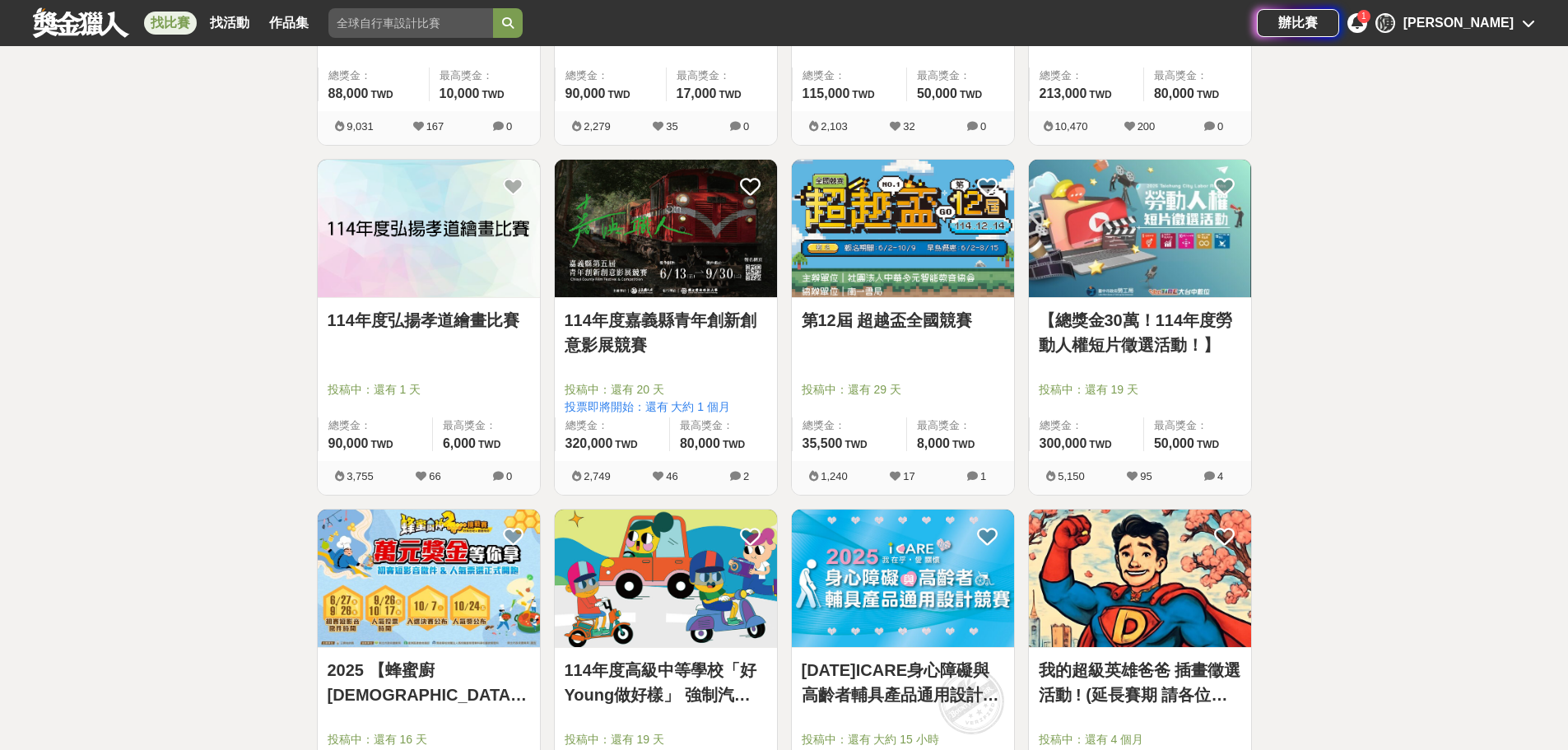
scroll to position [3953, 0]
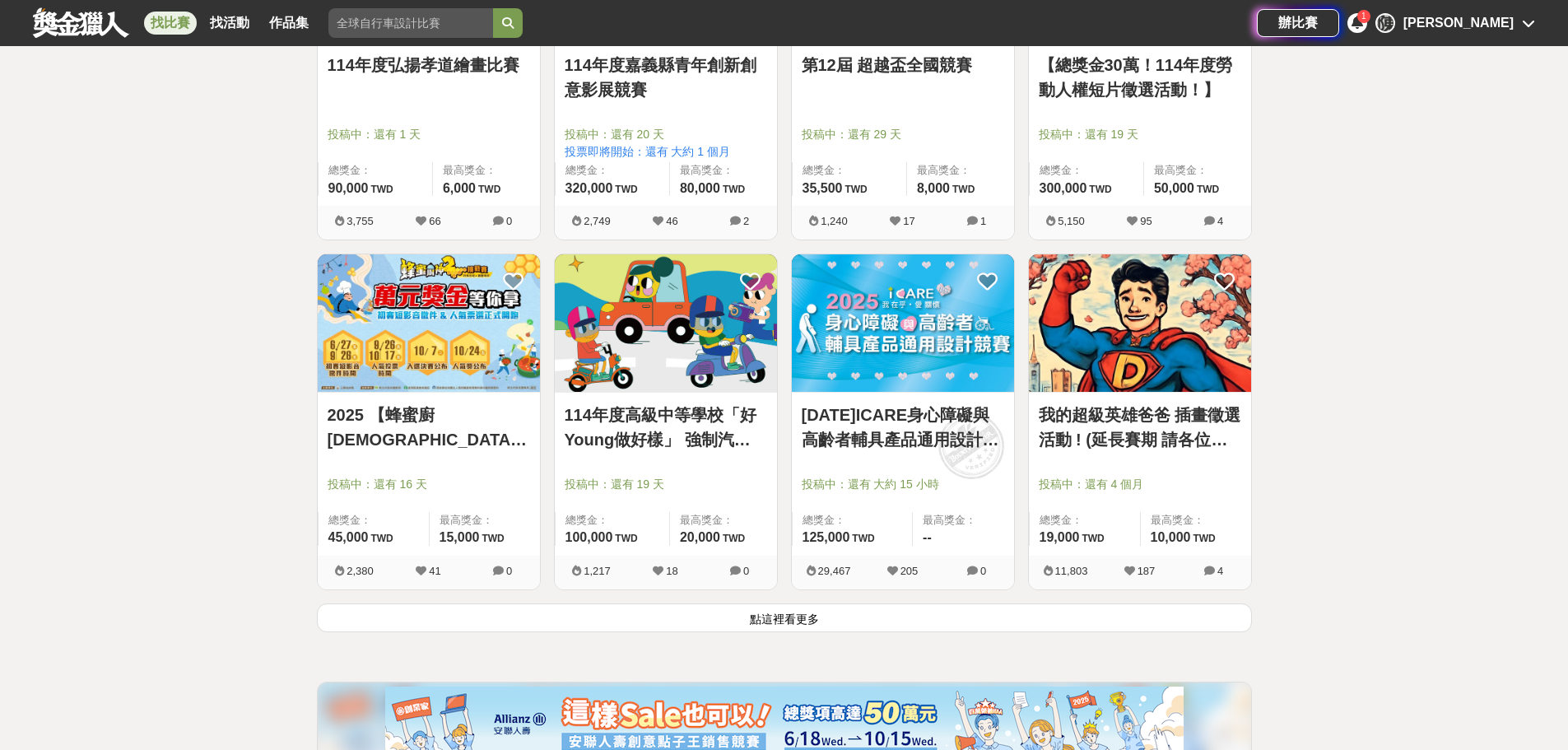
click at [689, 629] on button "點這裡看更多" at bounding box center [784, 617] width 935 height 28
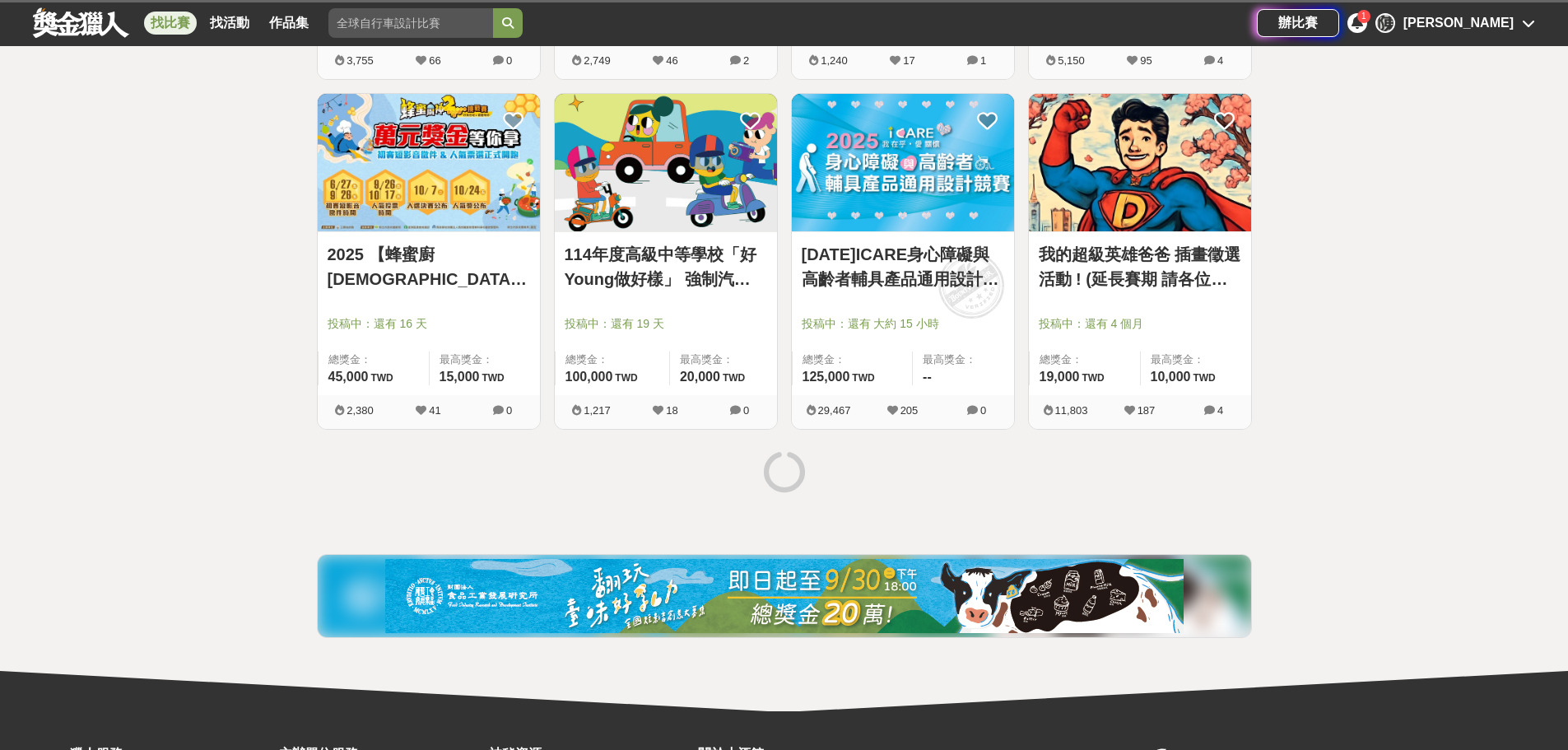
scroll to position [4306, 0]
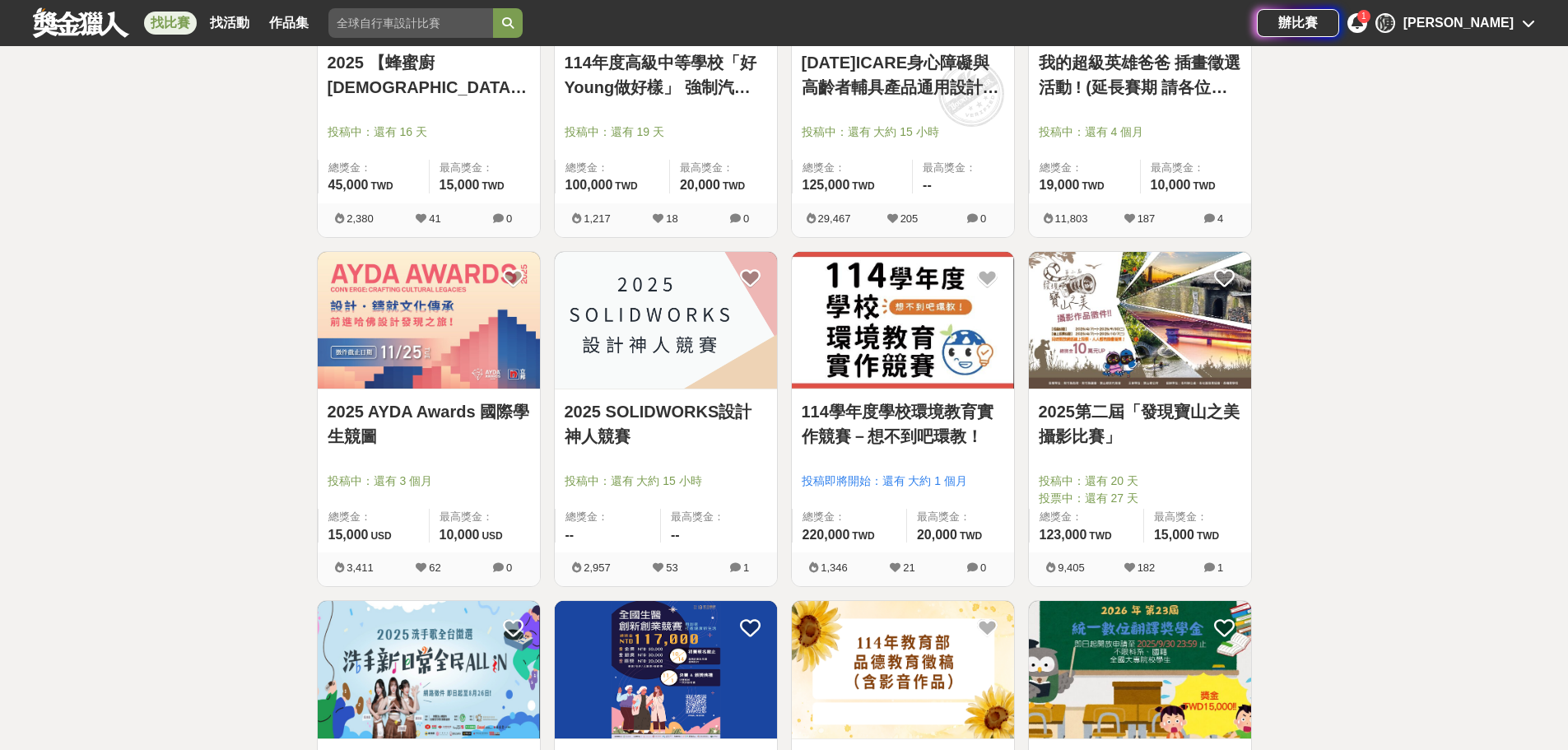
click at [685, 416] on link "2025 SOLIDWORKS設計神人競賽" at bounding box center [666, 424] width 202 height 49
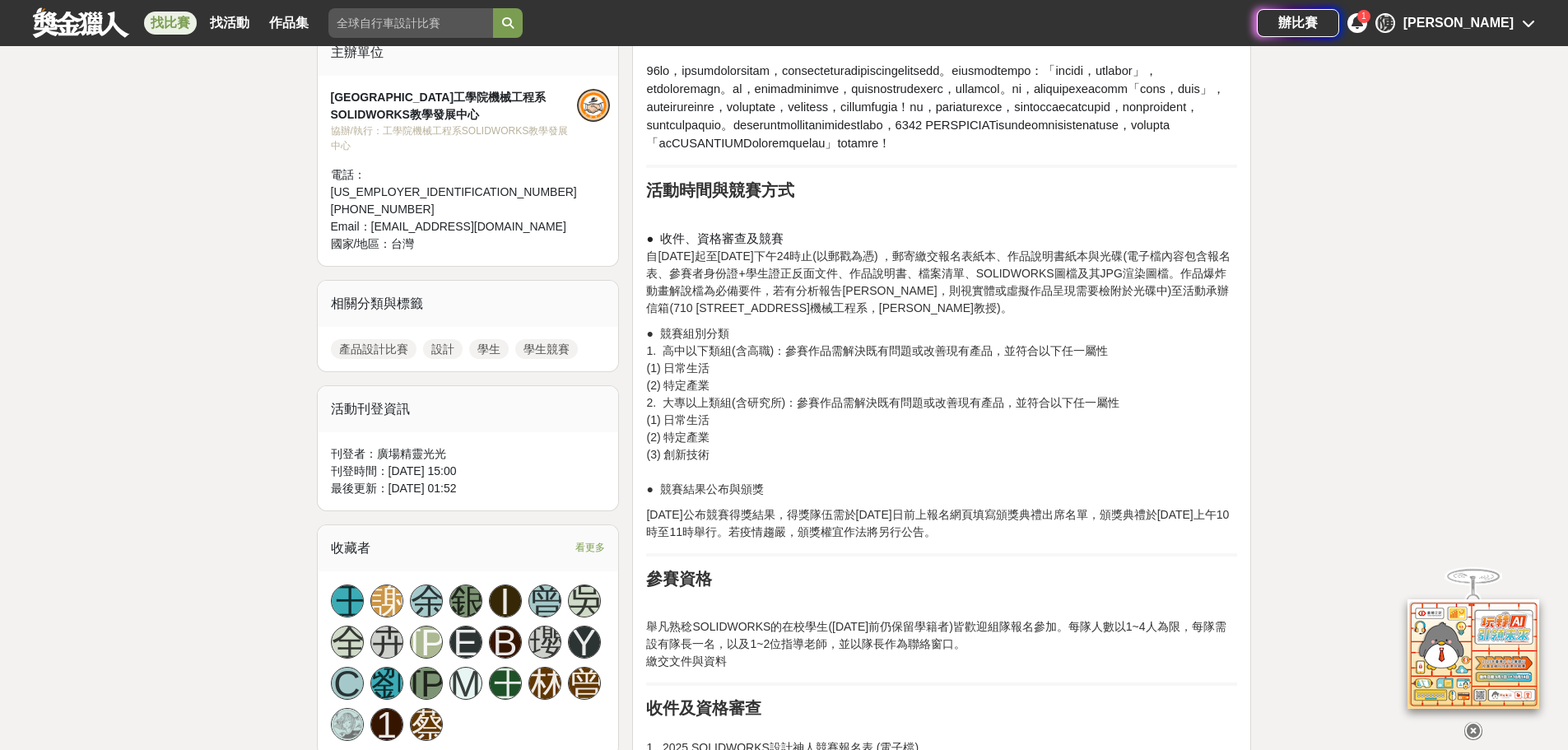
scroll to position [659, 0]
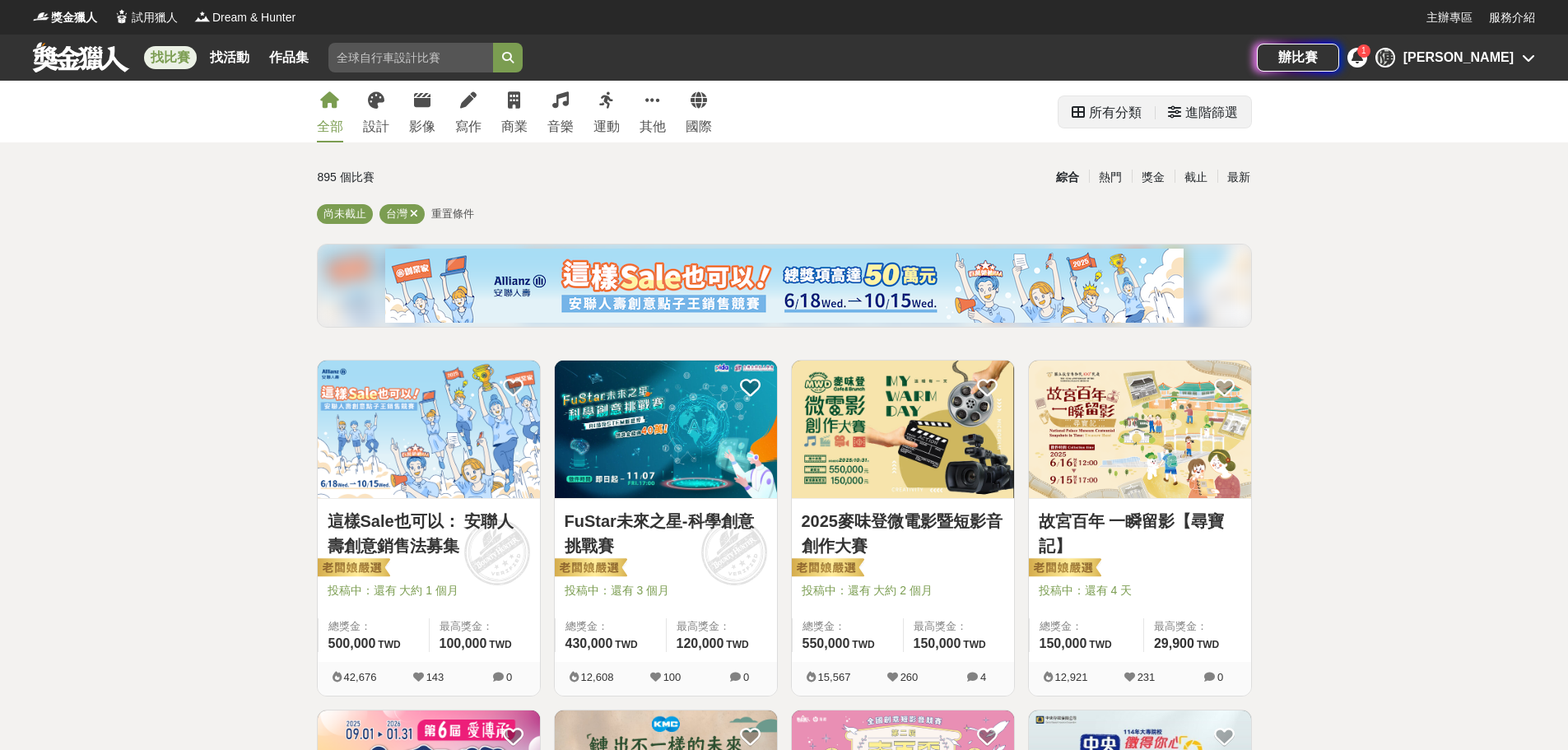
click at [1143, 115] on div "所有分類" at bounding box center [1107, 112] width 96 height 31
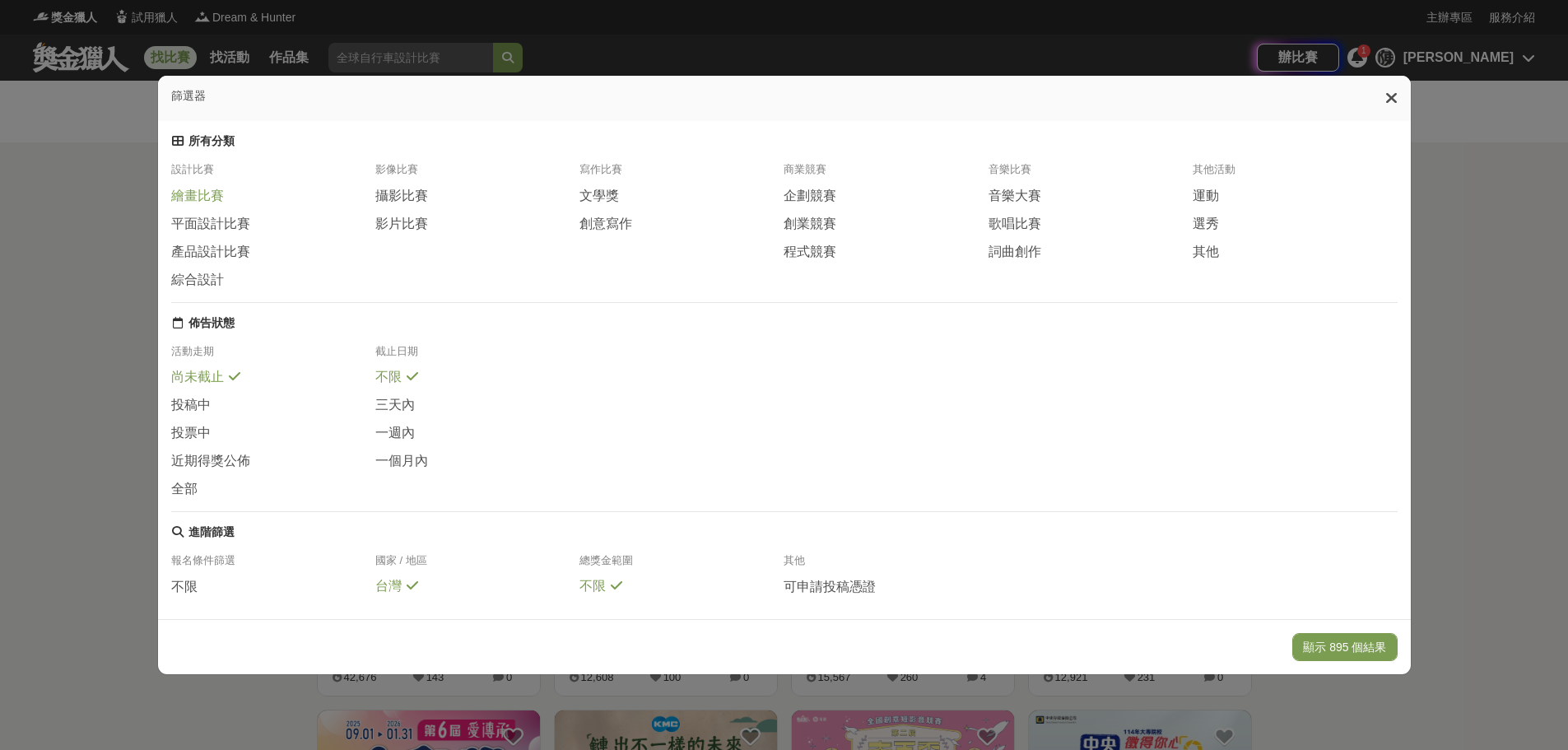
click at [204, 205] on span "繪畫比賽" at bounding box center [198, 196] width 53 height 18
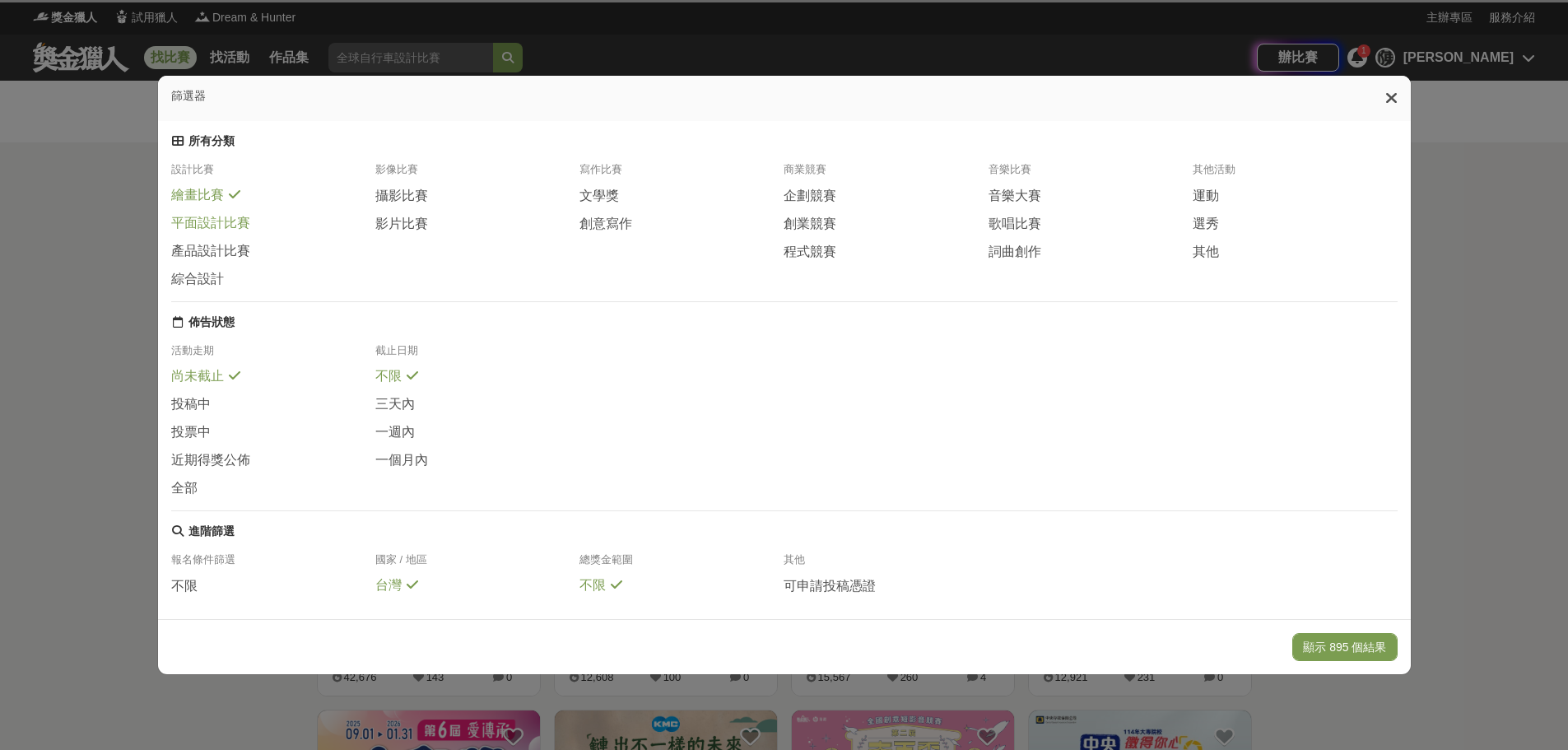
click at [208, 233] on span "平面設計比賽" at bounding box center [211, 224] width 79 height 18
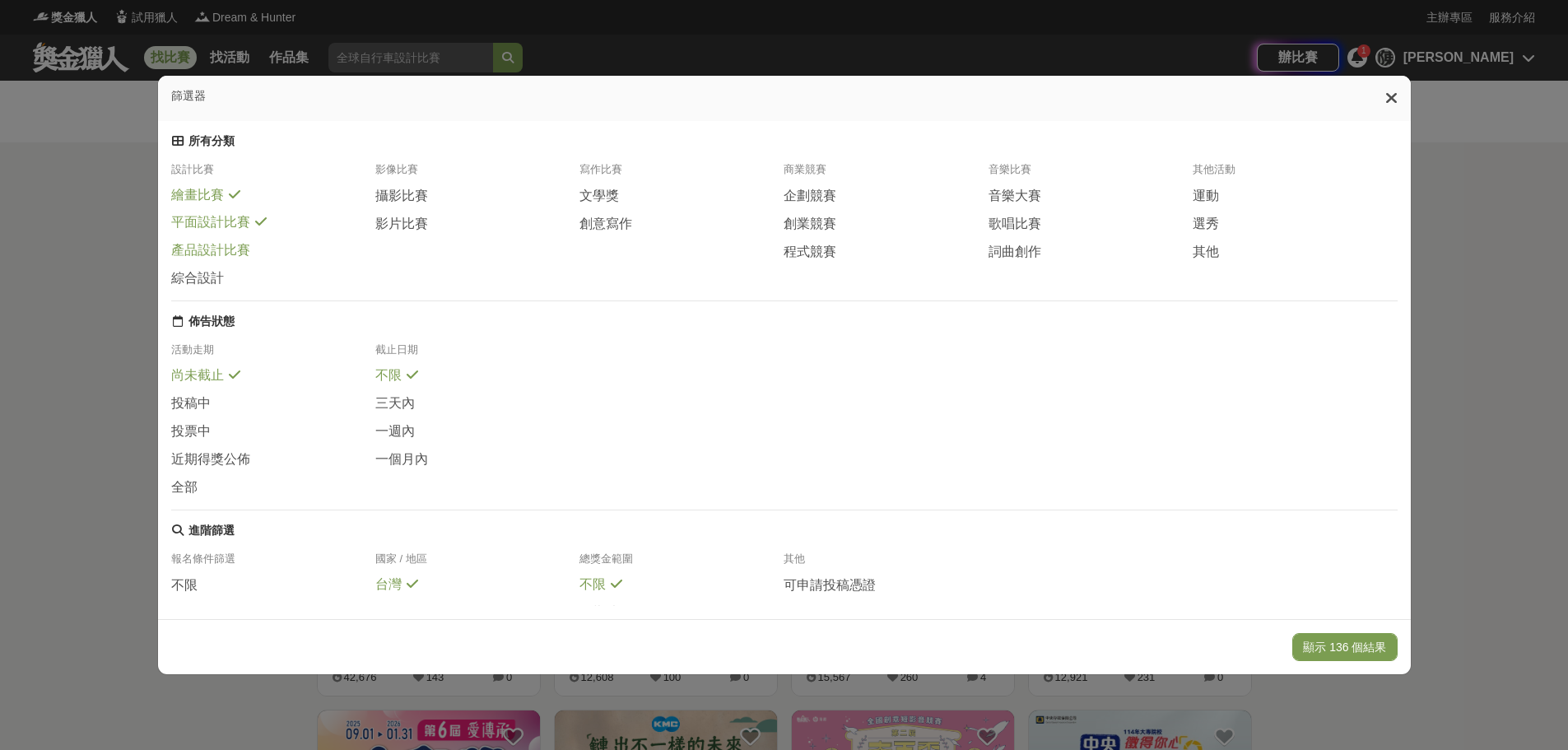
click at [223, 259] on span "產品設計比賽" at bounding box center [211, 251] width 79 height 18
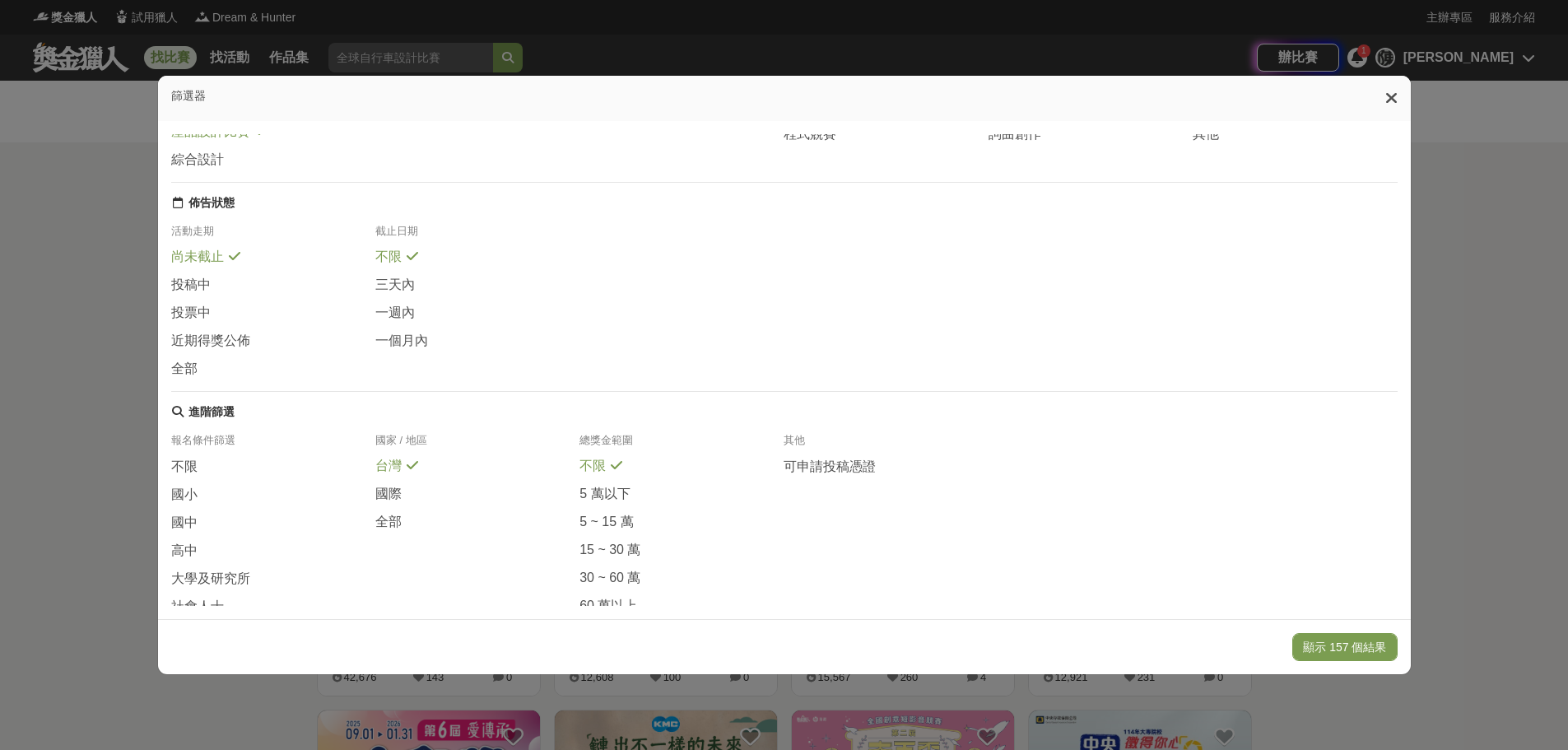
scroll to position [194, 0]
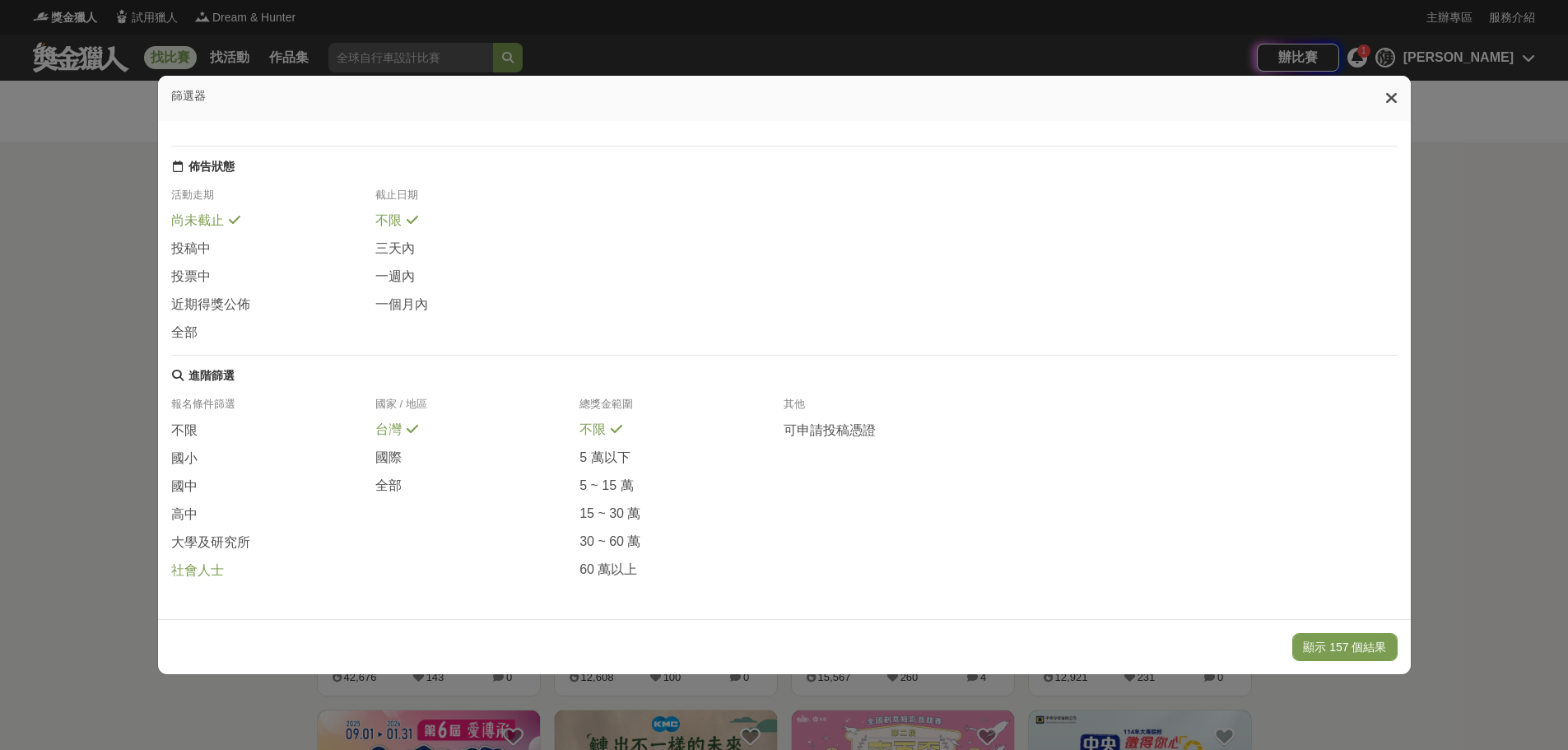
click at [228, 570] on span at bounding box center [234, 567] width 13 height 13
click at [1346, 646] on button "顯示 7 個結果" at bounding box center [1352, 647] width 92 height 28
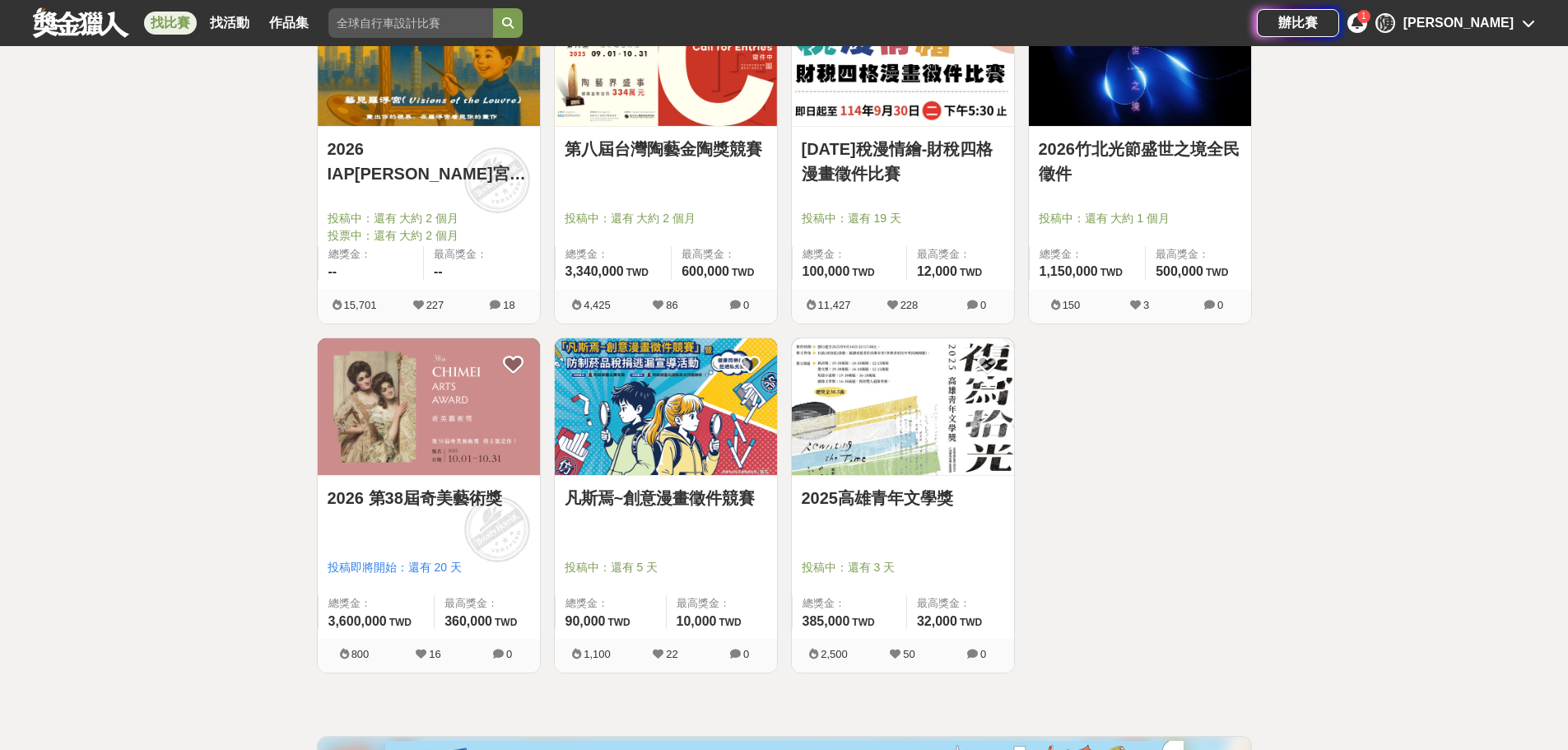
scroll to position [330, 0]
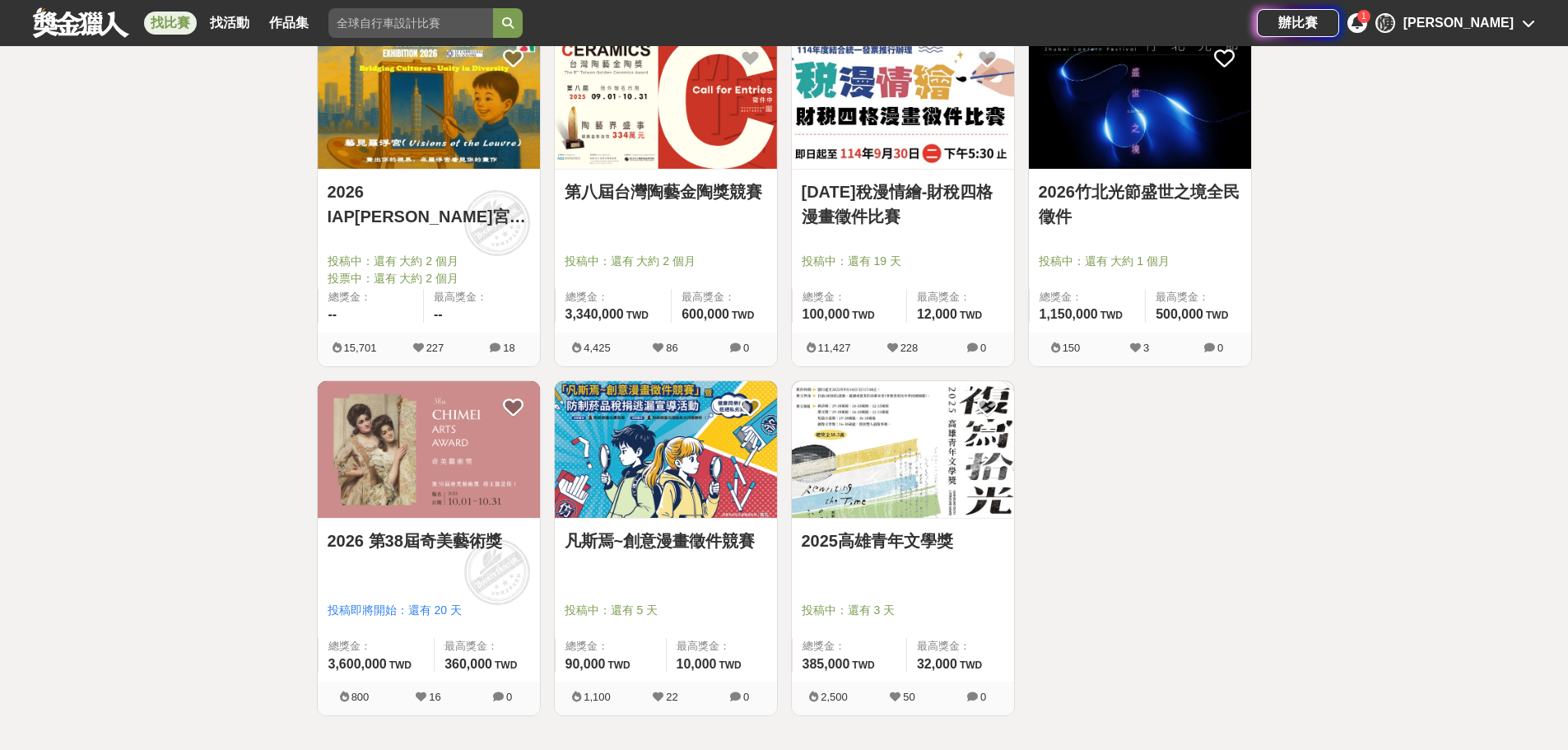
click at [474, 457] on img at bounding box center [429, 450] width 223 height 137
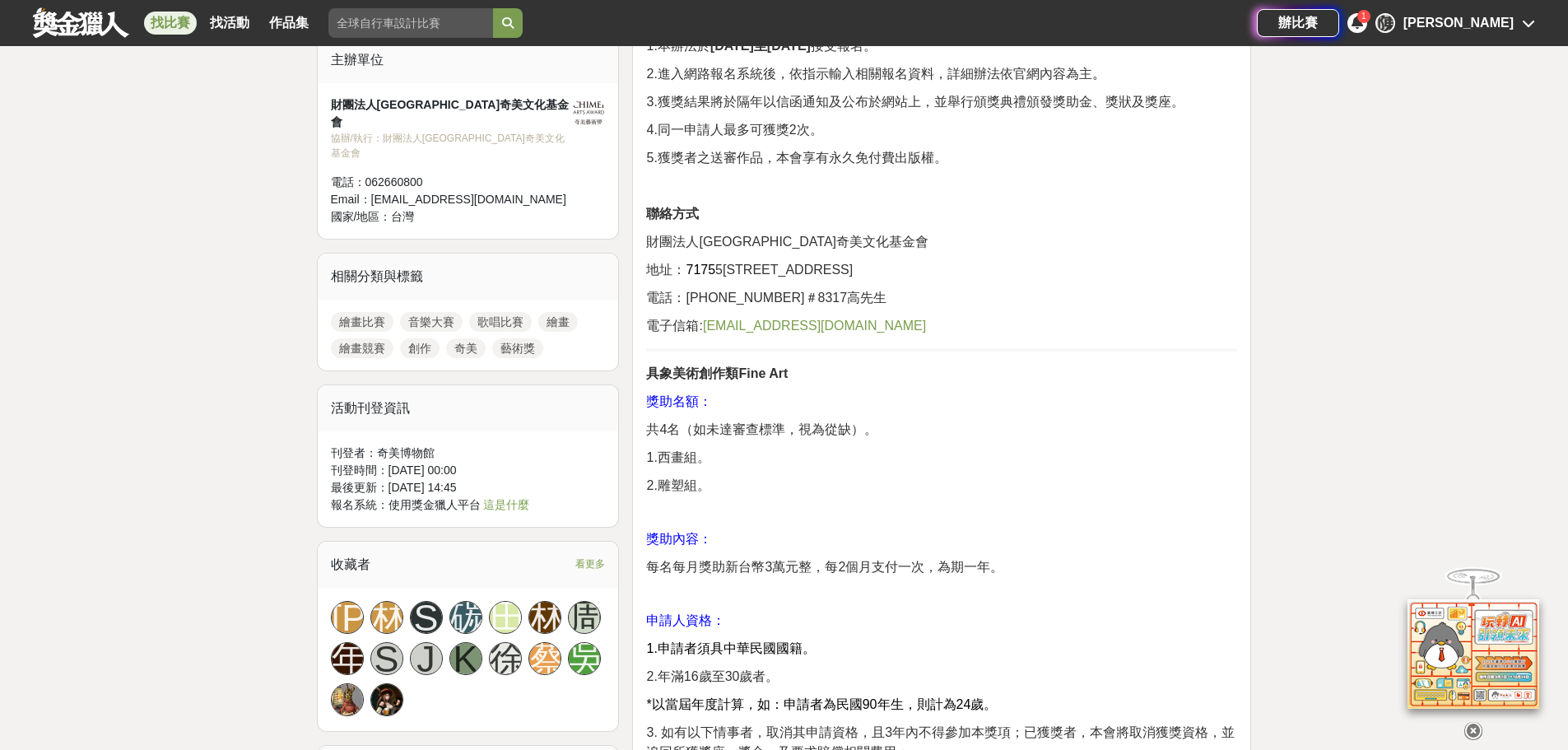
scroll to position [1236, 0]
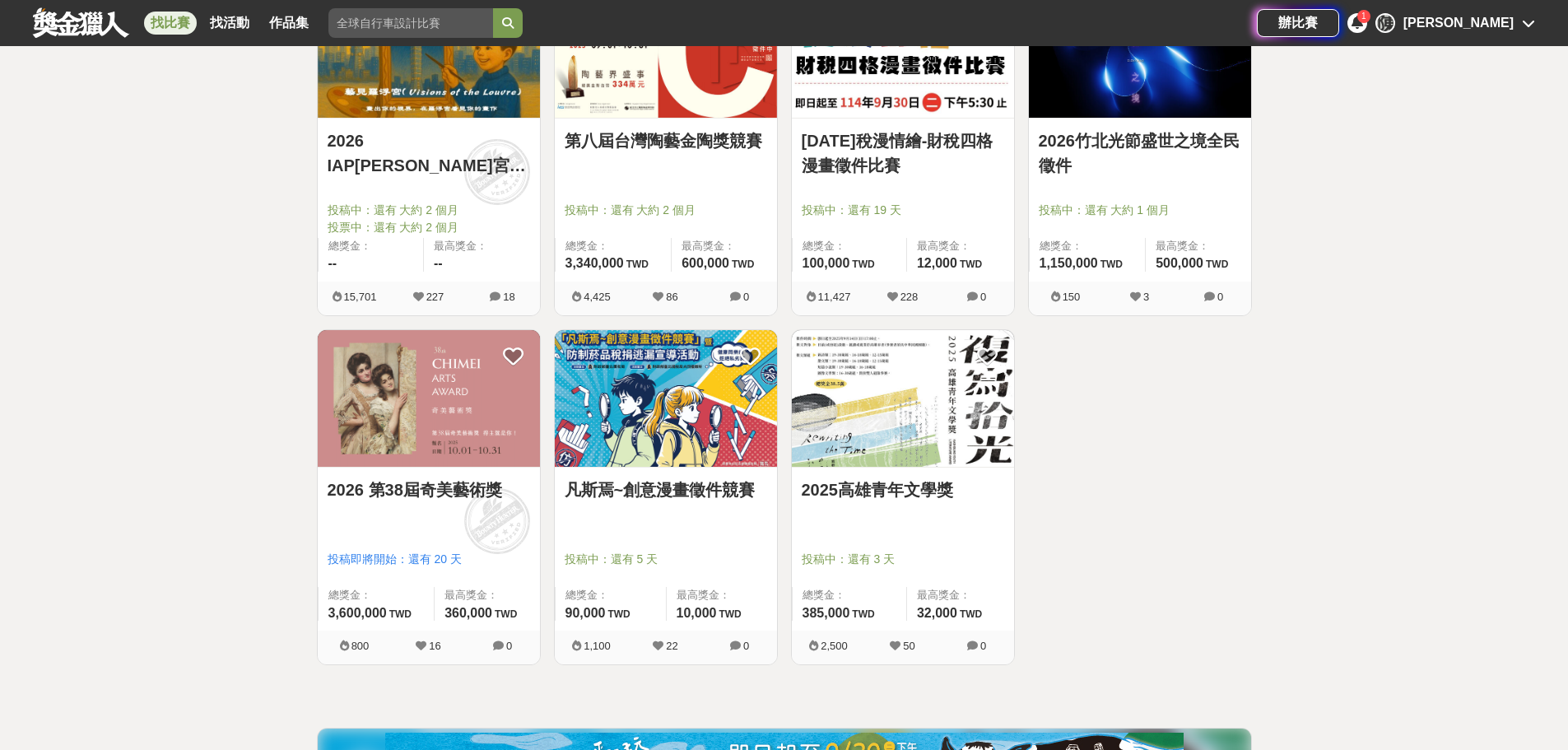
scroll to position [330, 0]
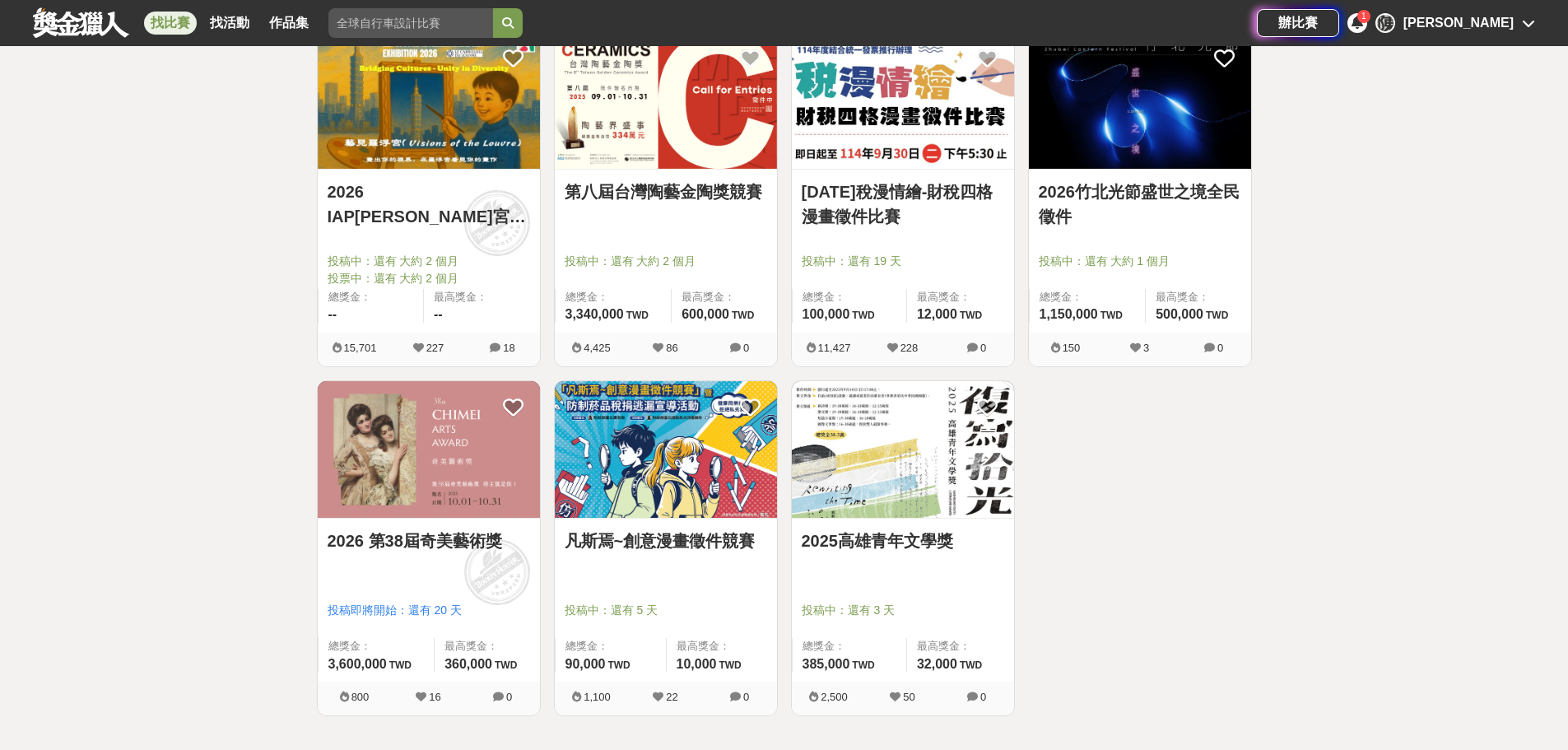
click at [872, 223] on link "114年稅漫情繪-財稅四格漫畫徵件比賽" at bounding box center [903, 204] width 202 height 49
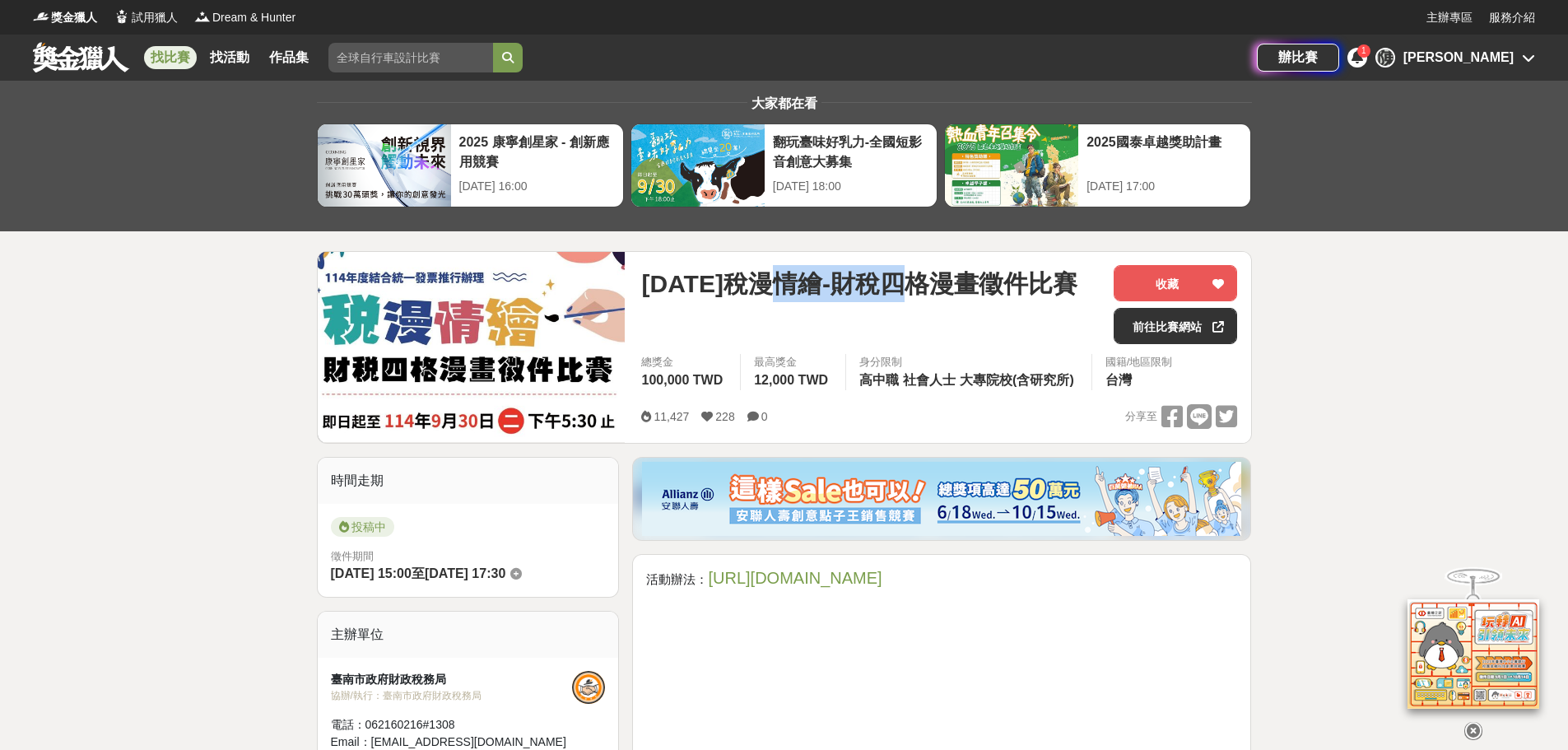
drag, startPoint x: 812, startPoint y: 288, endPoint x: 933, endPoint y: 288, distance: 121.0
click at [933, 288] on span "114年稅漫情繪-財稅四格漫畫徵件比賽" at bounding box center [860, 284] width 436 height 37
click at [800, 581] on link "https://gov.tw/fvq" at bounding box center [795, 578] width 174 height 18
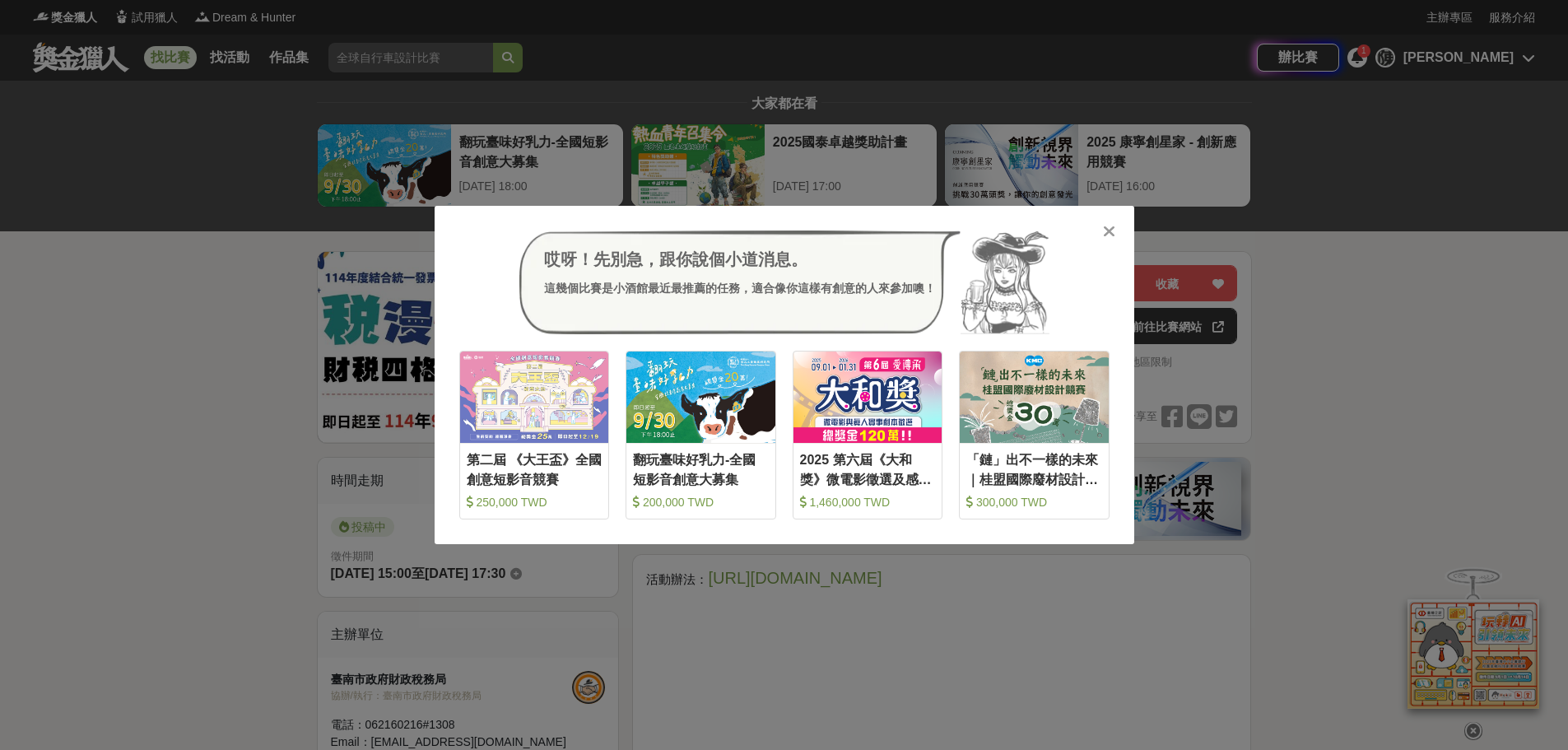
click at [1102, 228] on div at bounding box center [1110, 231] width 17 height 17
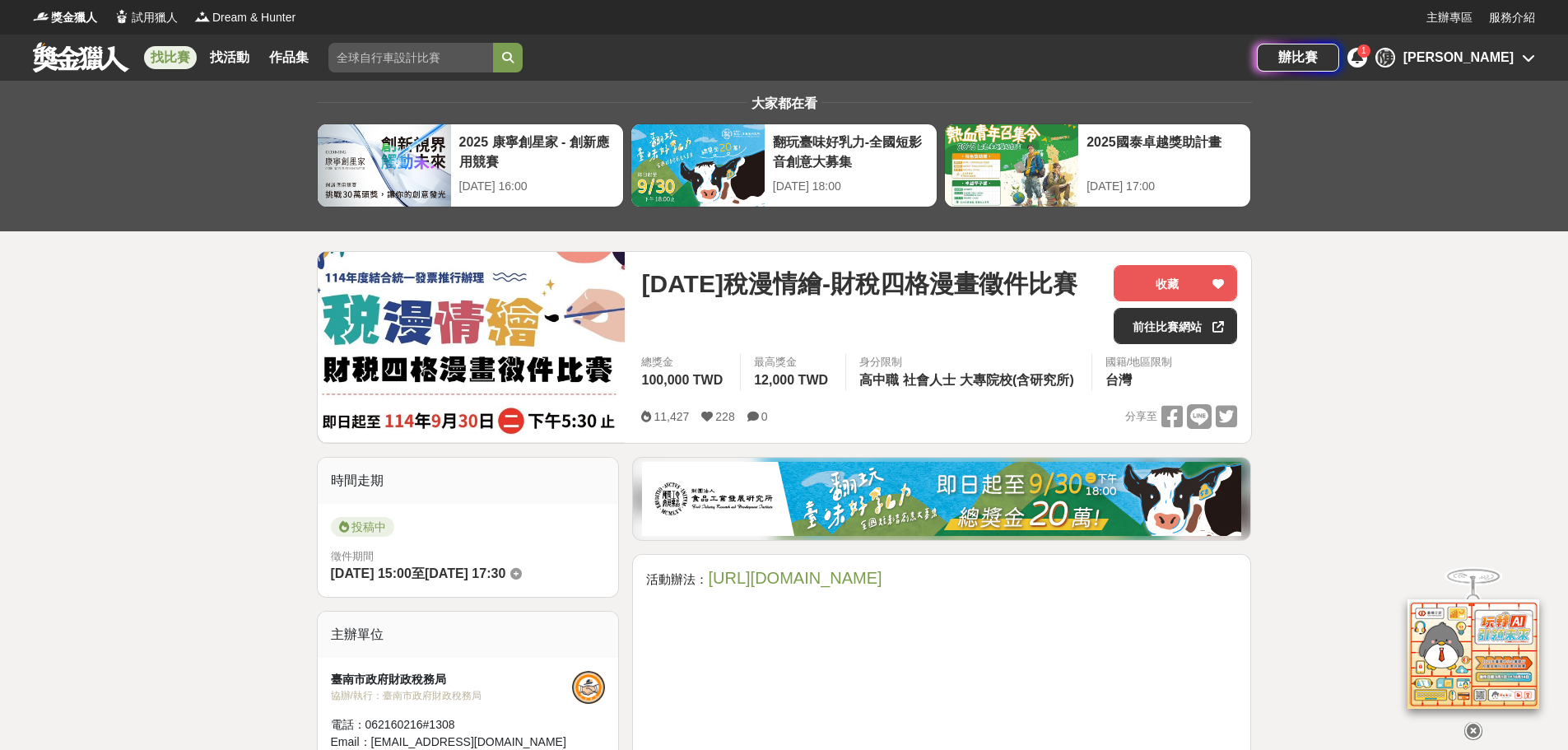
click at [189, 61] on link "找比賽" at bounding box center [171, 57] width 53 height 23
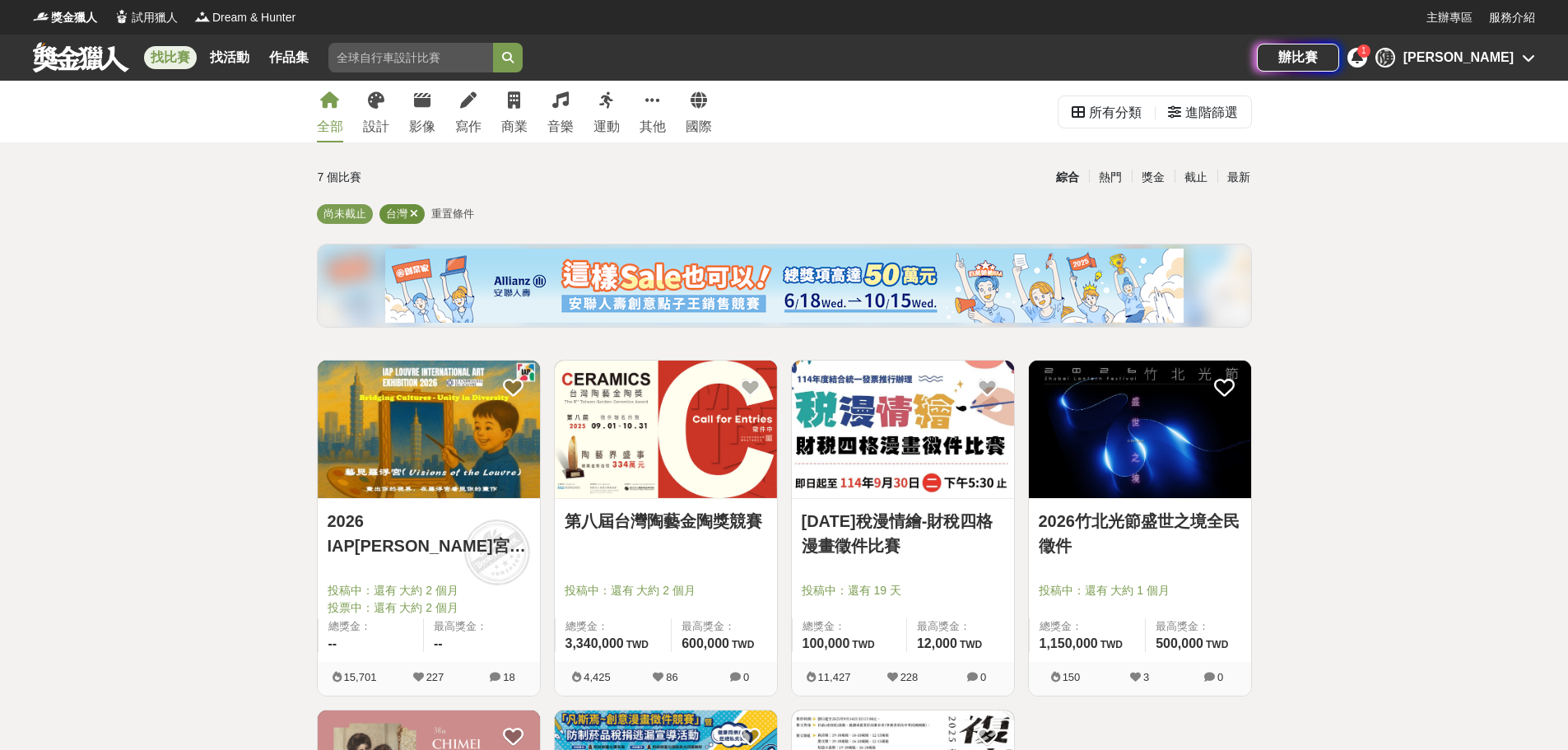
click at [413, 214] on icon at bounding box center [414, 213] width 8 height 11
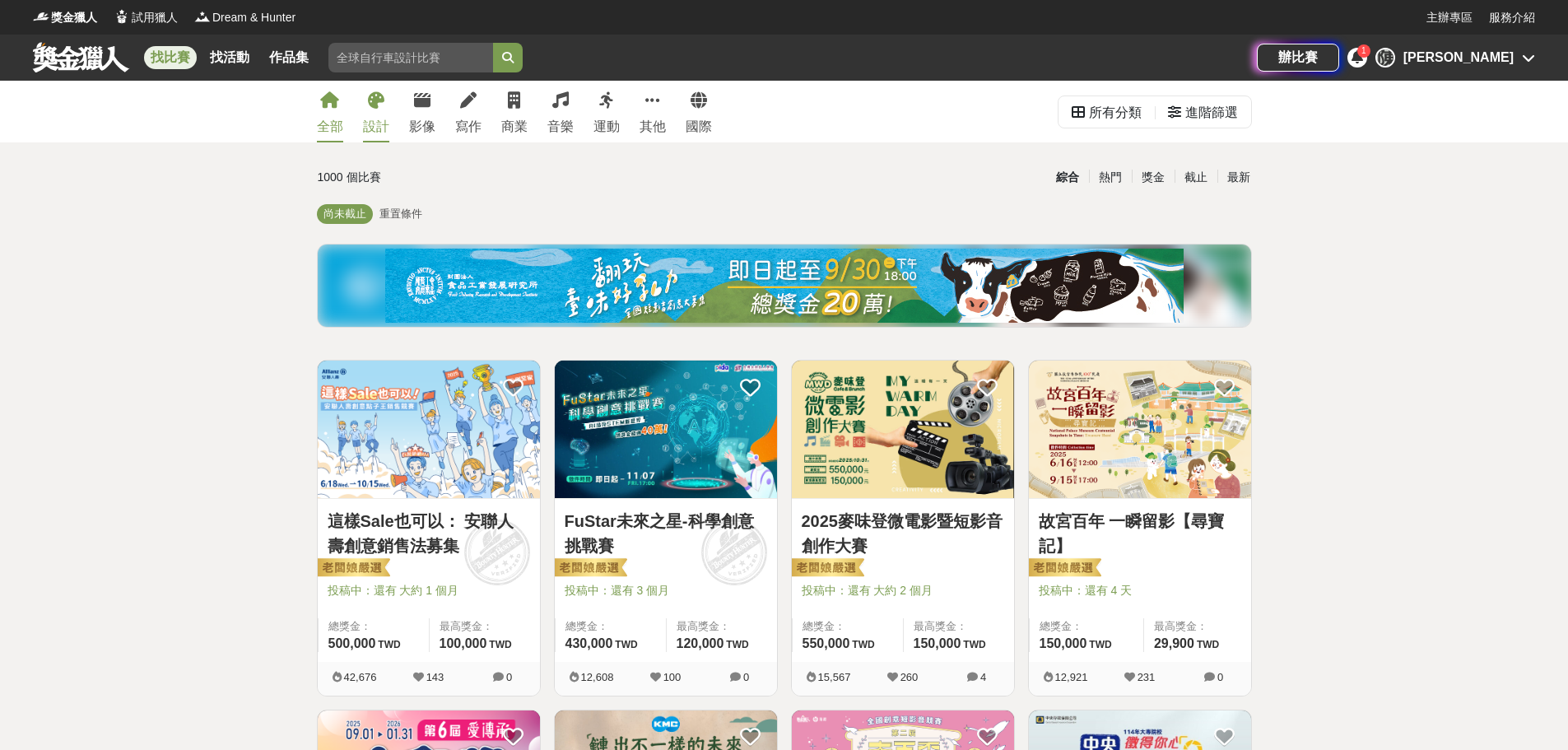
click at [383, 114] on link "設計" at bounding box center [376, 111] width 26 height 62
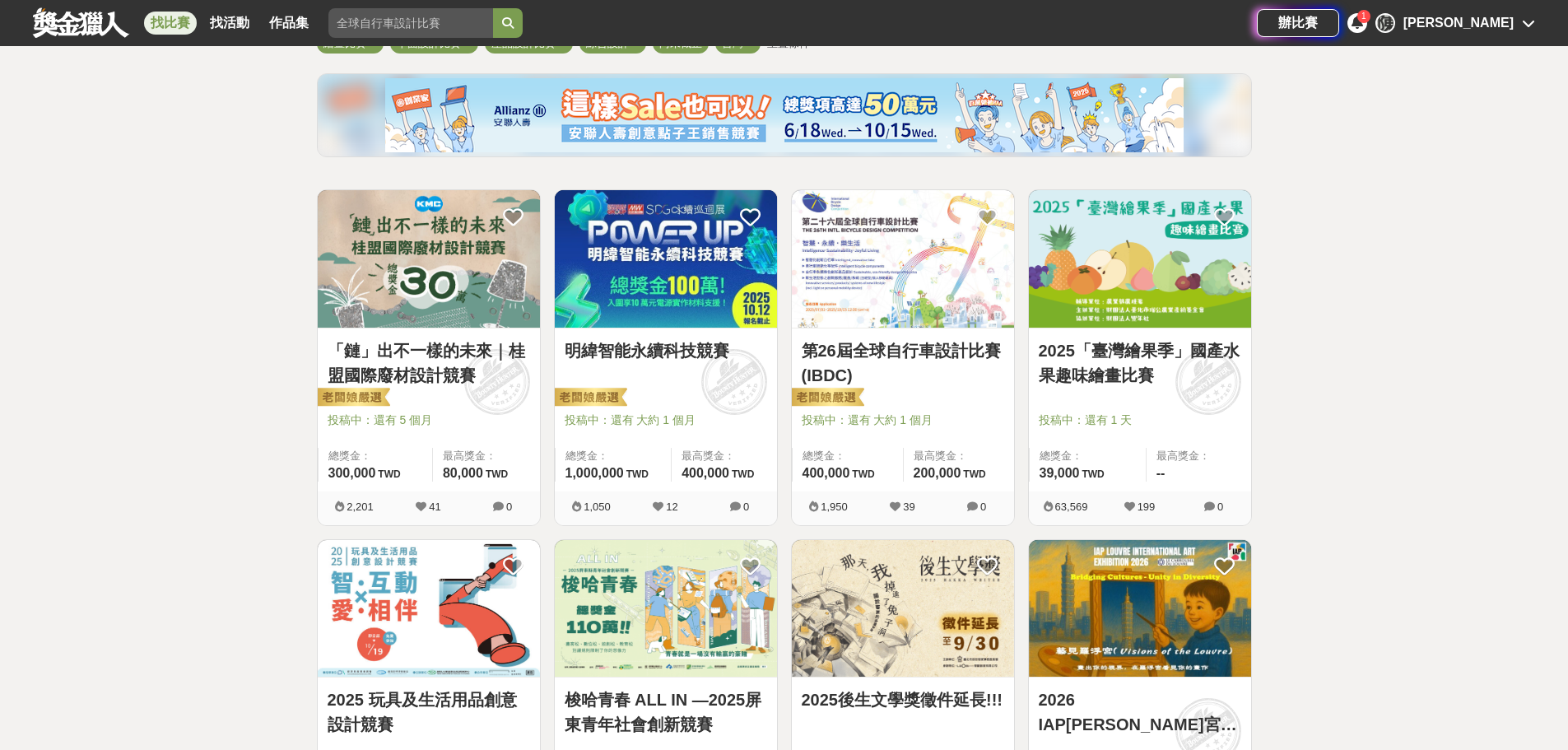
scroll to position [82, 0]
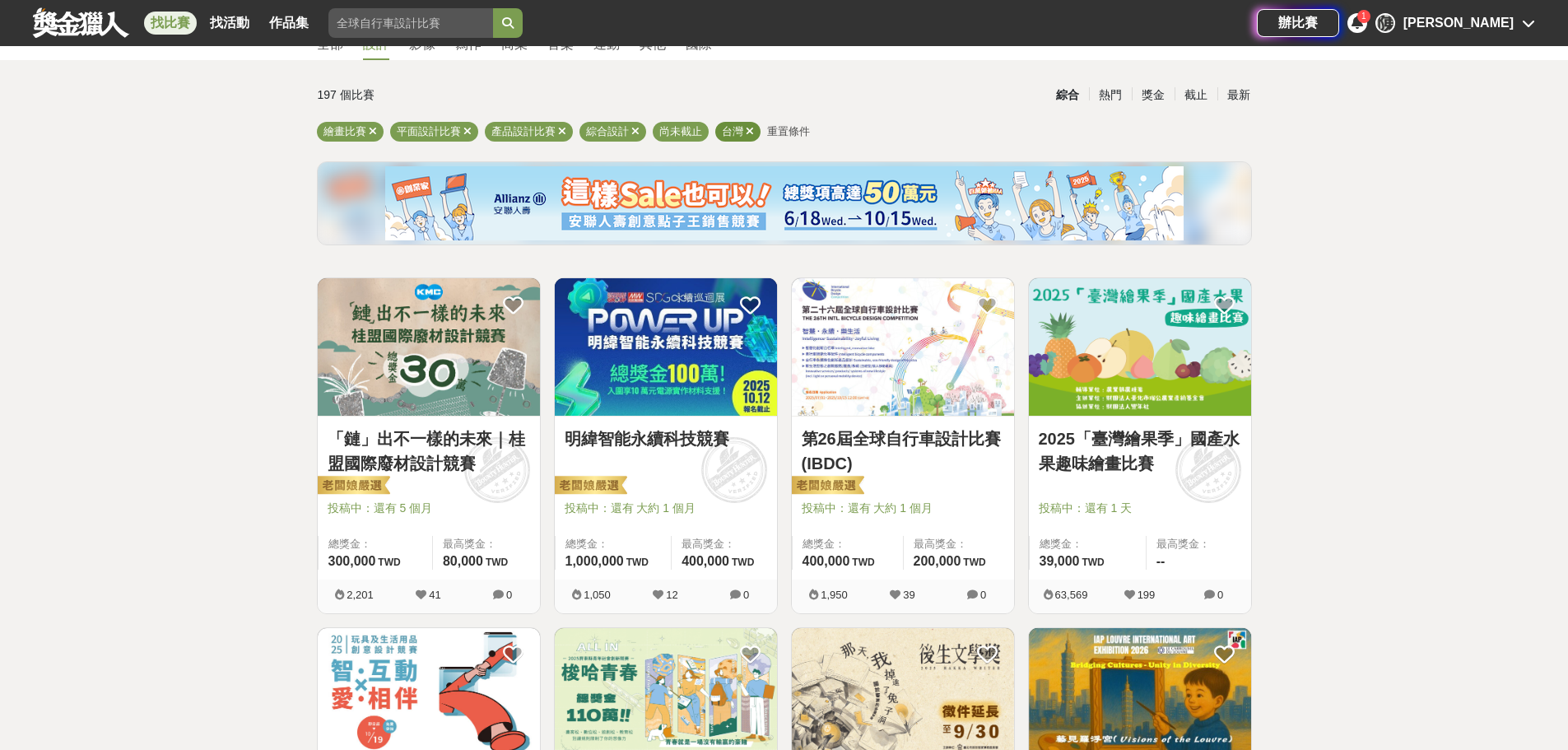
click at [749, 133] on icon at bounding box center [750, 131] width 8 height 11
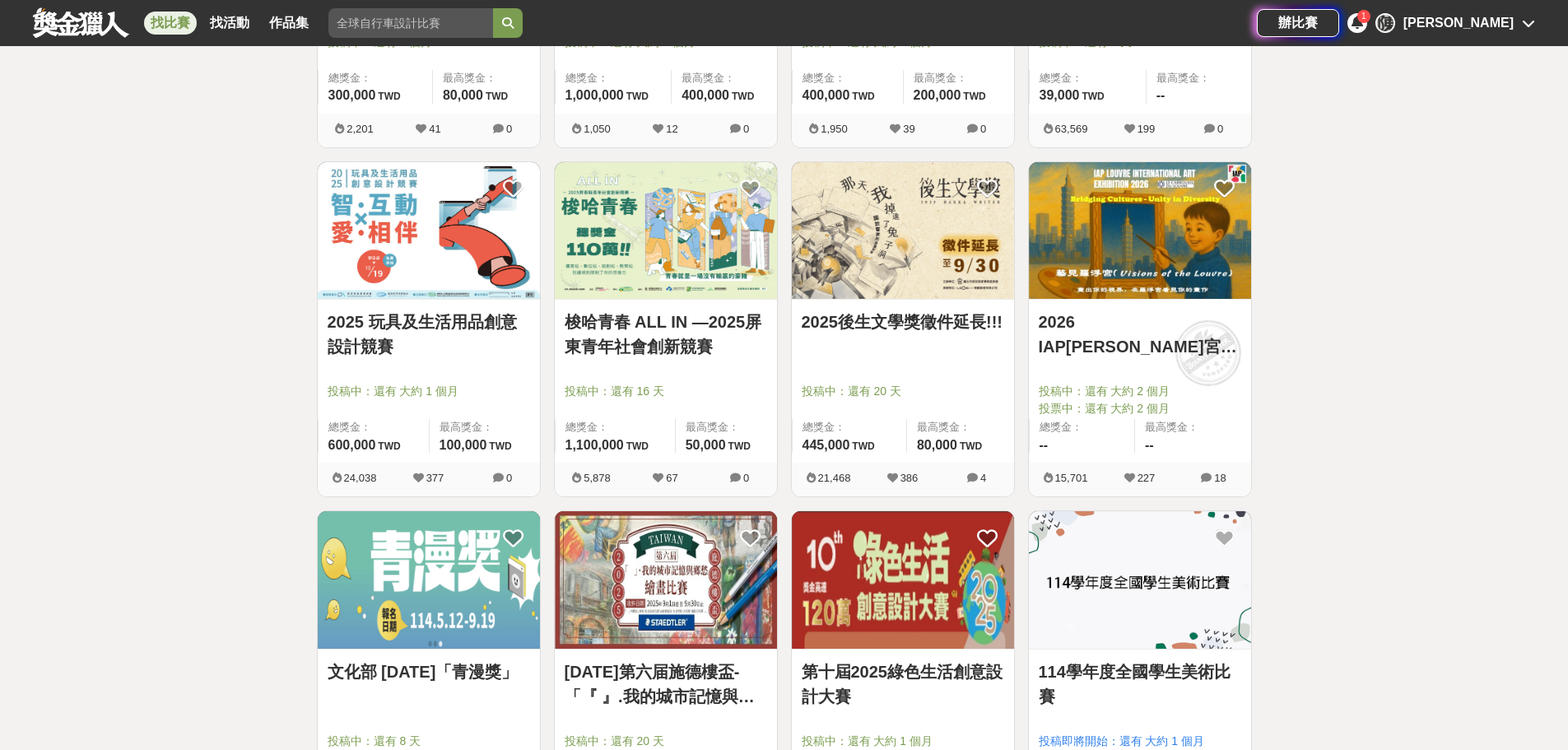
scroll to position [576, 0]
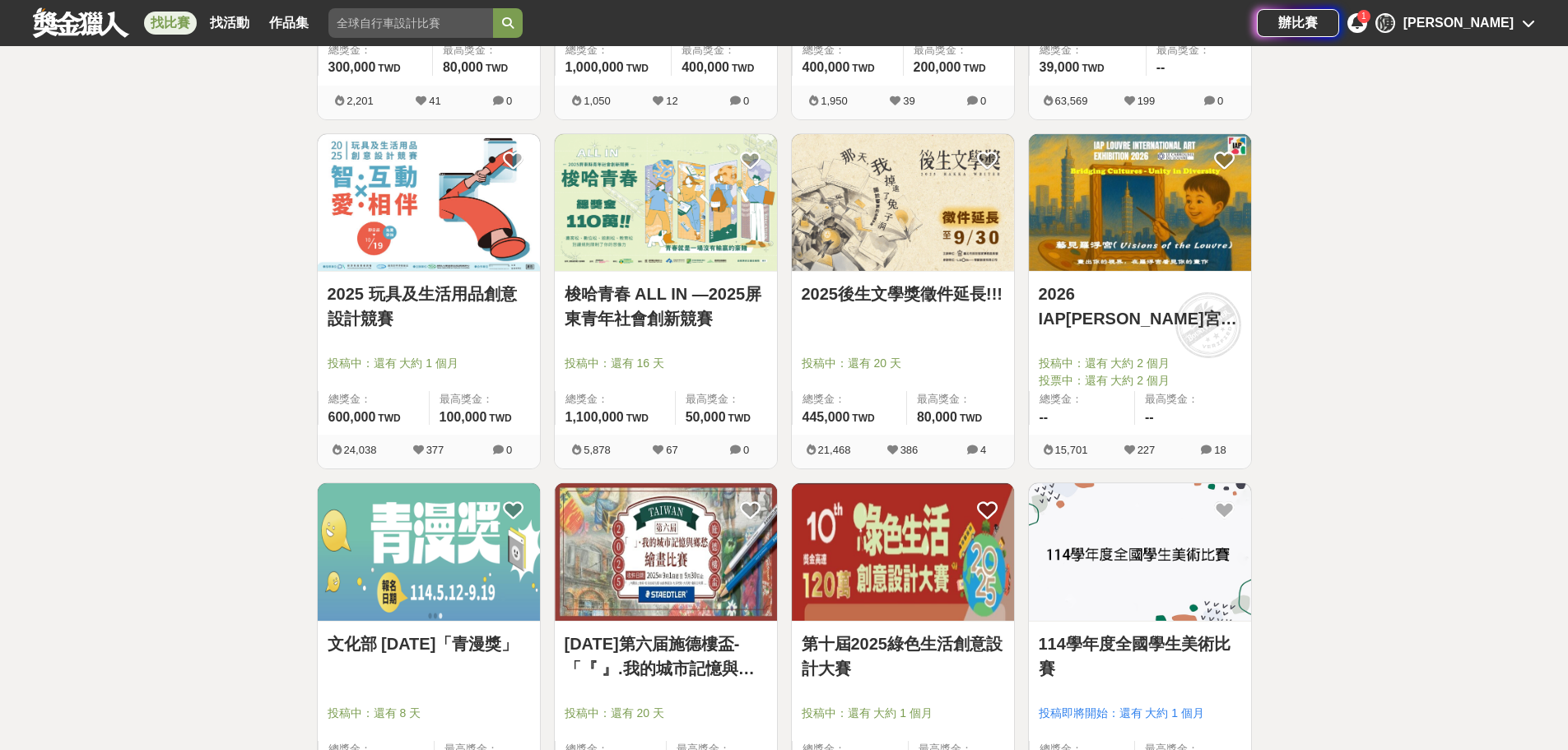
click at [717, 314] on link "梭哈青春 ALL IN —2025屏東青年社會創新競賽" at bounding box center [666, 306] width 202 height 49
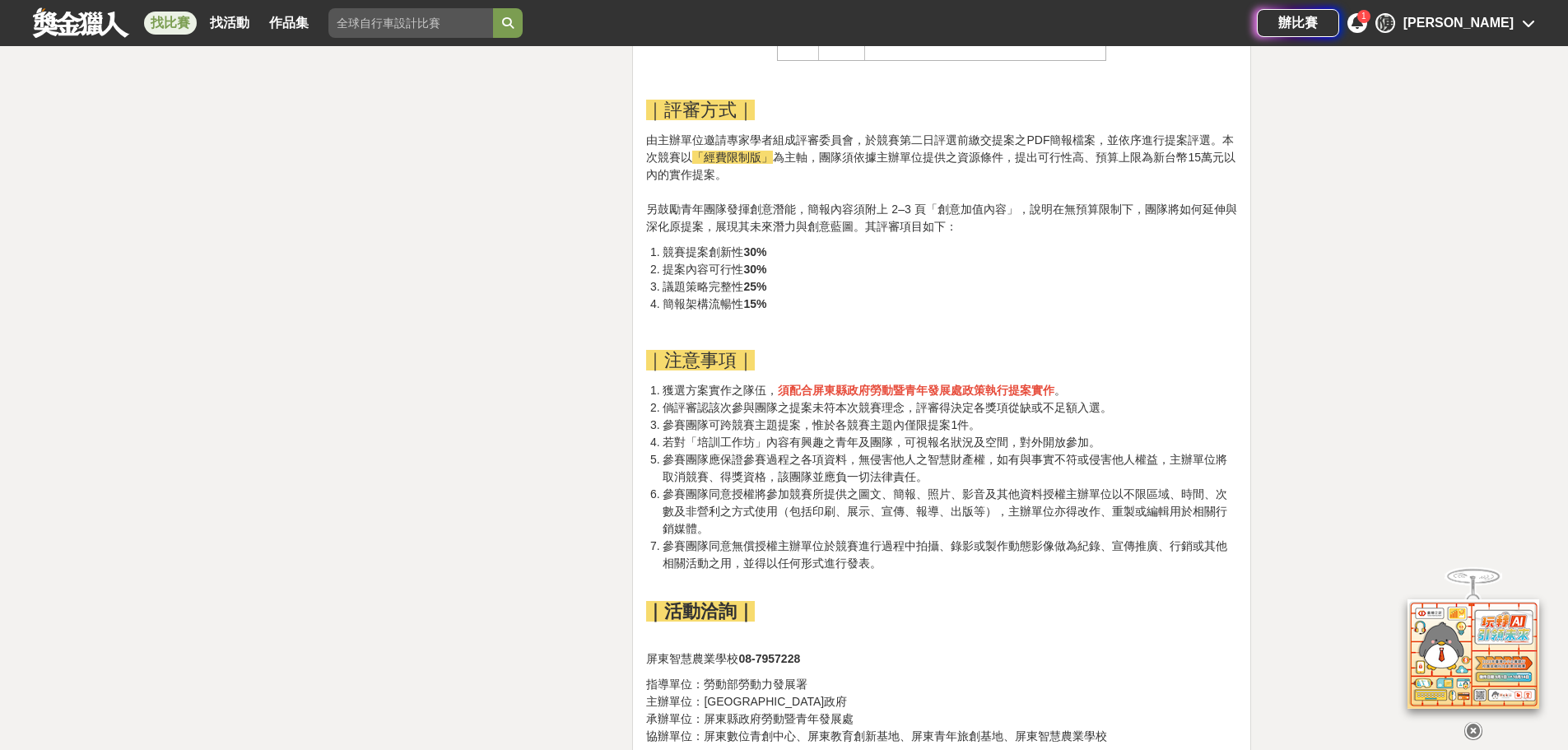
scroll to position [3953, 0]
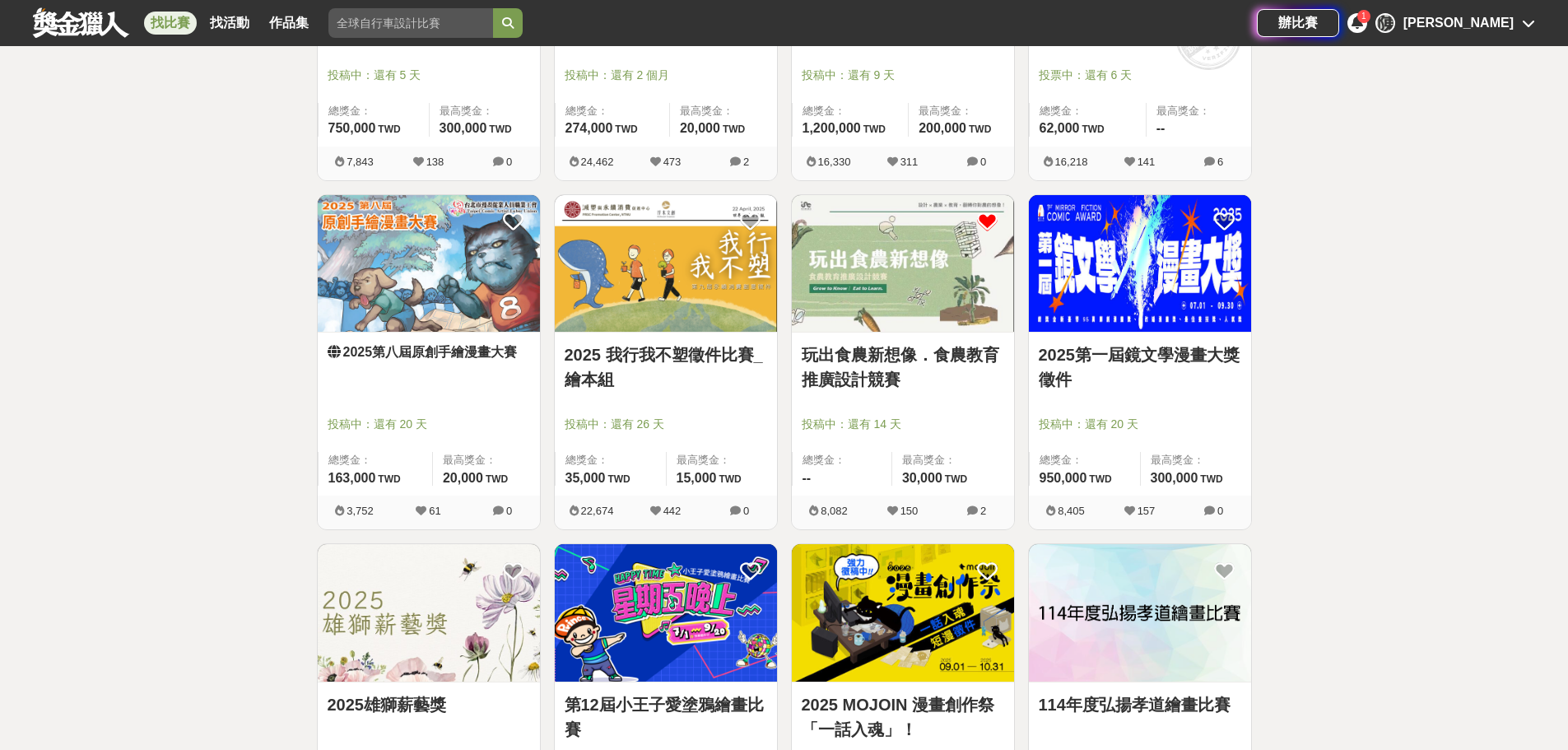
scroll to position [1895, 0]
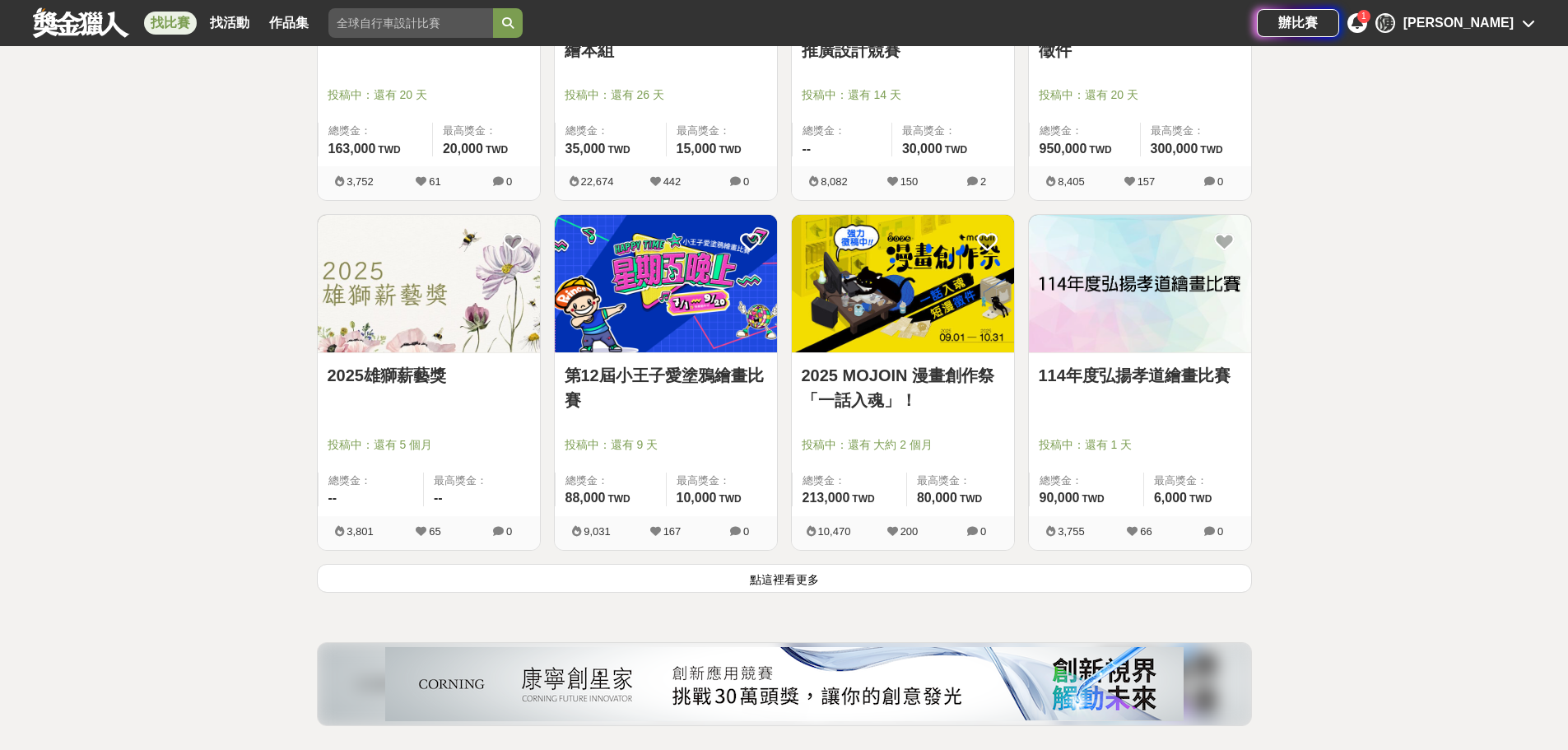
click at [662, 575] on button "點這裡看更多" at bounding box center [784, 578] width 935 height 28
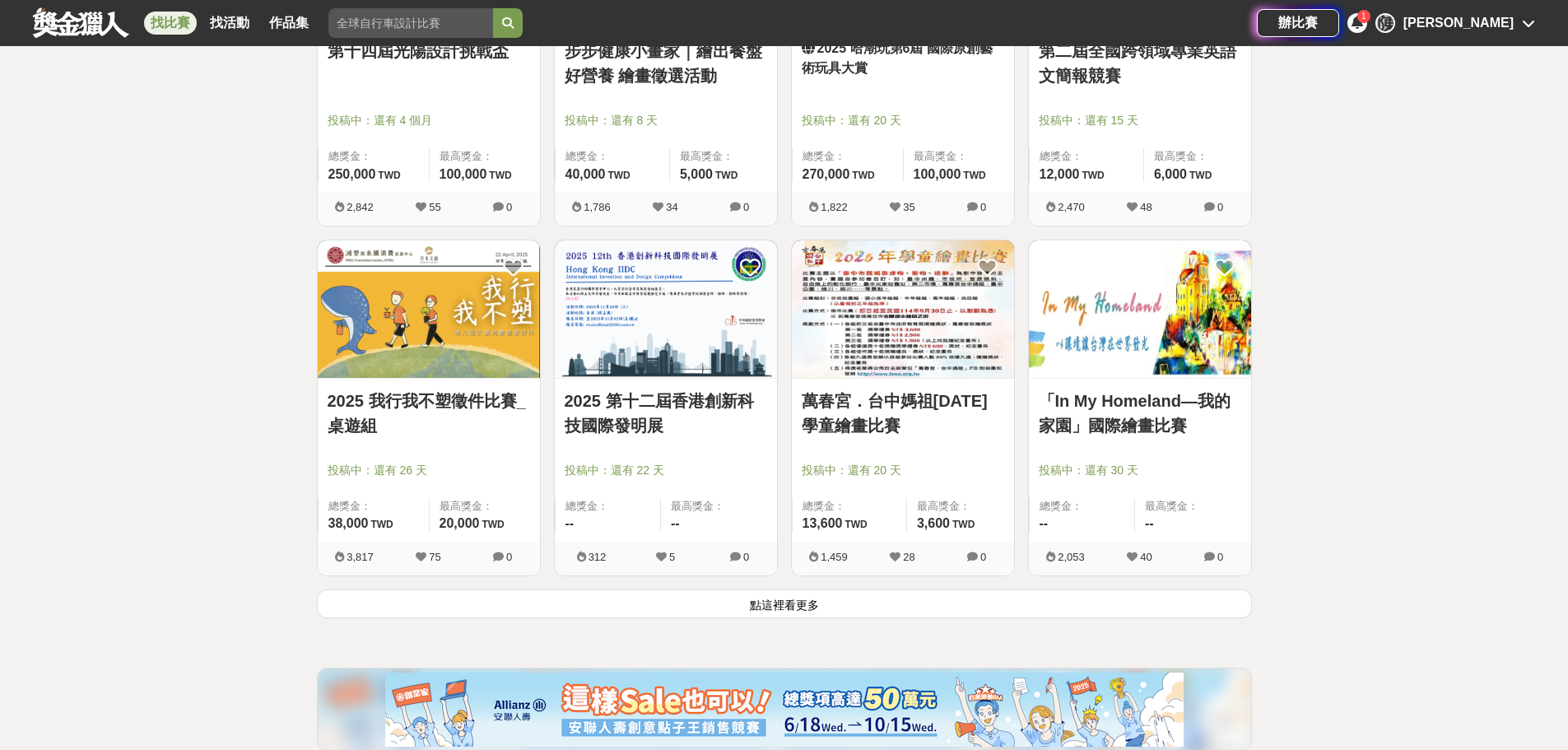
scroll to position [4184, 0]
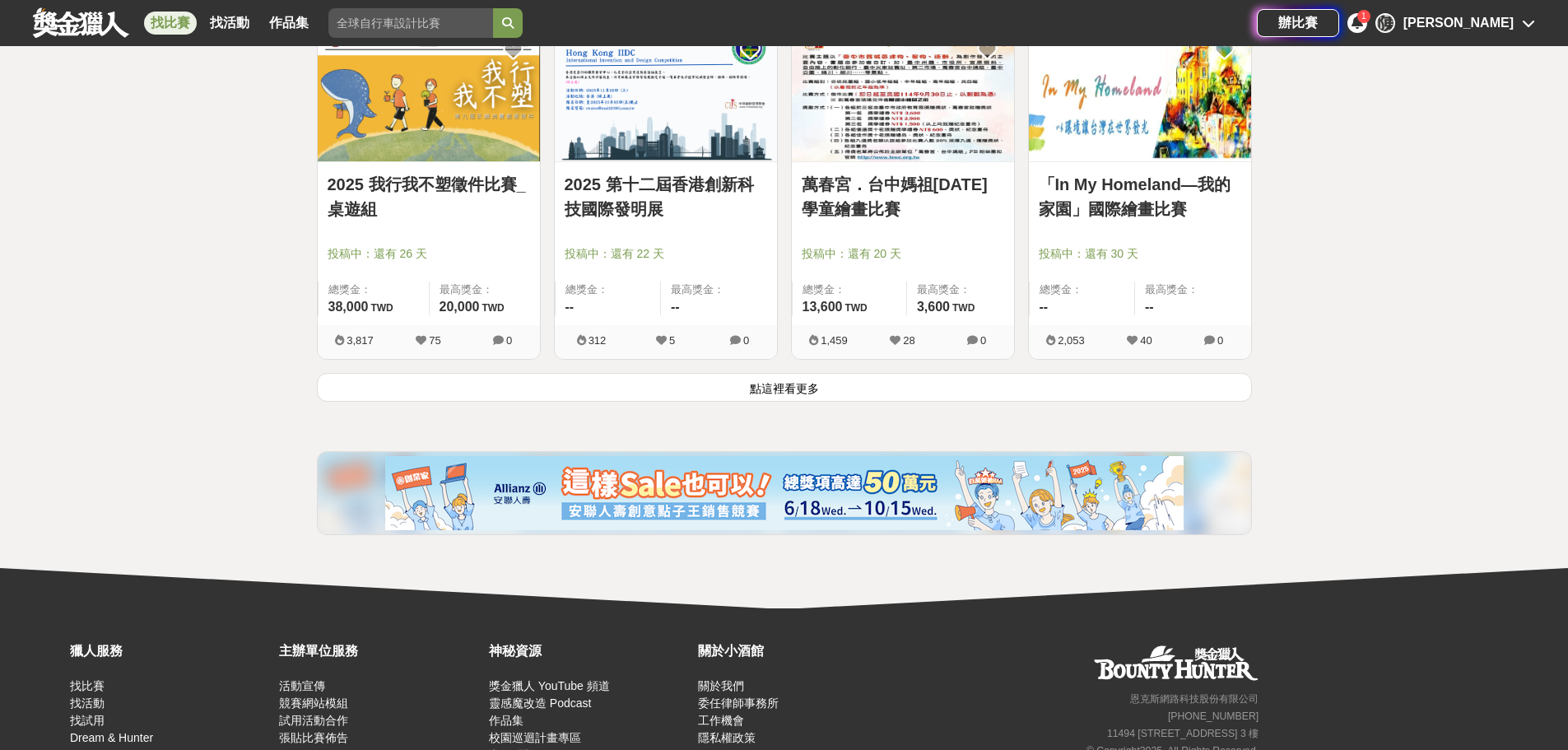
click at [826, 392] on button "點這裡看更多" at bounding box center [784, 387] width 935 height 28
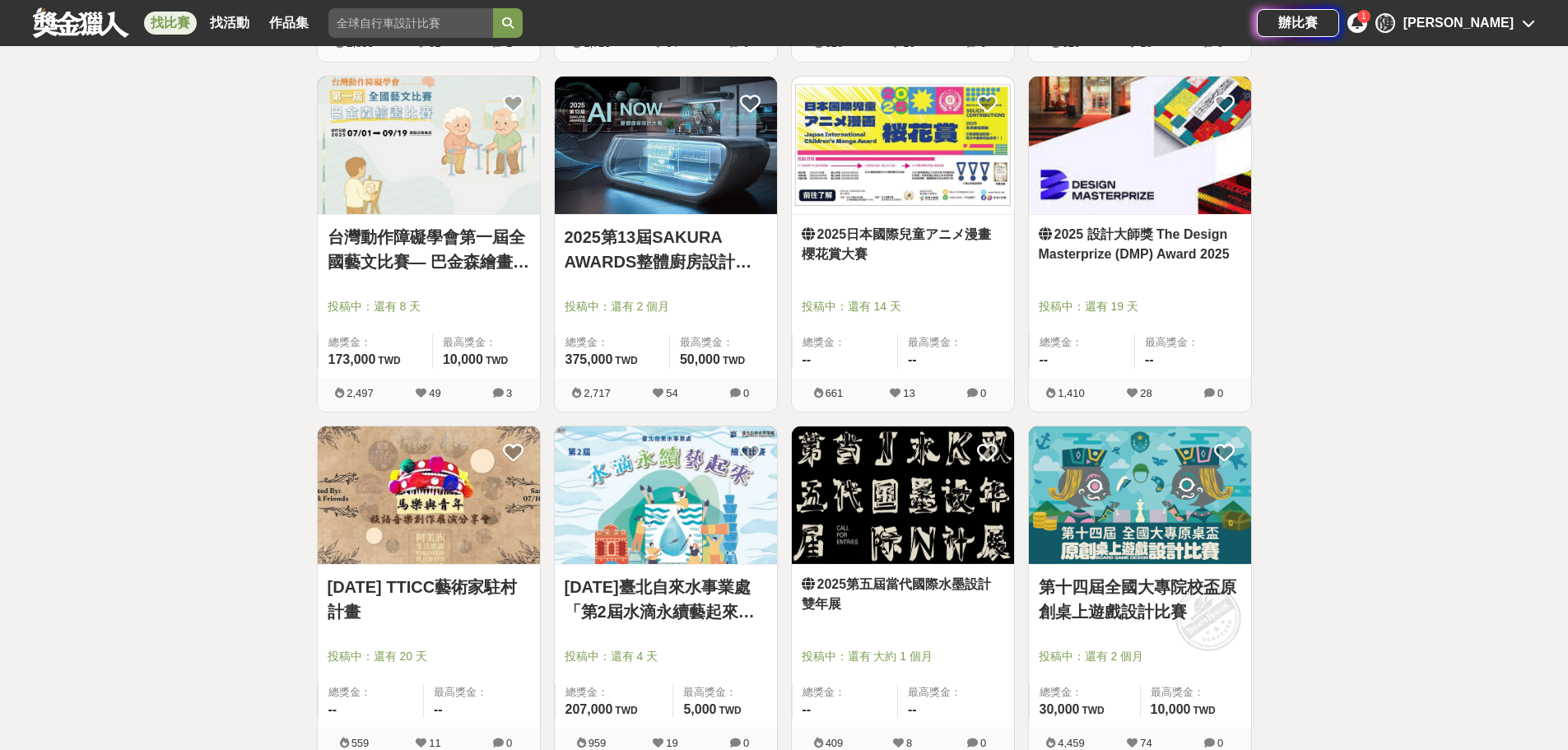
scroll to position [6161, 0]
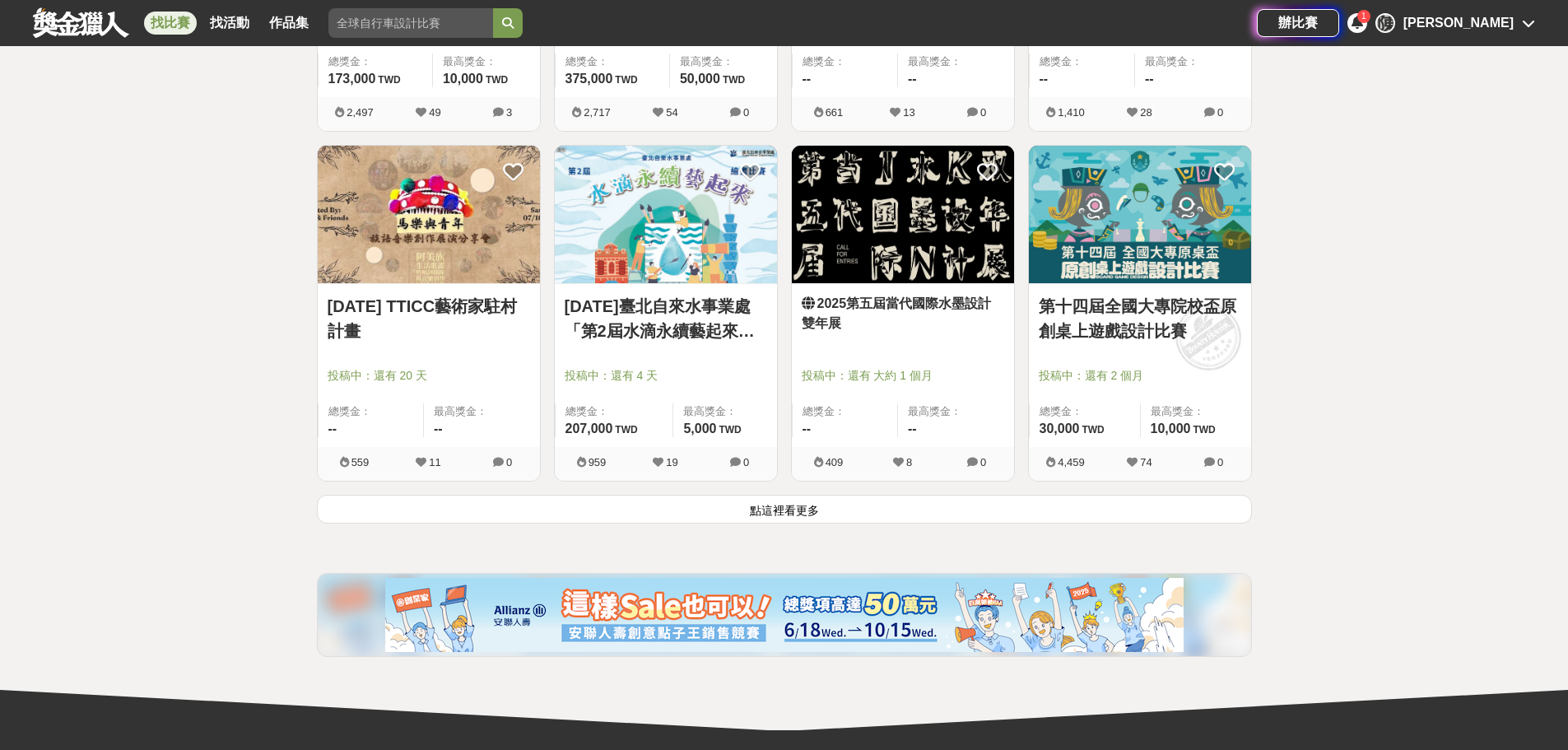
click at [1039, 508] on button "點這裡看更多" at bounding box center [784, 509] width 935 height 28
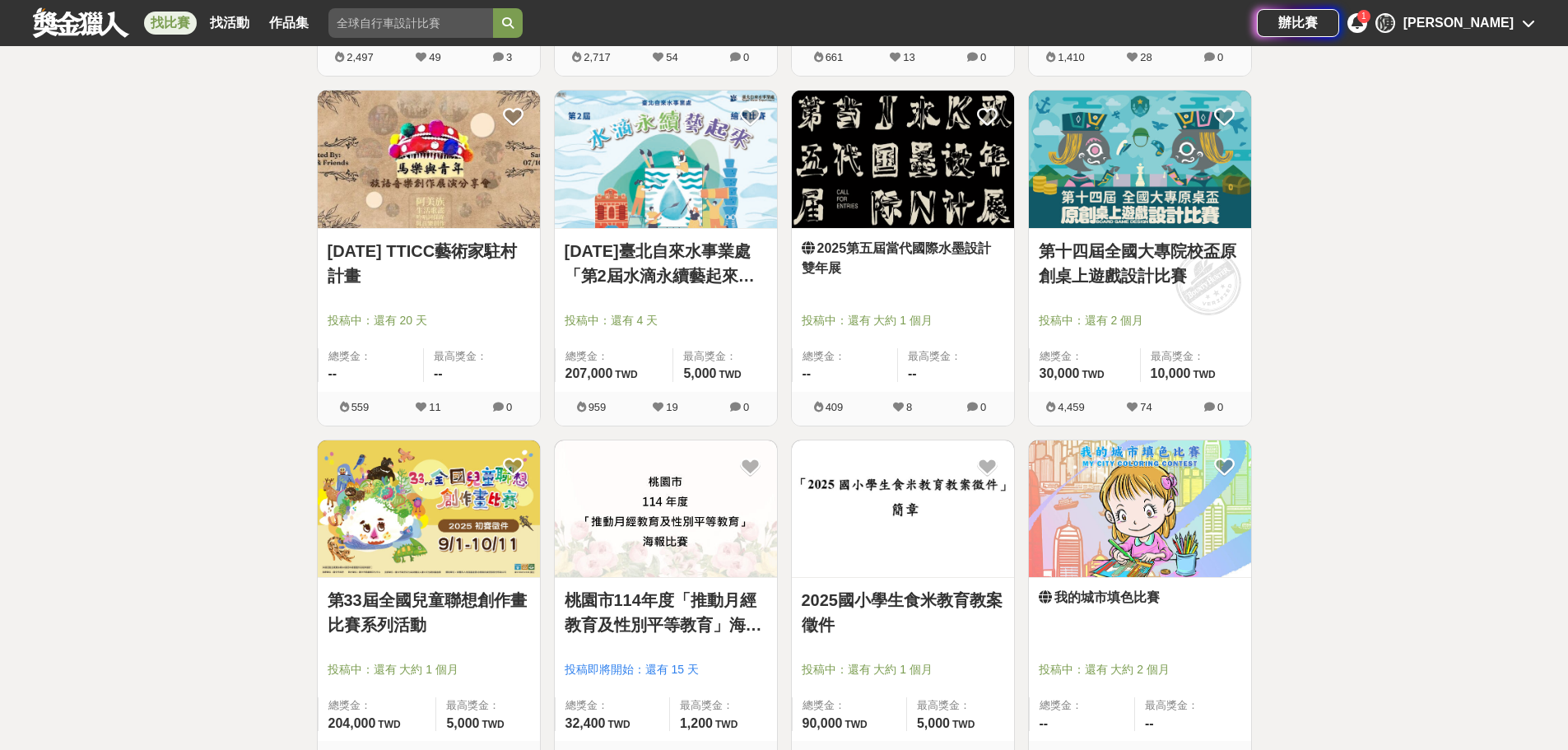
scroll to position [6326, 0]
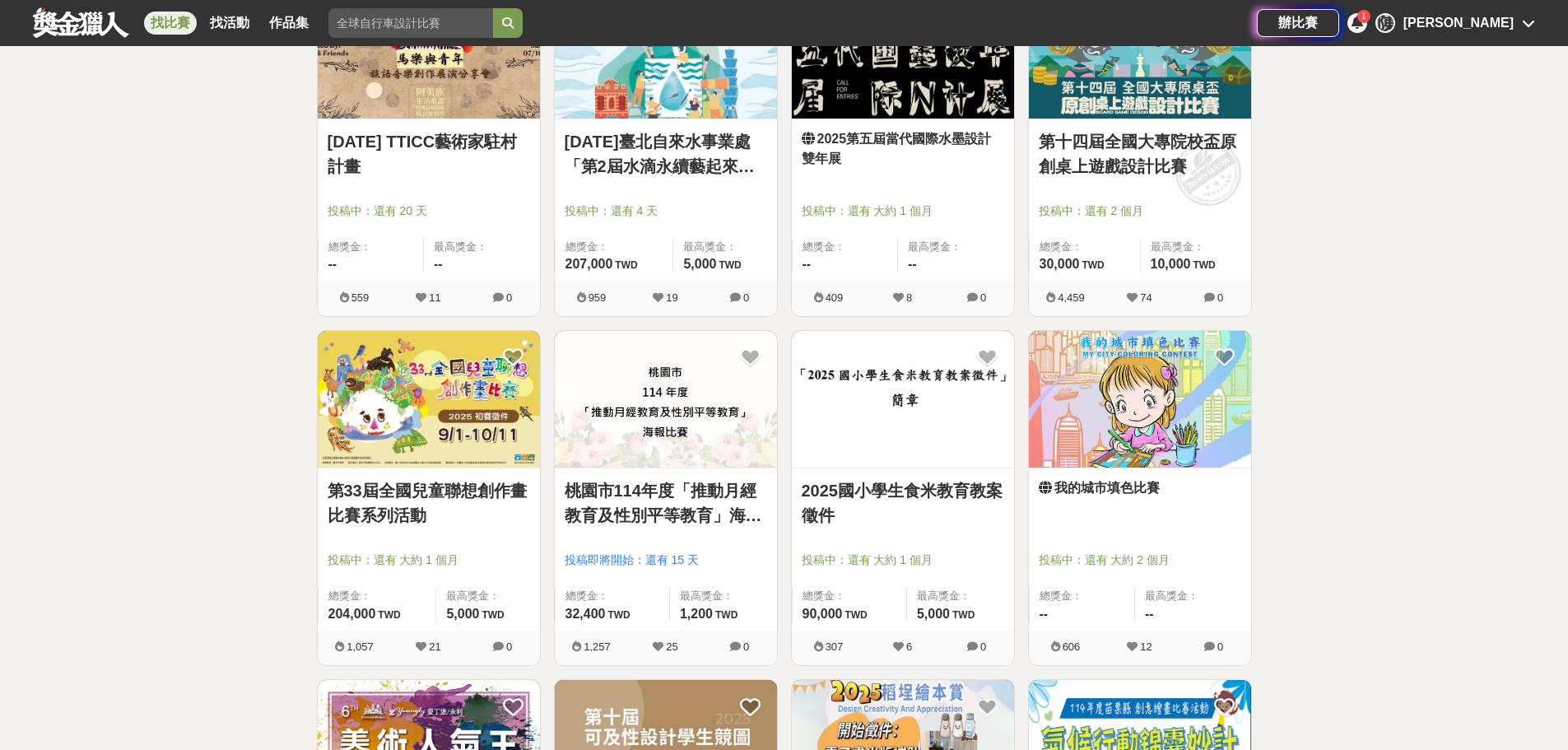
click at [692, 500] on link "桃園市114年度「推動月經教育及性別平等教育」海報比賽" at bounding box center [666, 503] width 202 height 49
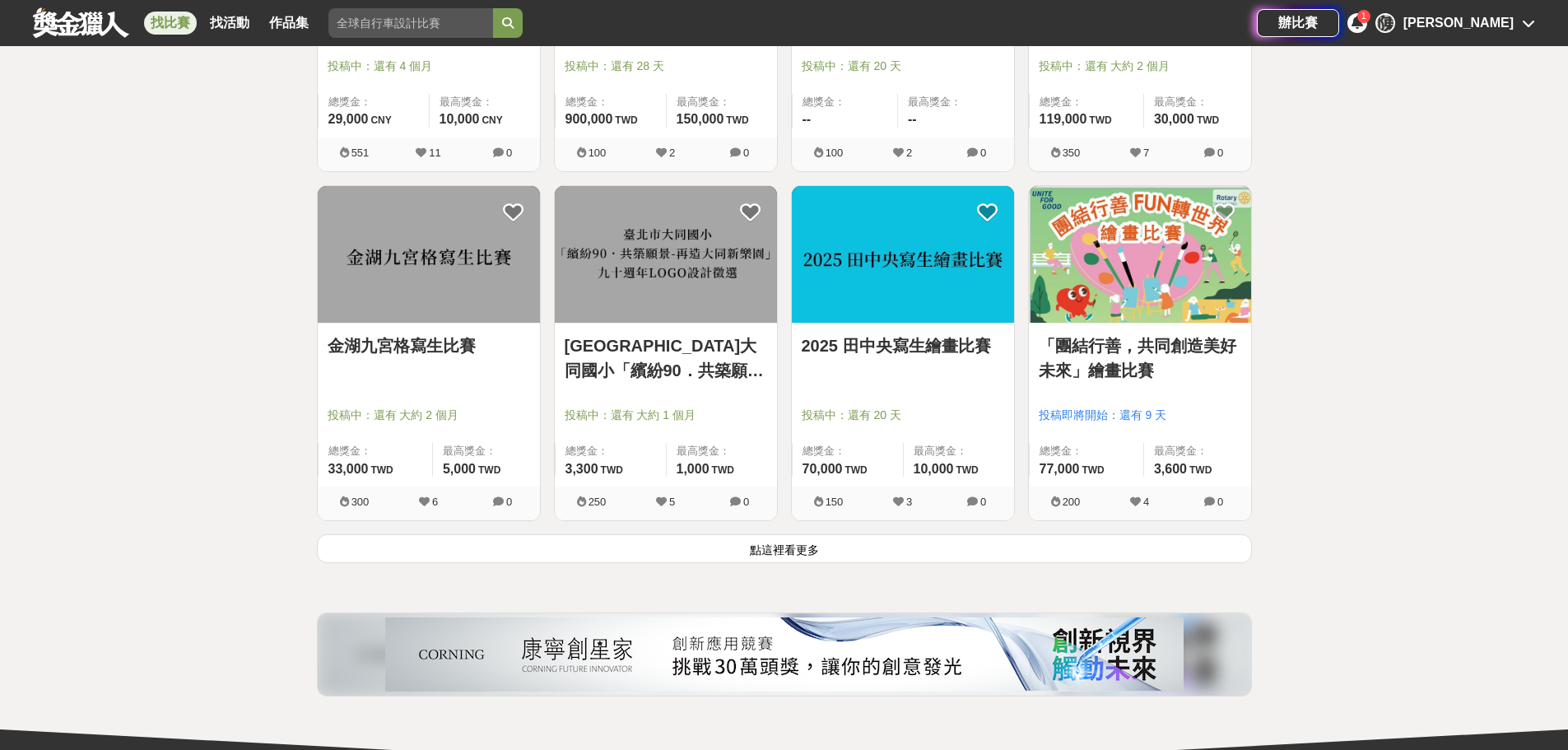
scroll to position [8220, 0]
click at [1054, 553] on button "點這裡看更多" at bounding box center [784, 548] width 935 height 28
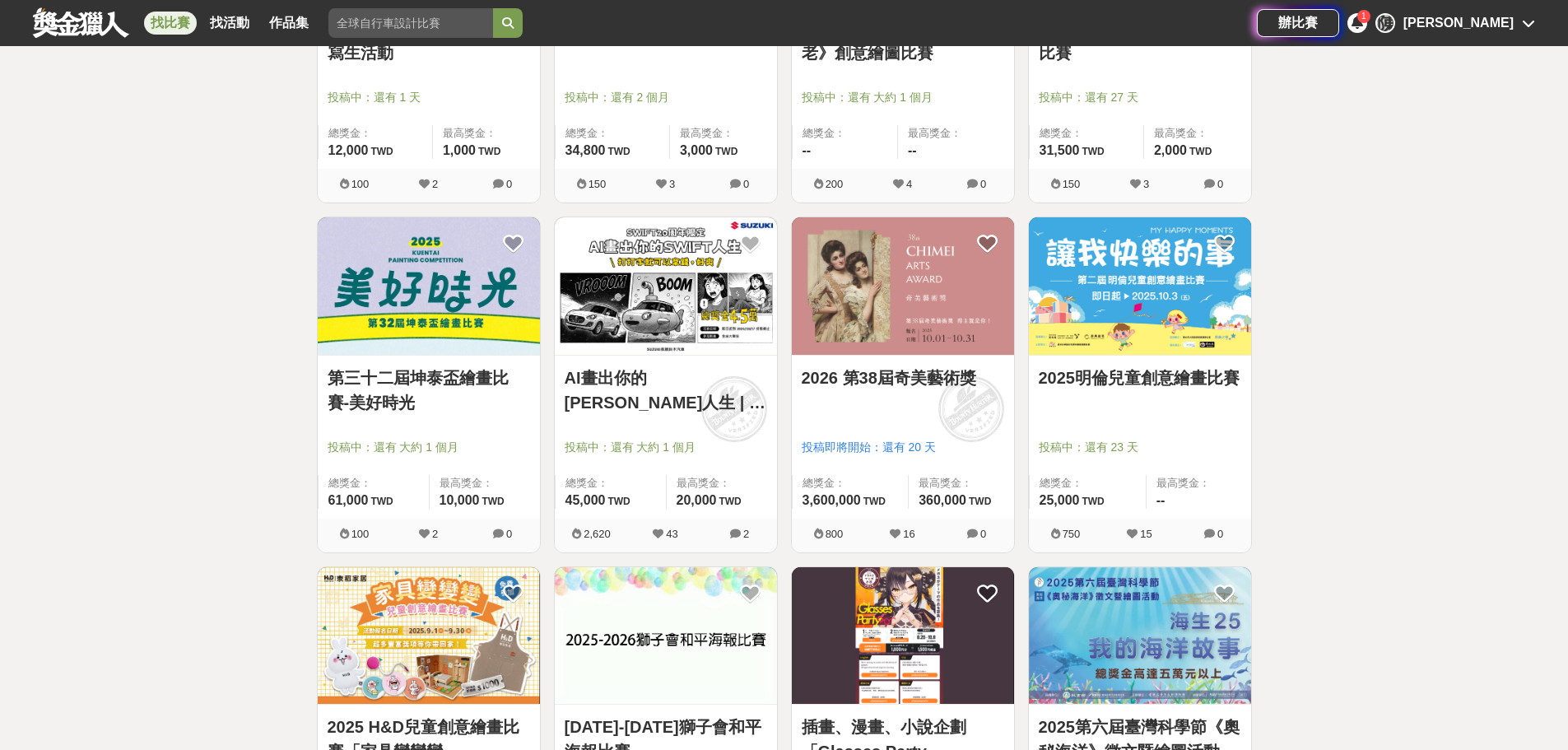
scroll to position [10032, 0]
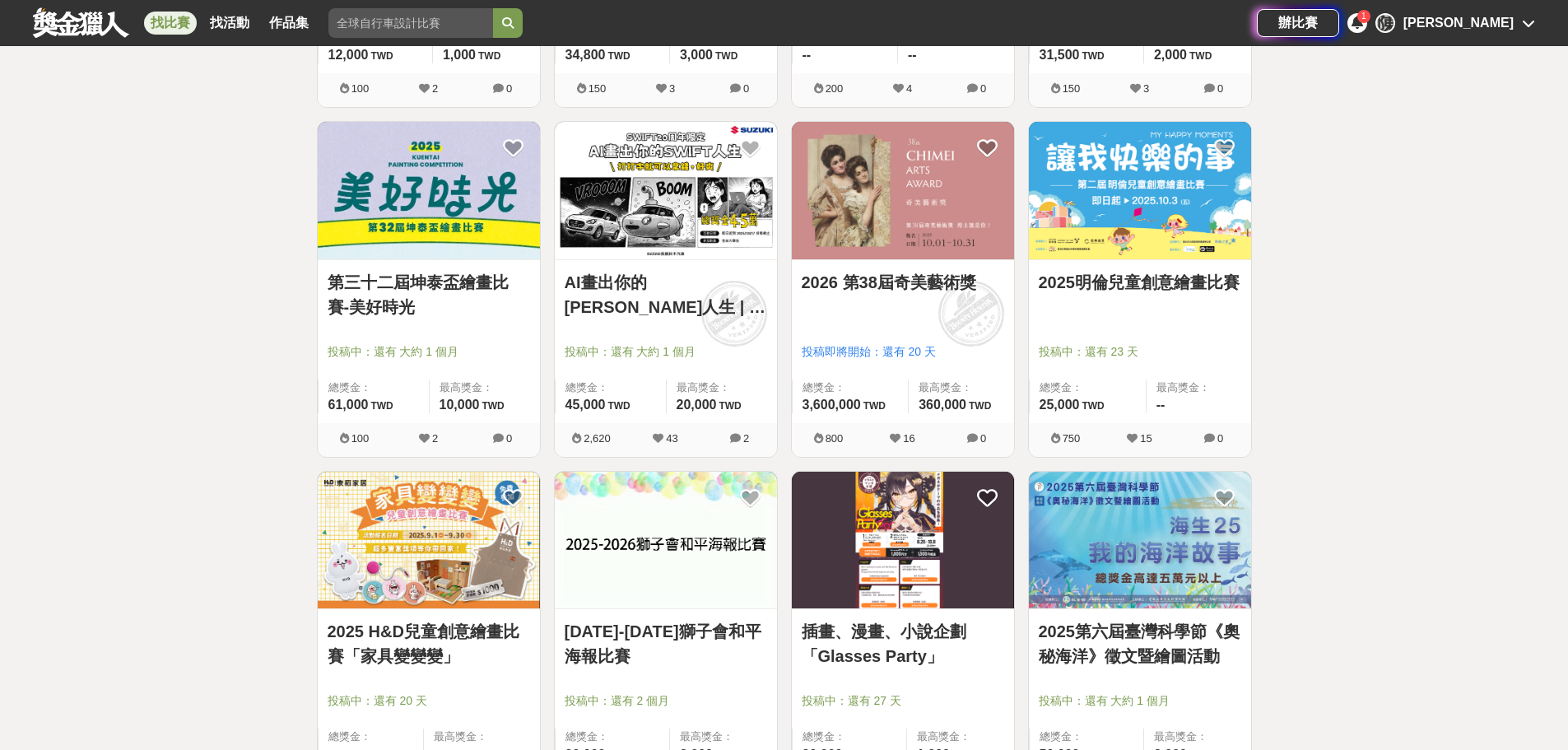
click at [642, 262] on div "AI畫出你的SWIFT人生 | 打打字就可以拿錢，好爽 投稿中：還有 大約 1 個月 總獎金： 45,000 45,000 TWD 最高獎金： 20,000 …" at bounding box center [666, 342] width 223 height 163
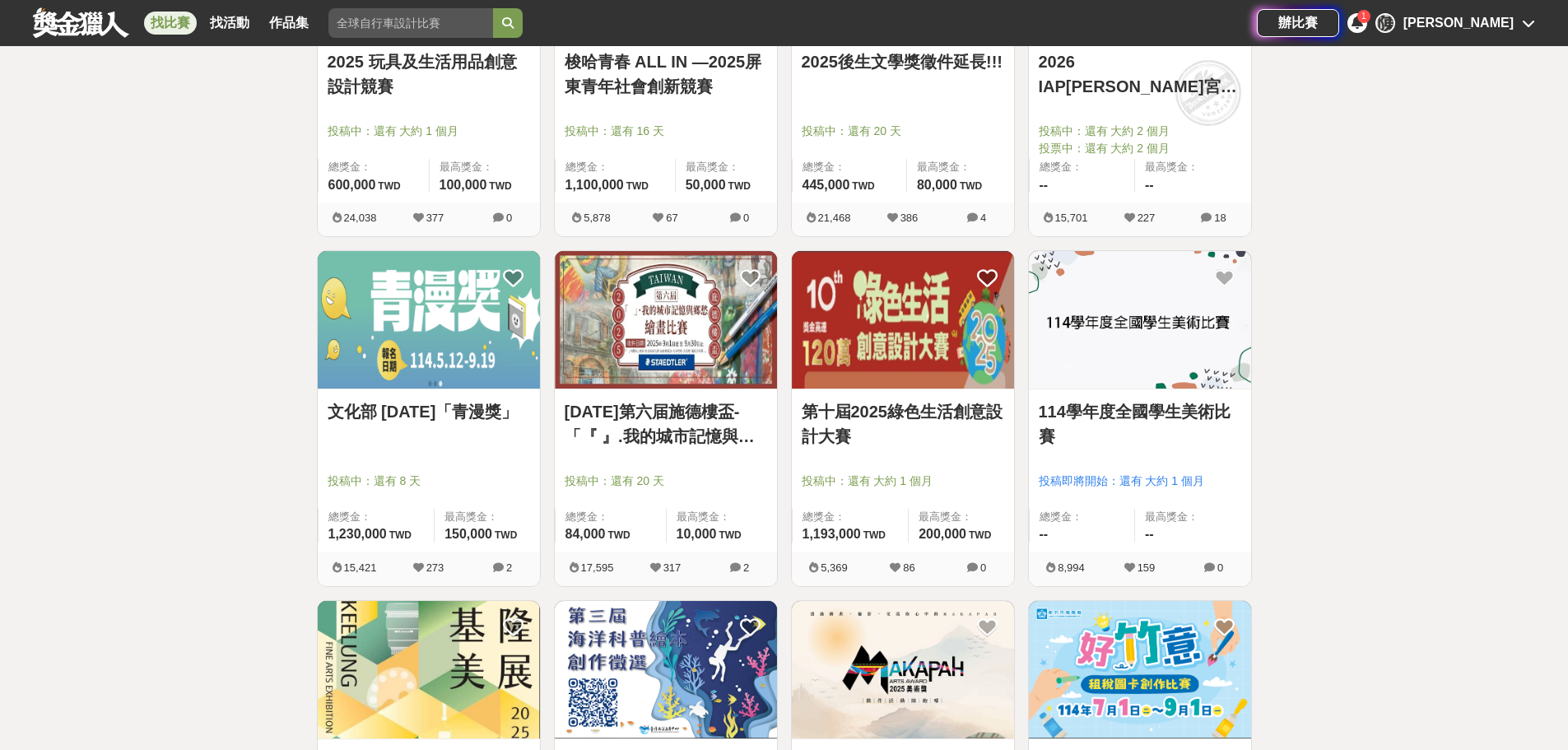
scroll to position [405, 0]
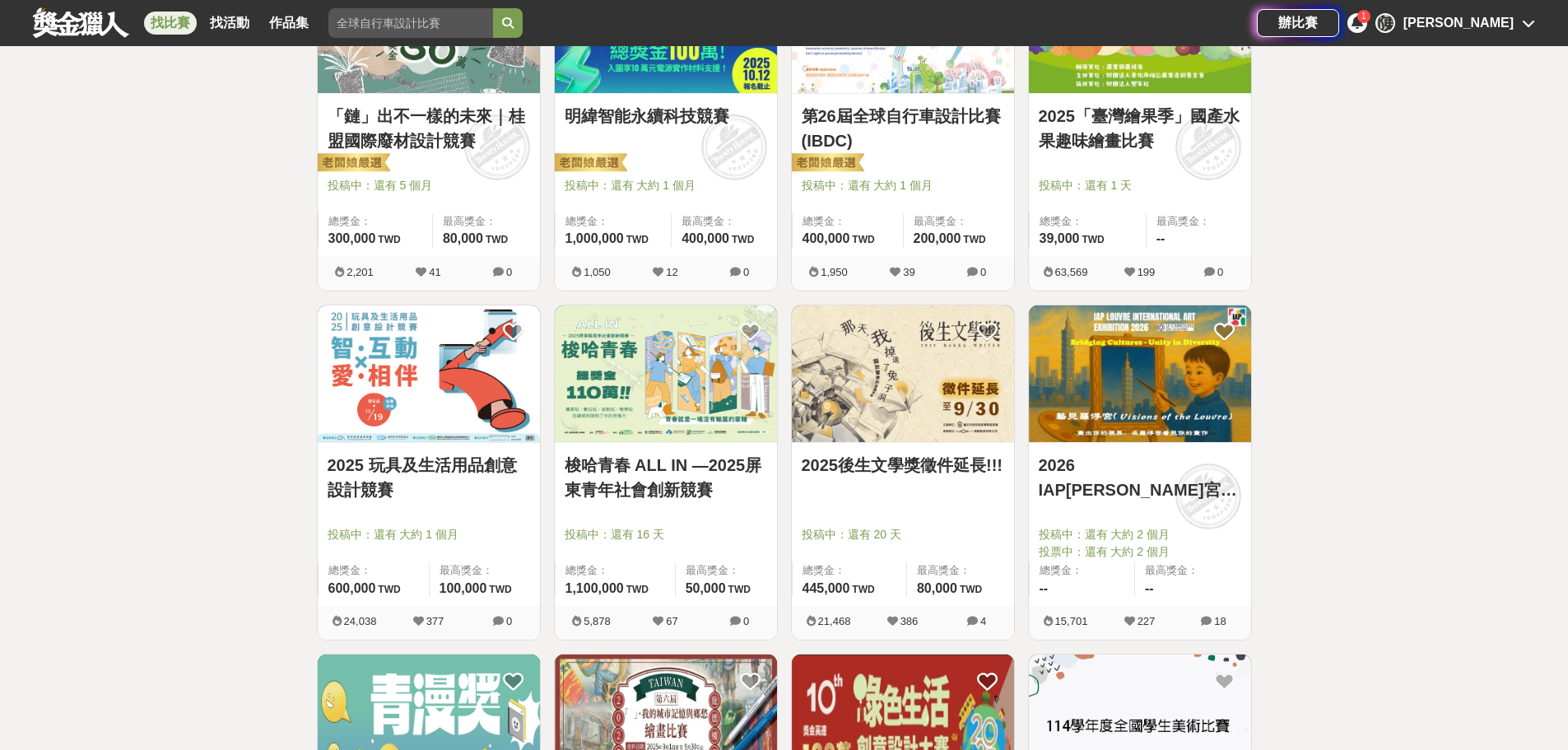
click at [1367, 17] on span "1" at bounding box center [1364, 16] width 5 height 9
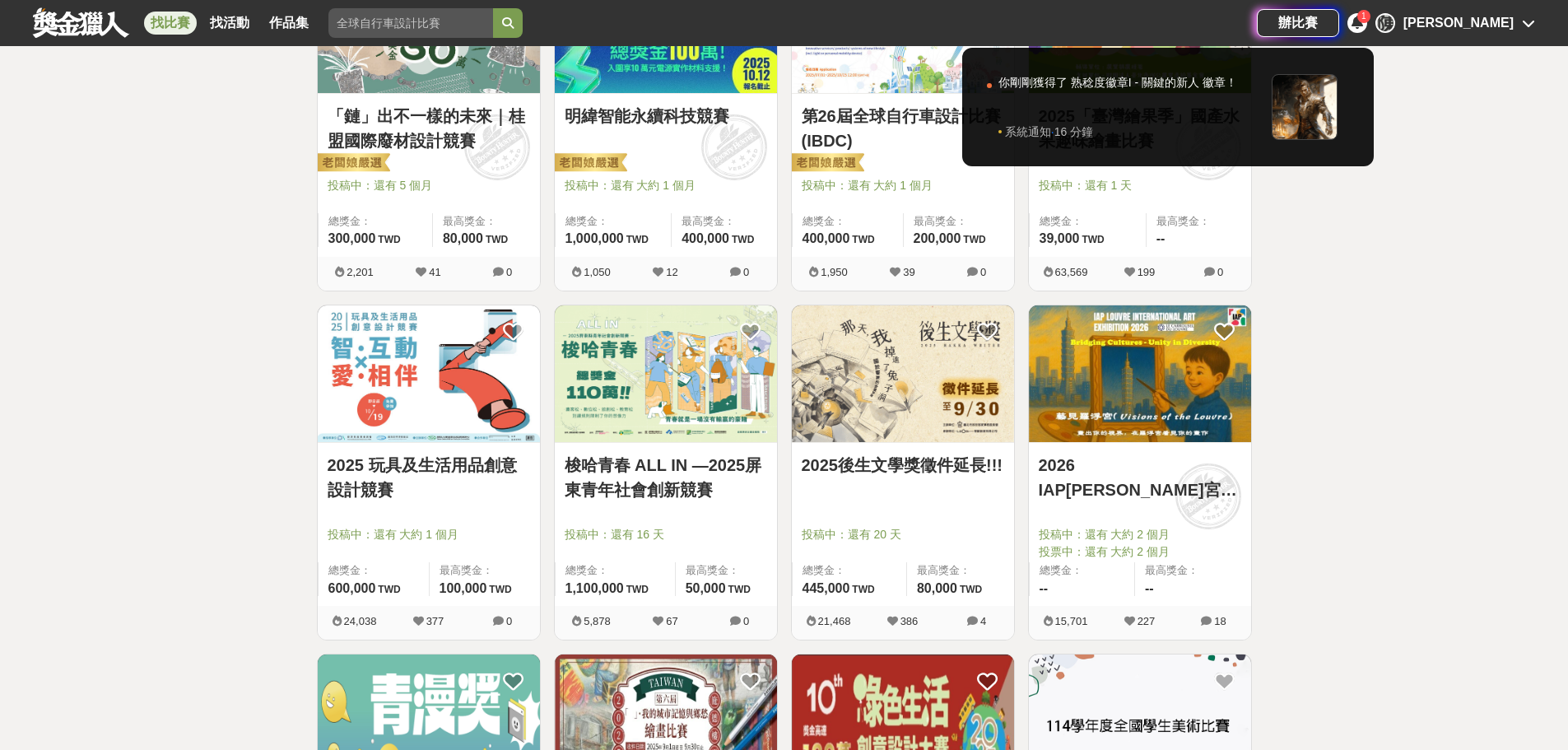
click at [1435, 8] on div at bounding box center [784, 375] width 1568 height 750
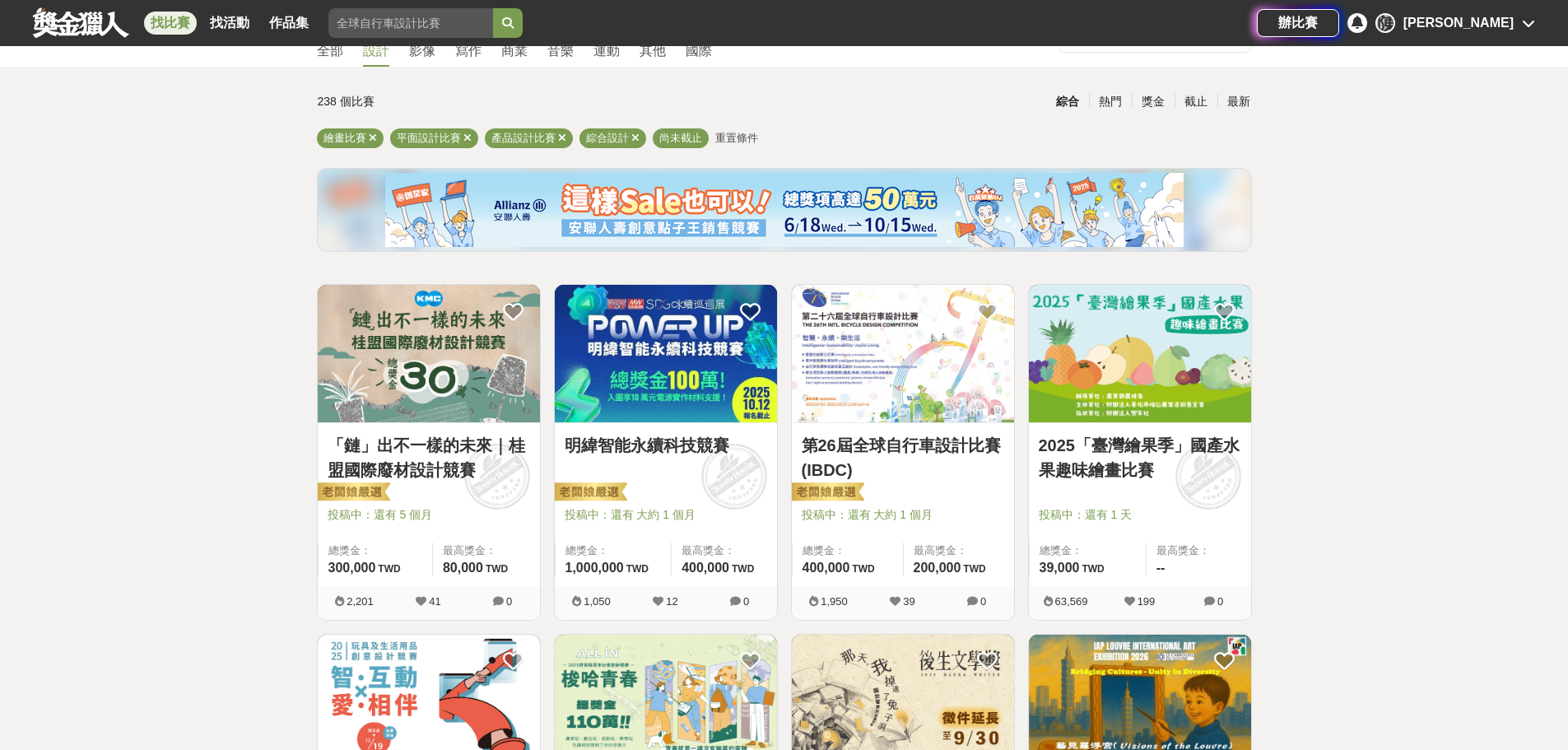
scroll to position [0, 0]
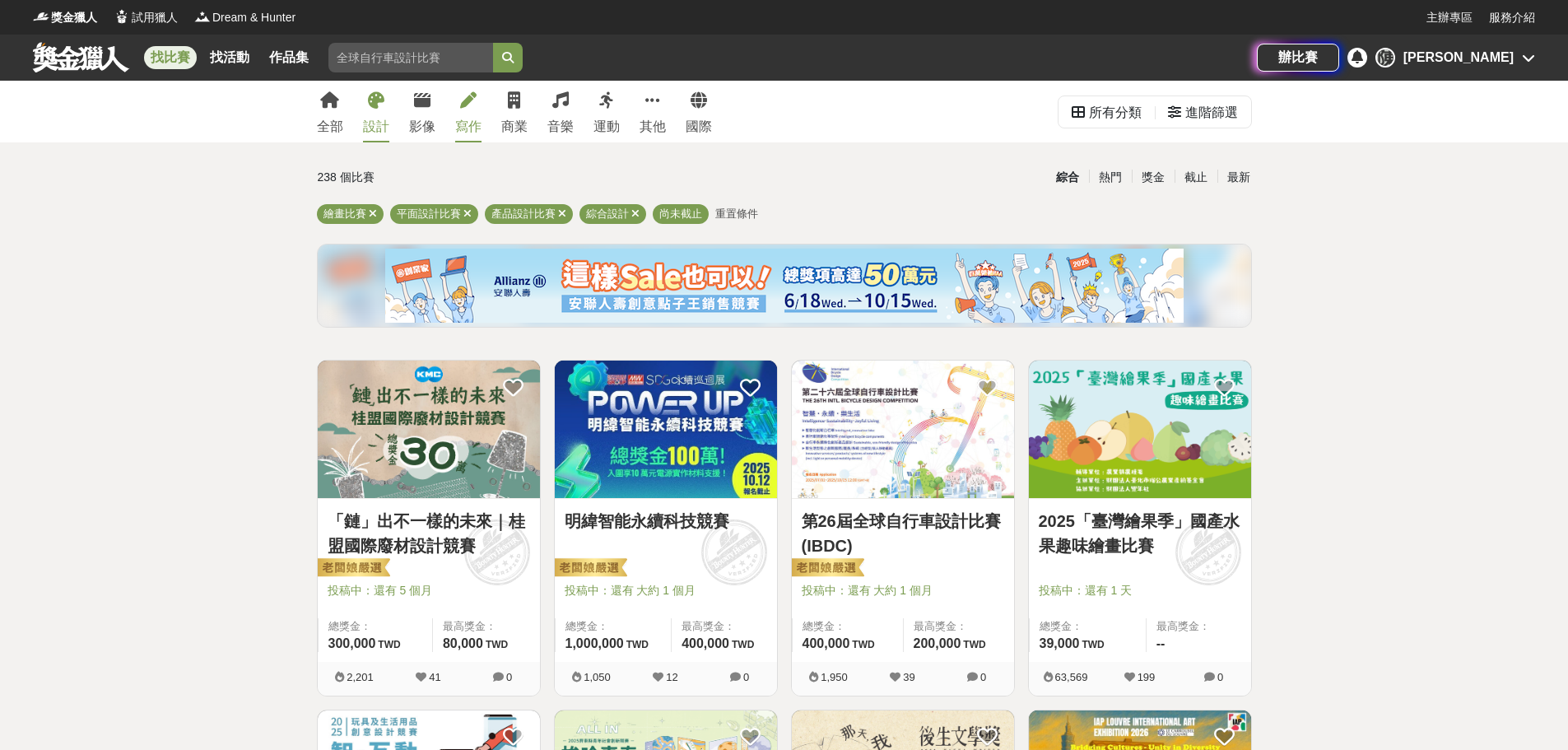
click at [472, 119] on div "寫作" at bounding box center [468, 127] width 26 height 20
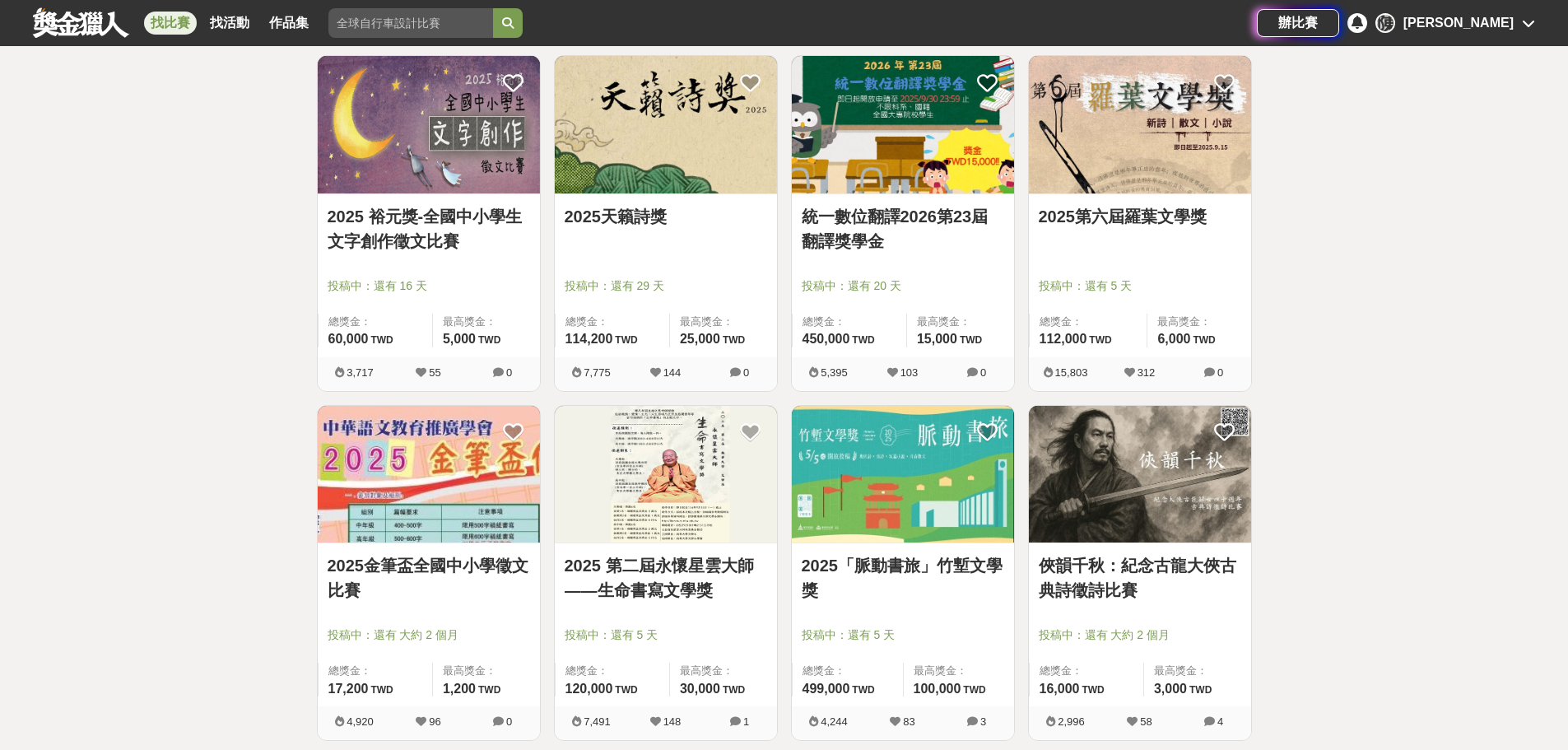
scroll to position [494, 0]
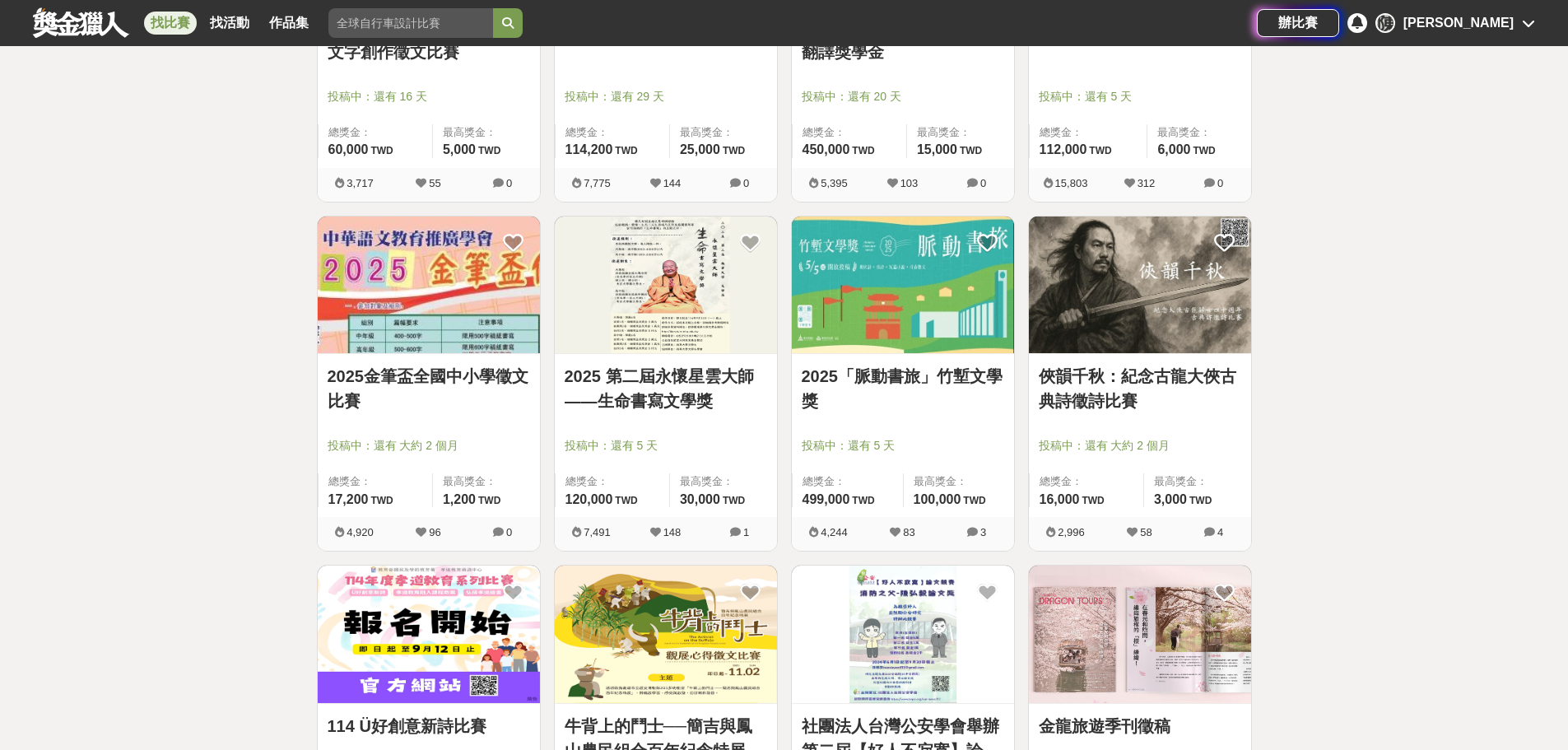
click at [938, 82] on div at bounding box center [908, 74] width 212 height 20
click at [861, 53] on link "統一數位翻譯2026第23屆翻譯獎學金" at bounding box center [903, 39] width 202 height 49
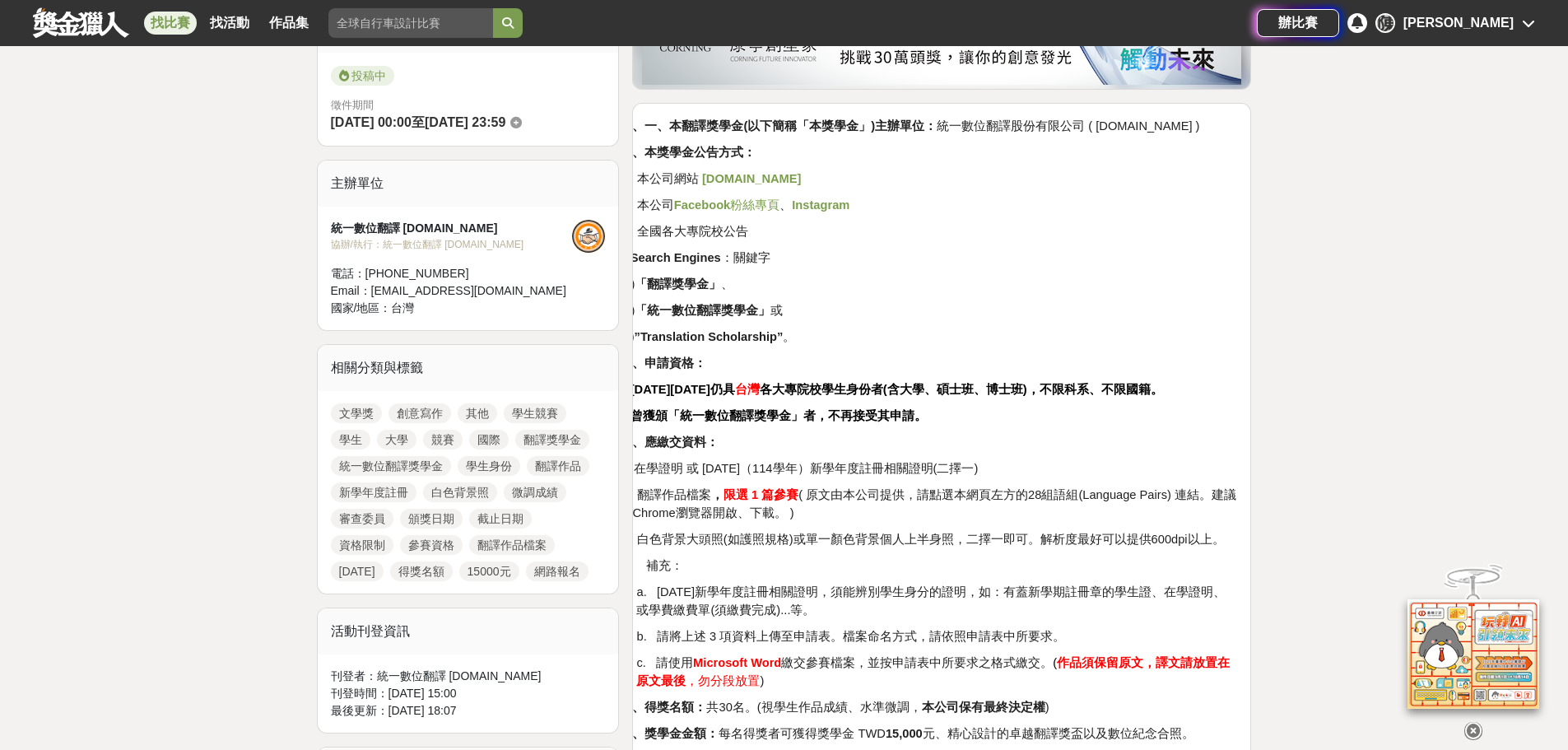
scroll to position [659, 0]
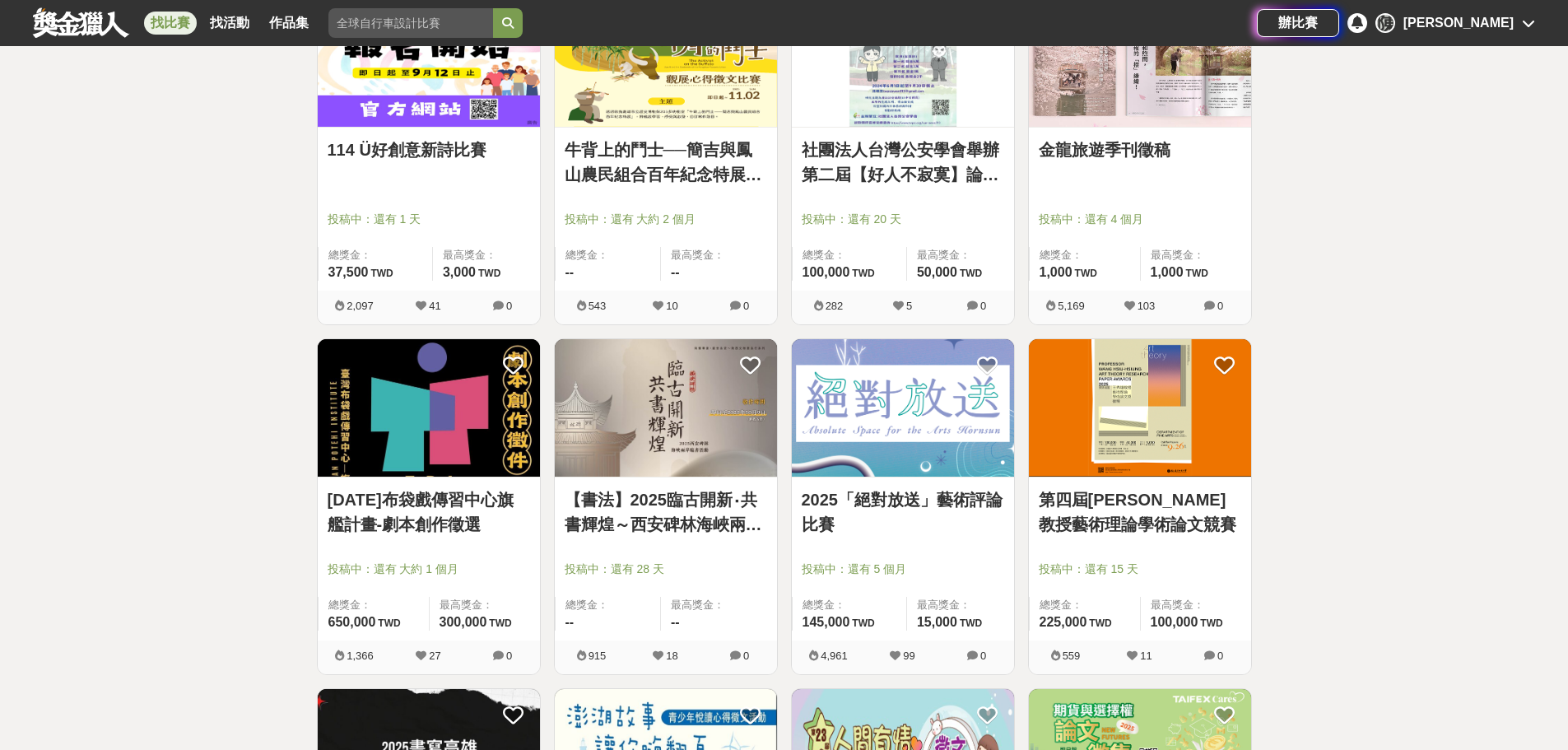
scroll to position [1153, 0]
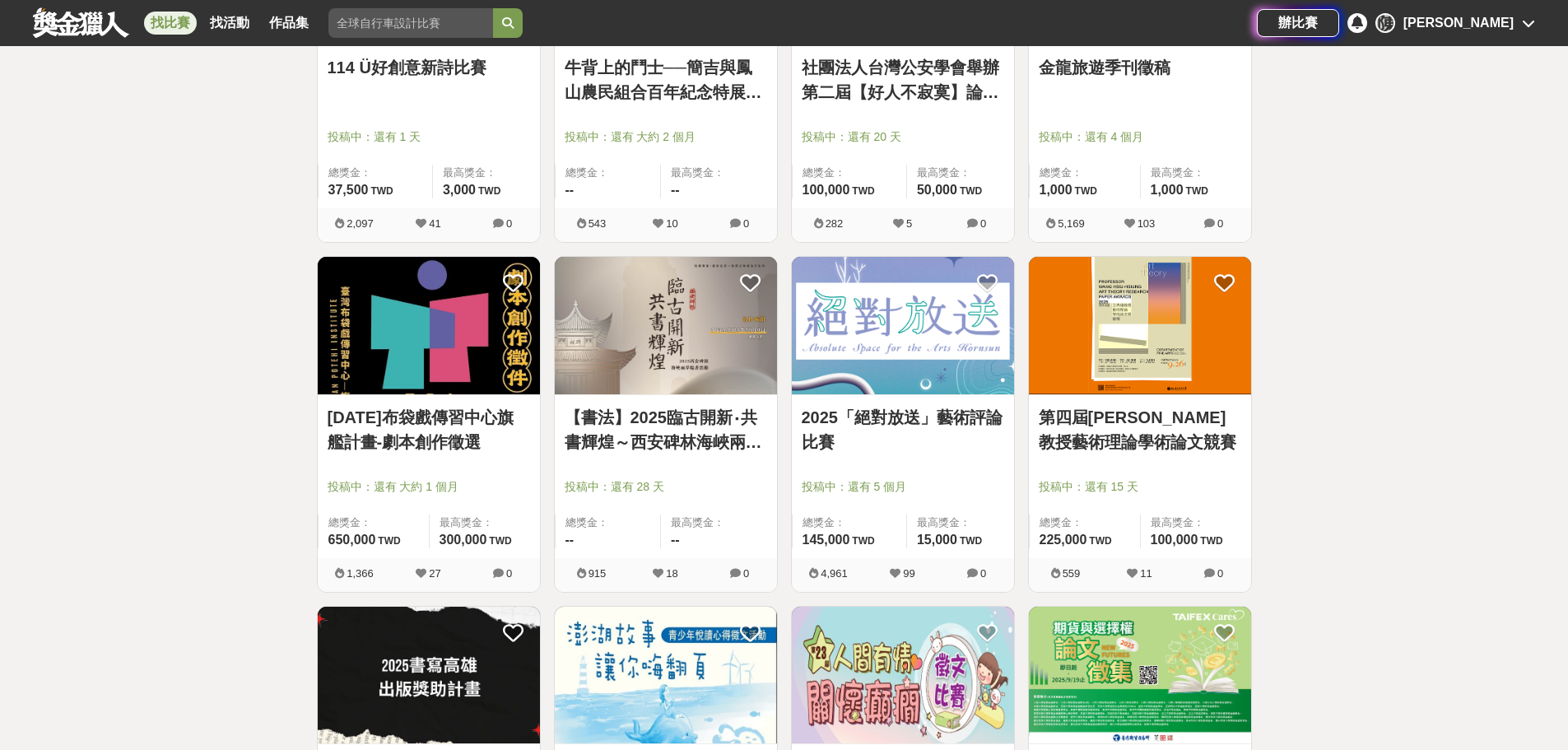
click at [407, 441] on link "114年布袋戲傳習中心旗艦計畫-劇本創作徵選" at bounding box center [429, 430] width 202 height 49
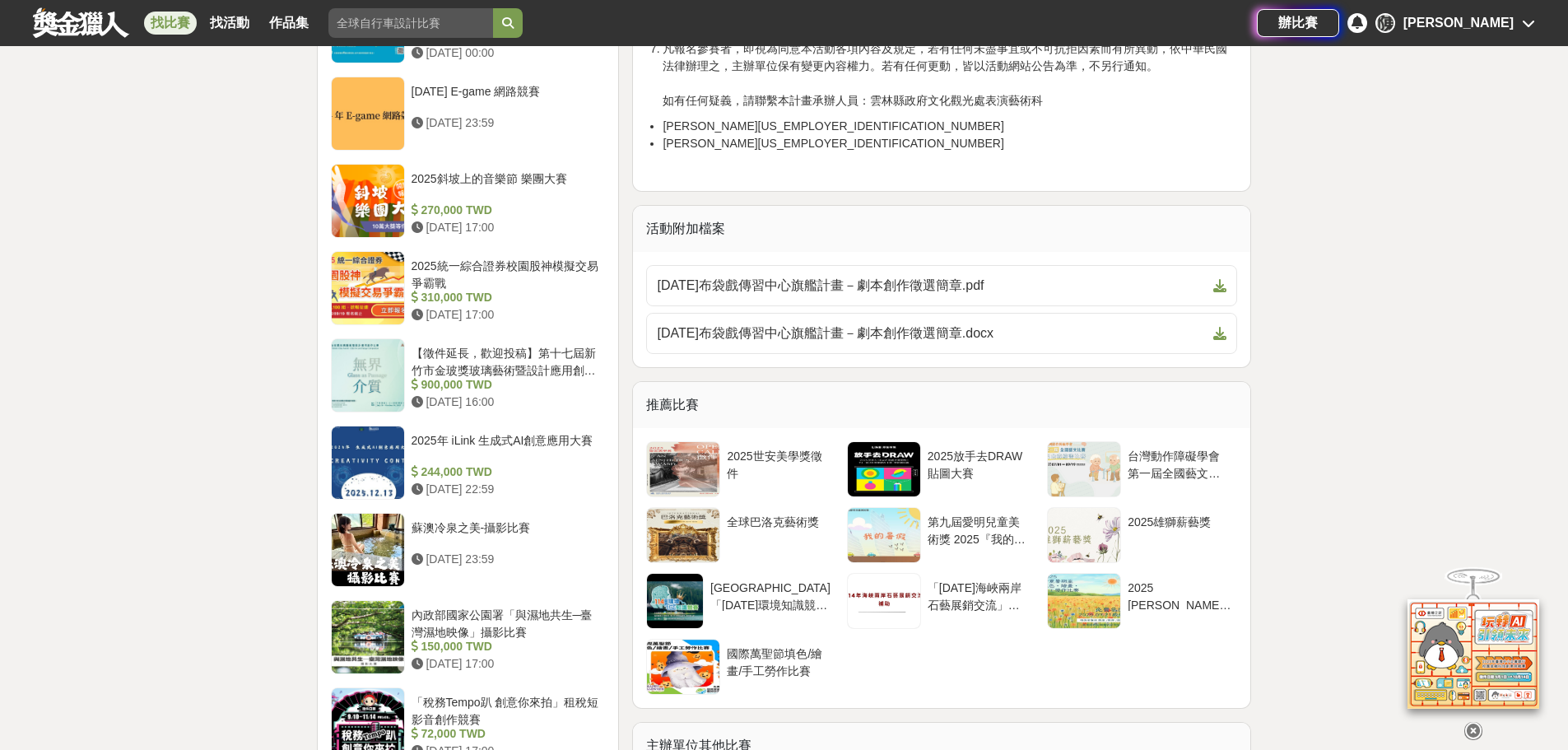
scroll to position [1730, 0]
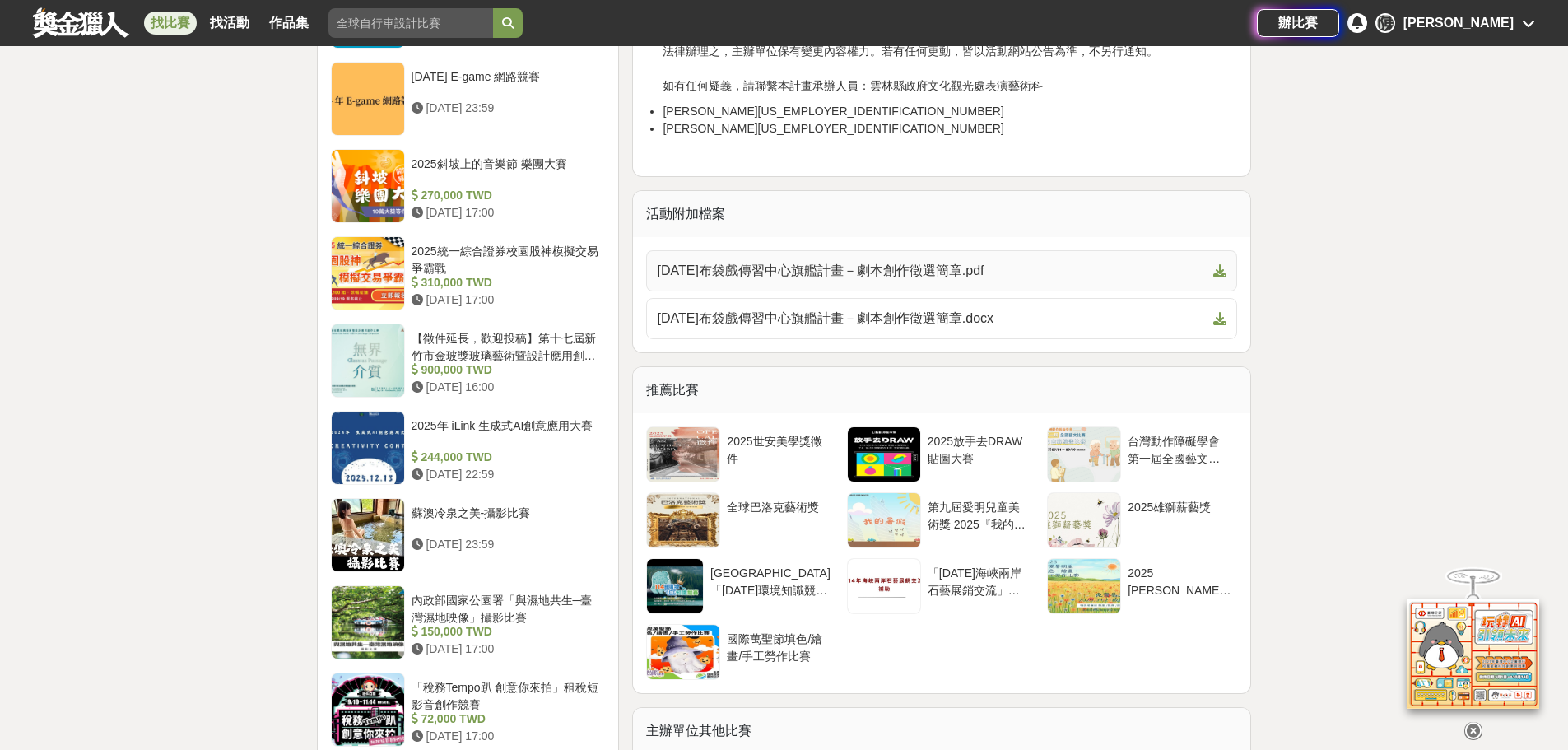
click at [878, 269] on span "114年布袋戲傳習中心旗艦計畫－劇本創作徵選簡章.pdf" at bounding box center [932, 271] width 549 height 20
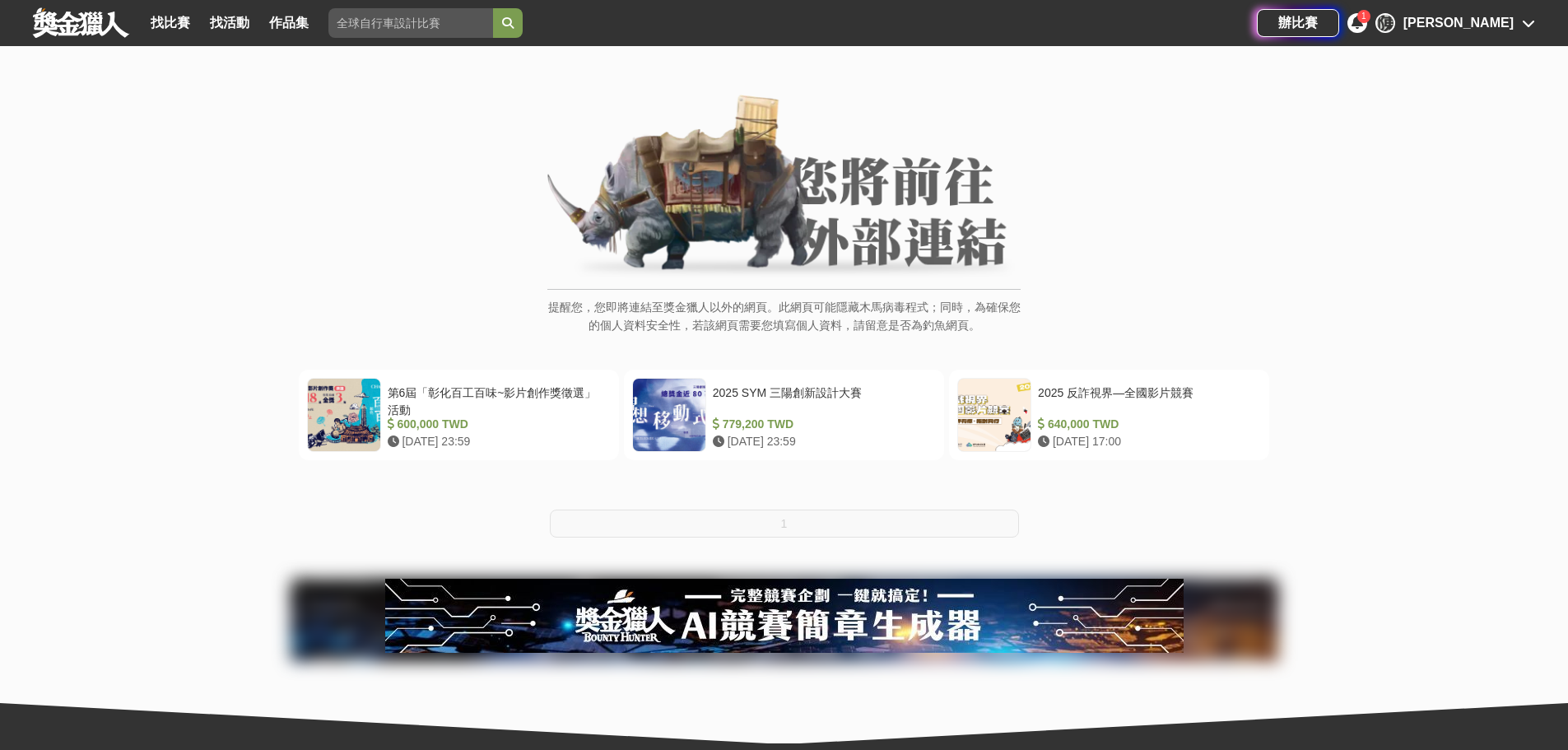
scroll to position [82, 0]
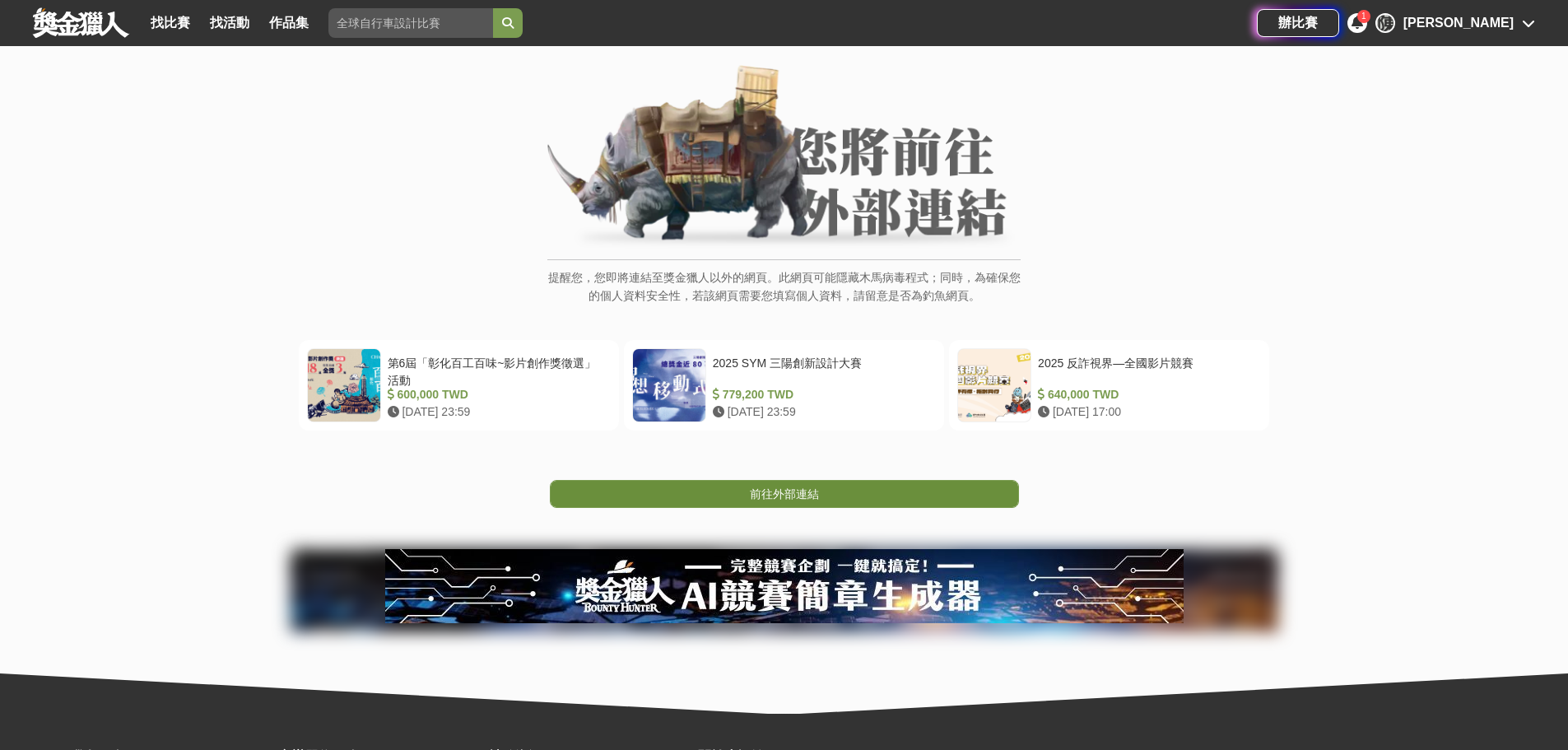
click at [844, 499] on link "前往外部連結" at bounding box center [784, 494] width 469 height 28
